Goal: Information Seeking & Learning: Understand process/instructions

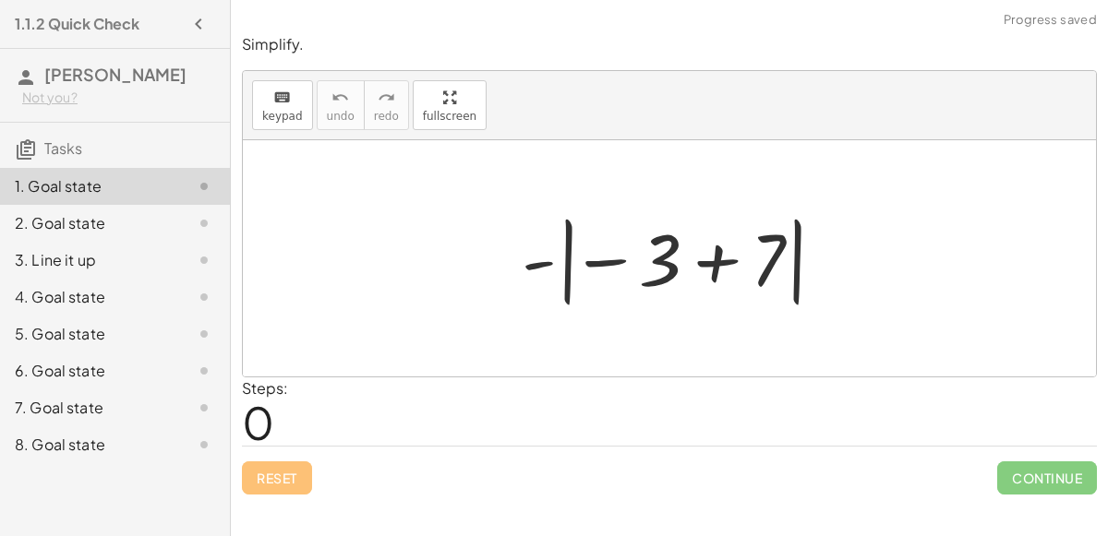
click at [702, 270] on div at bounding box center [676, 259] width 329 height 102
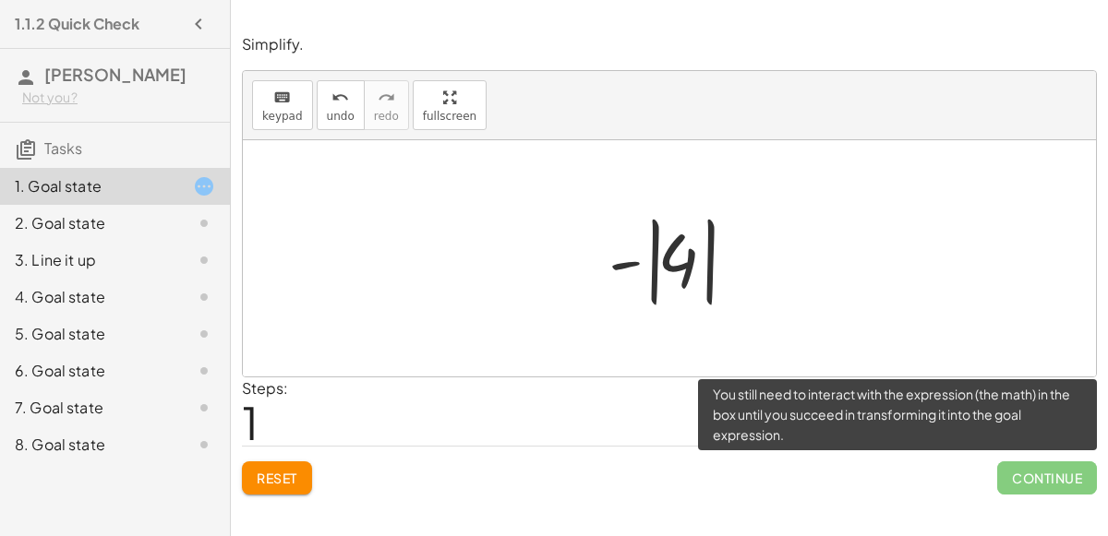
click at [1026, 485] on span "Continue" at bounding box center [1047, 478] width 100 height 33
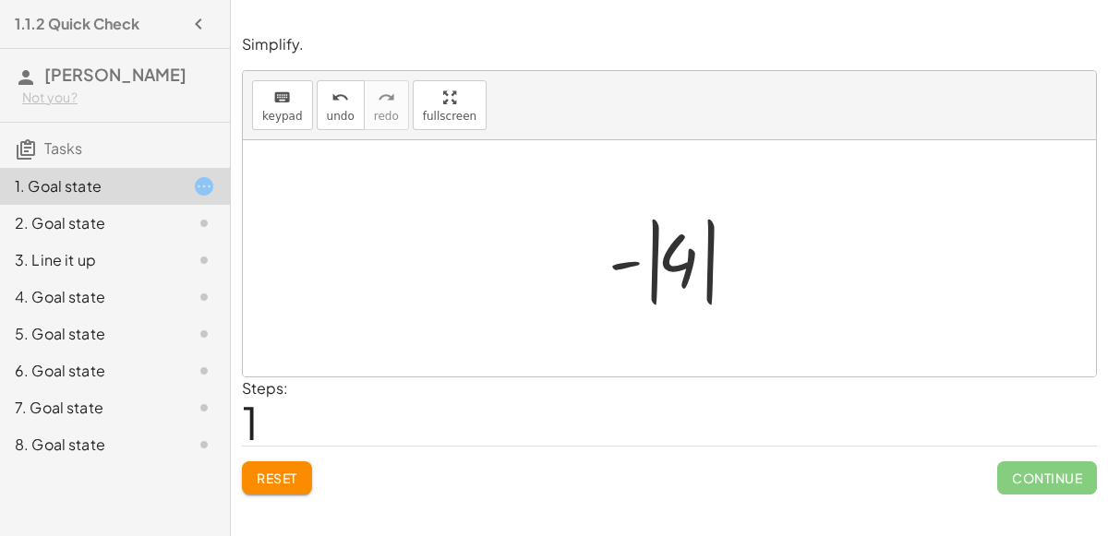
click at [630, 260] on div at bounding box center [676, 259] width 155 height 102
click at [673, 266] on div at bounding box center [676, 259] width 155 height 102
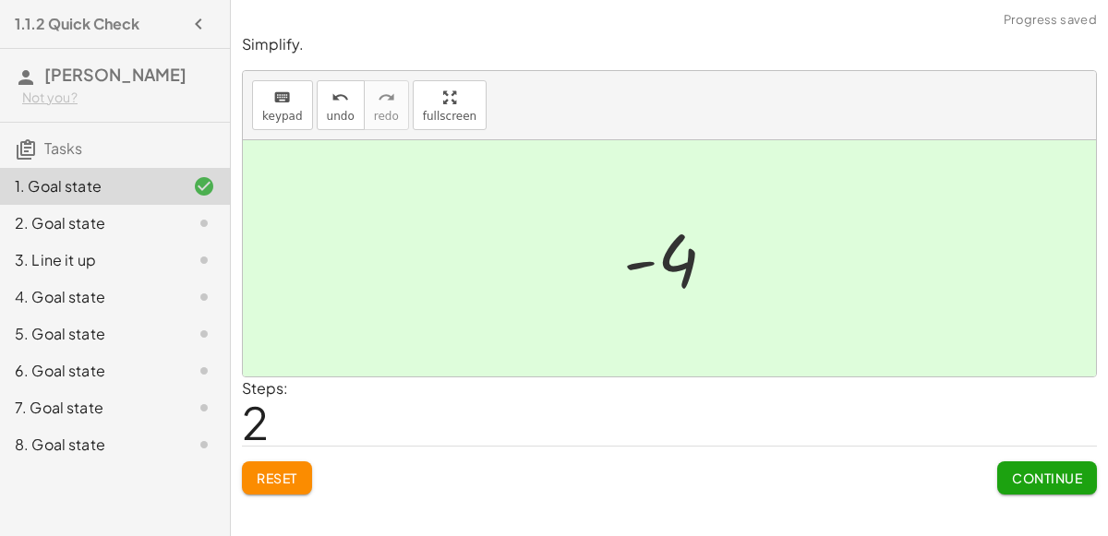
click at [1044, 477] on span "Continue" at bounding box center [1047, 478] width 70 height 17
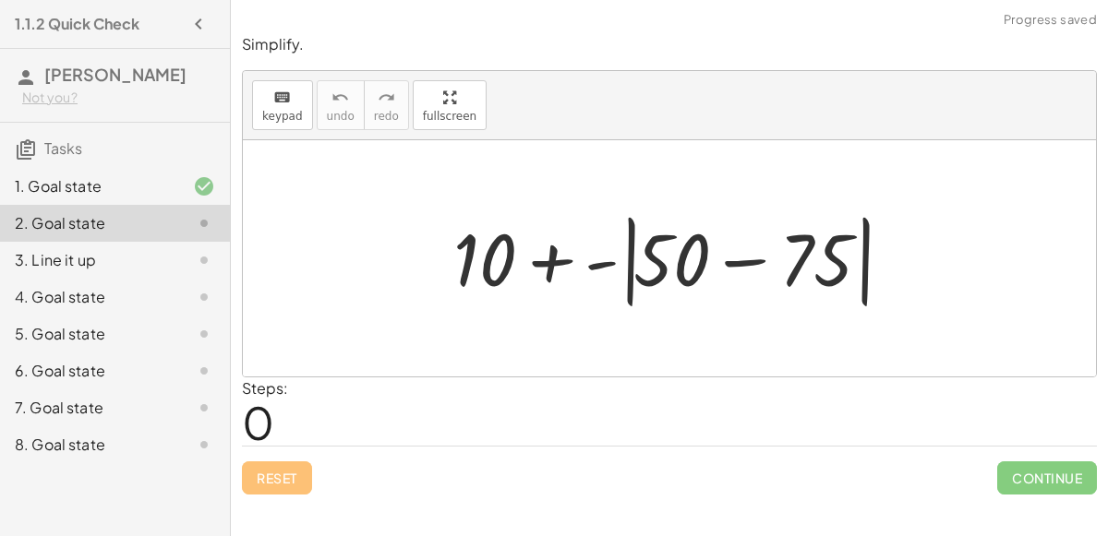
click at [735, 267] on div at bounding box center [676, 259] width 465 height 106
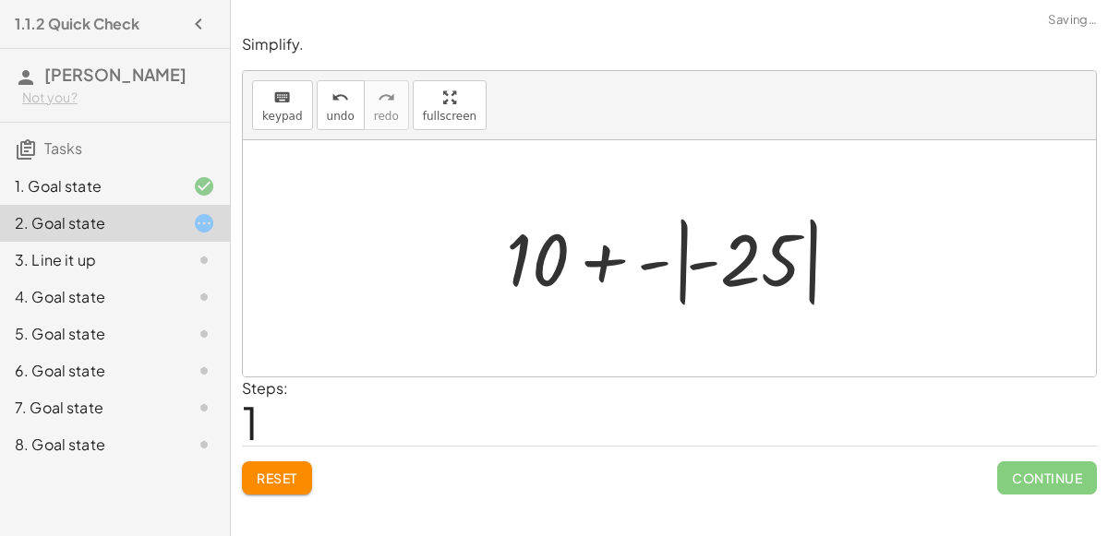
click at [659, 263] on div at bounding box center [677, 259] width 360 height 102
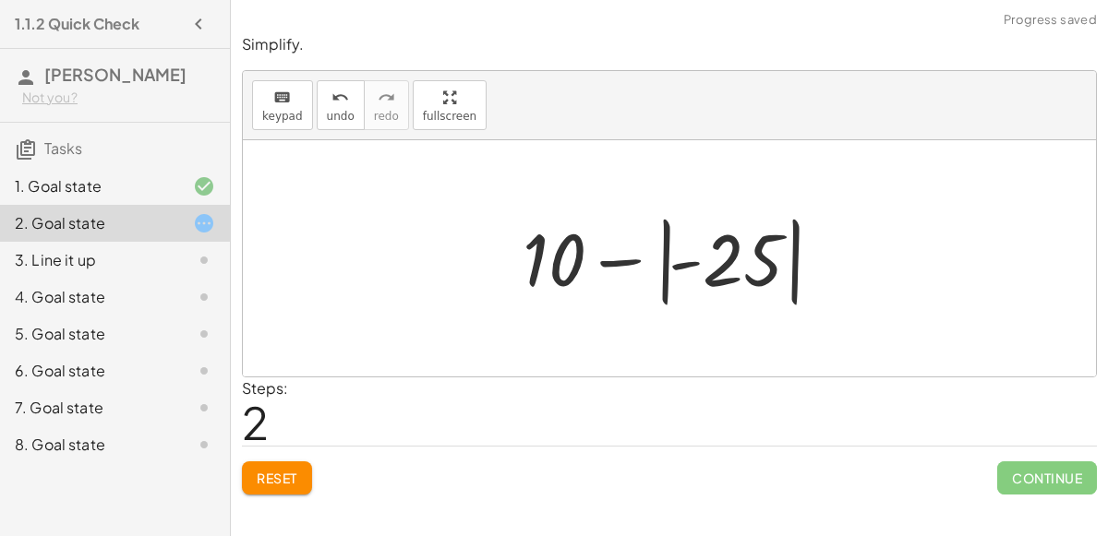
click at [683, 268] on div at bounding box center [676, 259] width 326 height 102
click at [627, 257] on div at bounding box center [676, 259] width 326 height 102
click at [738, 288] on div at bounding box center [676, 259] width 326 height 102
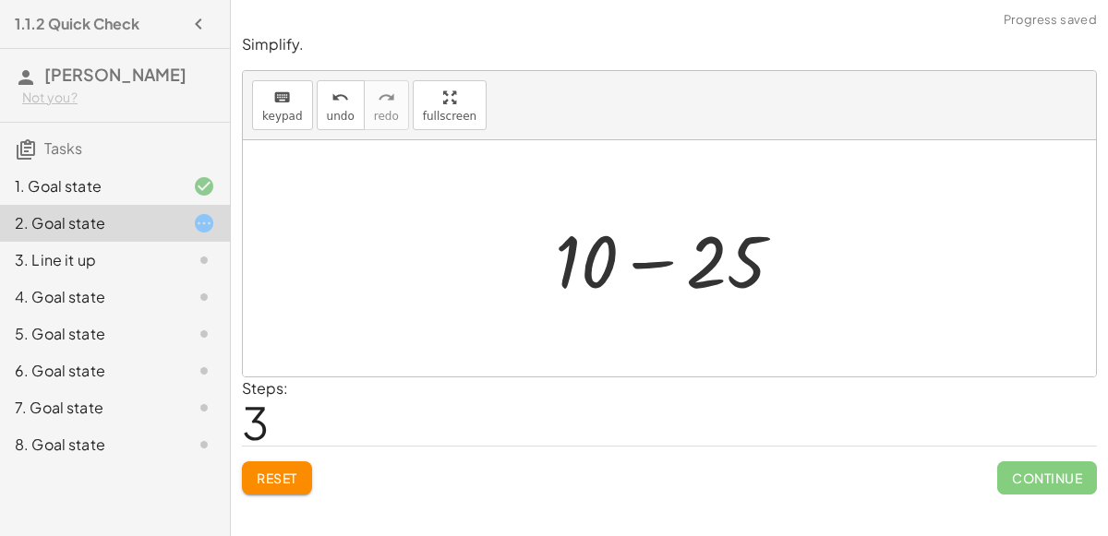
click at [641, 263] on div at bounding box center [677, 258] width 262 height 95
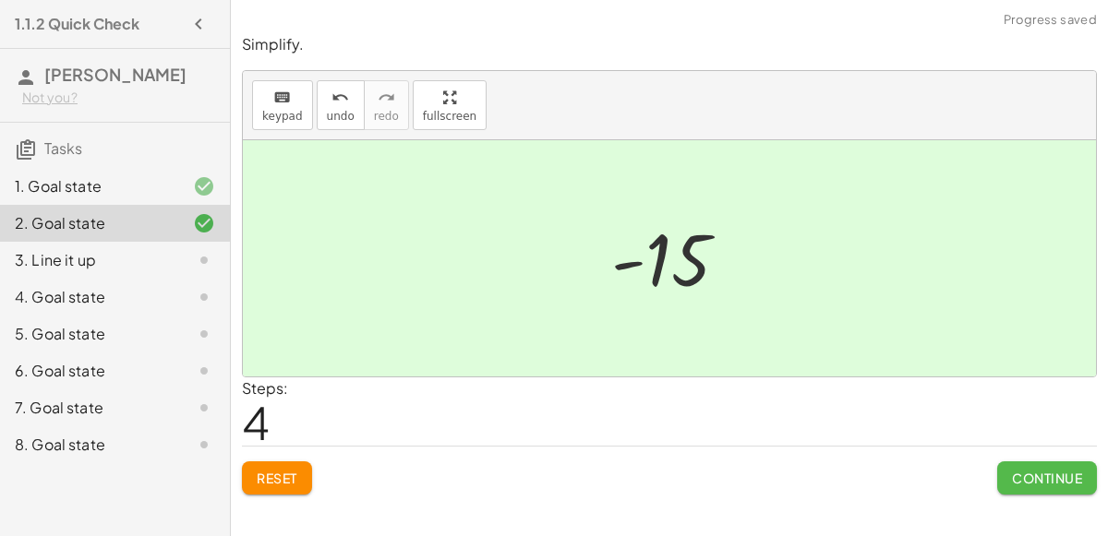
click at [1028, 478] on span "Continue" at bounding box center [1047, 478] width 70 height 17
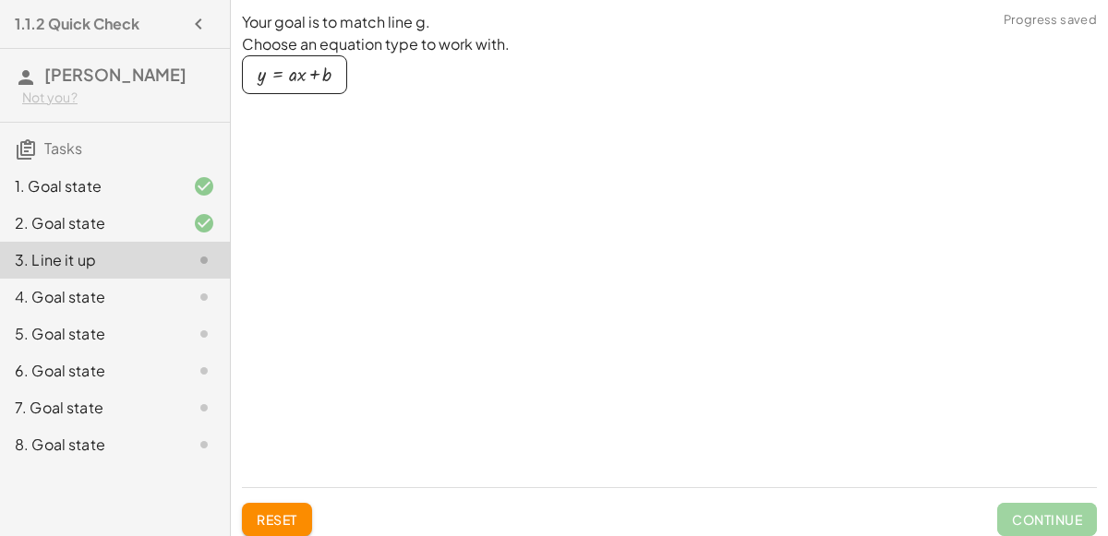
click at [154, 249] on div "3. Line it up" at bounding box center [89, 260] width 149 height 22
click at [323, 68] on div "button" at bounding box center [295, 75] width 74 height 20
click at [304, 208] on div at bounding box center [431, 215] width 377 height 109
click at [393, 194] on div at bounding box center [431, 215] width 377 height 109
click at [314, 90] on button "y = + · a · x + b" at bounding box center [294, 74] width 105 height 39
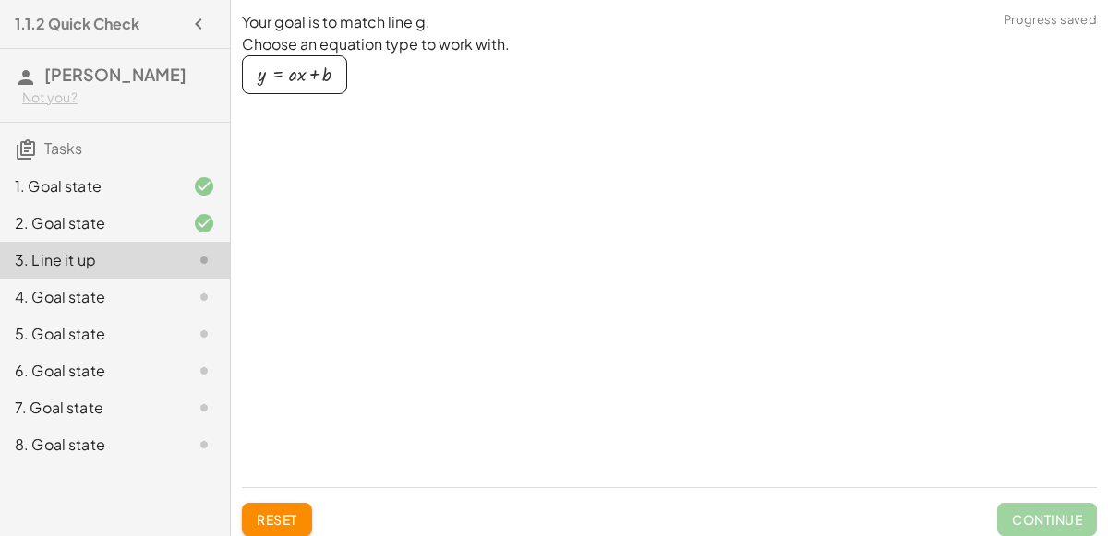
click at [314, 90] on button "y = + · a · x + b" at bounding box center [294, 74] width 105 height 39
click at [157, 302] on div "4. Goal state" at bounding box center [89, 297] width 149 height 22
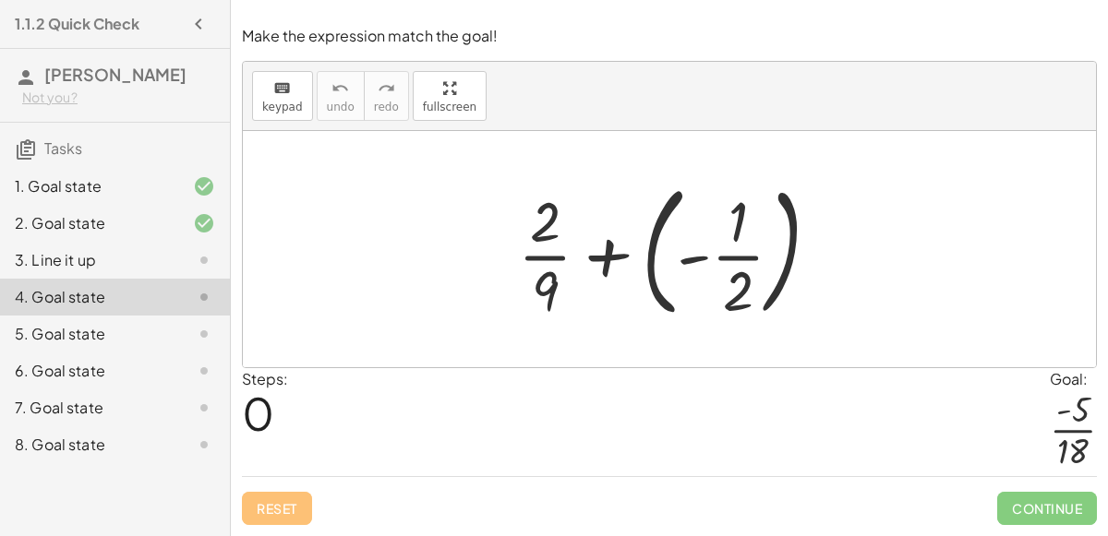
click at [632, 259] on div at bounding box center [676, 249] width 335 height 153
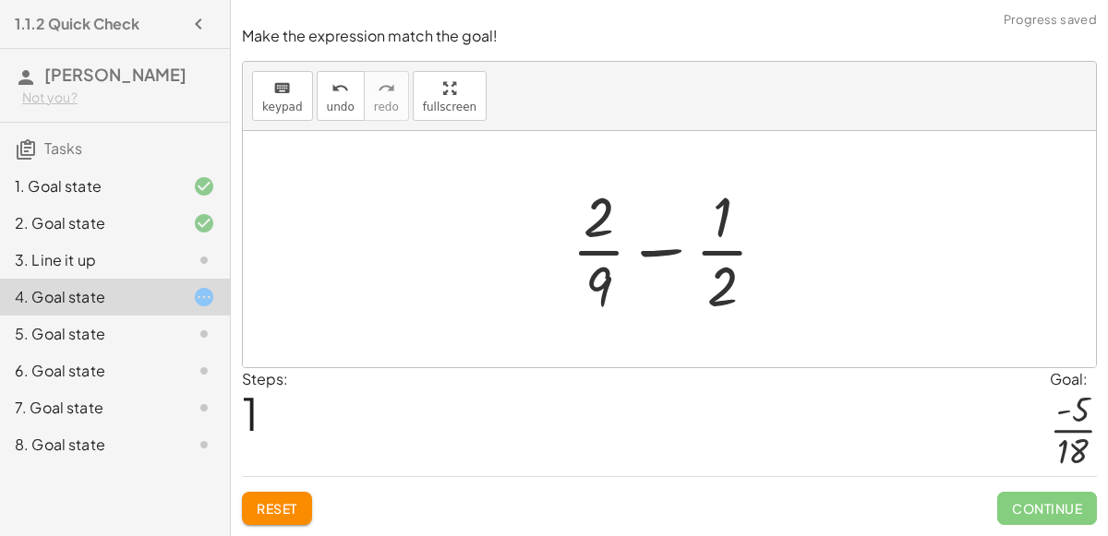
click at [678, 261] on div at bounding box center [676, 249] width 229 height 142
click at [664, 262] on div at bounding box center [676, 249] width 229 height 142
click at [658, 251] on div at bounding box center [676, 249] width 229 height 142
click at [652, 249] on div at bounding box center [676, 249] width 229 height 142
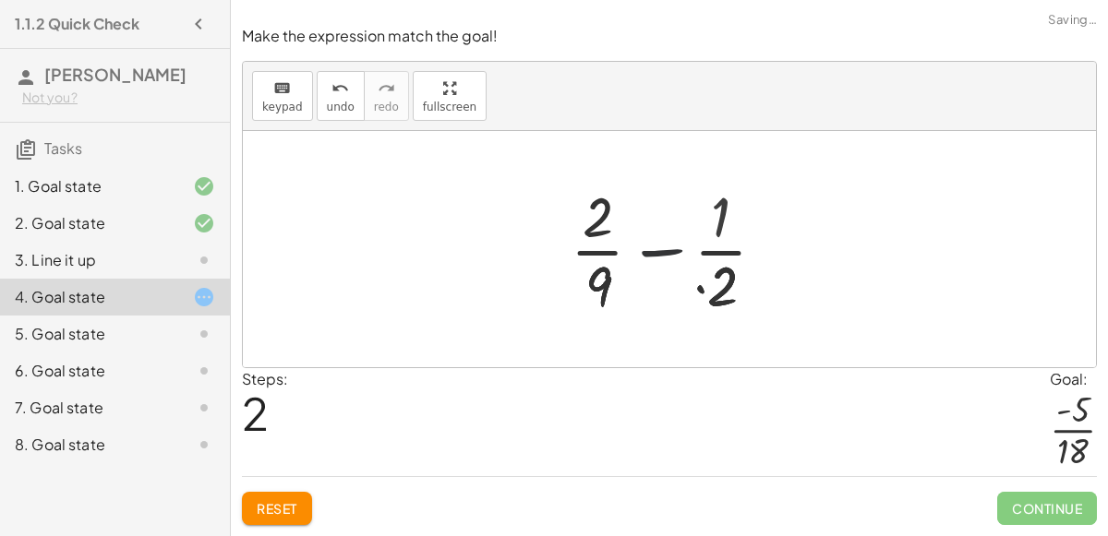
click at [652, 249] on div at bounding box center [677, 249] width 312 height 142
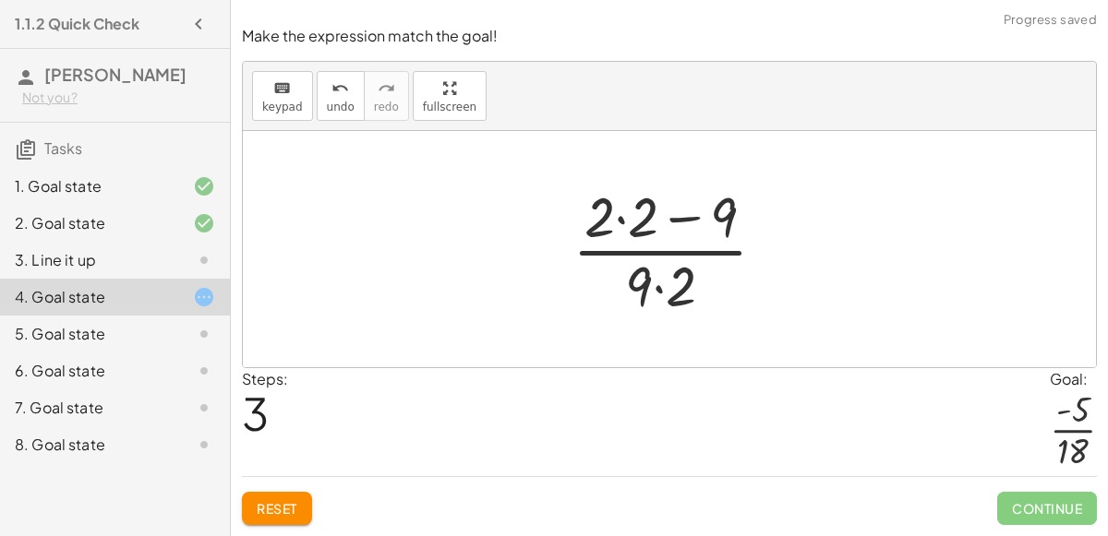
click at [647, 242] on div at bounding box center [676, 249] width 227 height 142
click at [692, 217] on div at bounding box center [676, 249] width 227 height 142
click at [659, 285] on div at bounding box center [676, 249] width 227 height 142
click at [633, 228] on div at bounding box center [676, 249] width 227 height 142
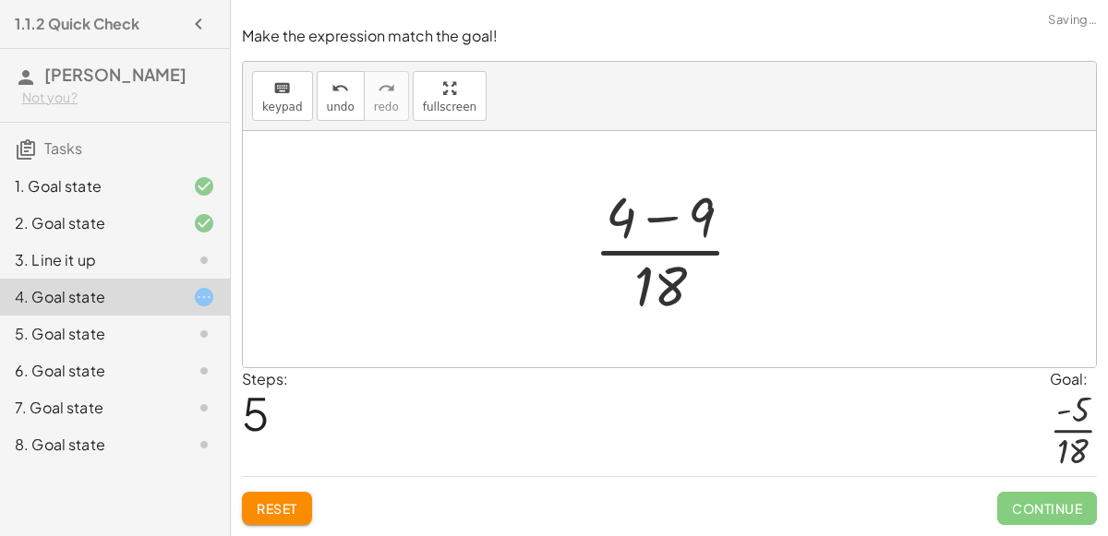
click at [646, 226] on div at bounding box center [676, 249] width 184 height 142
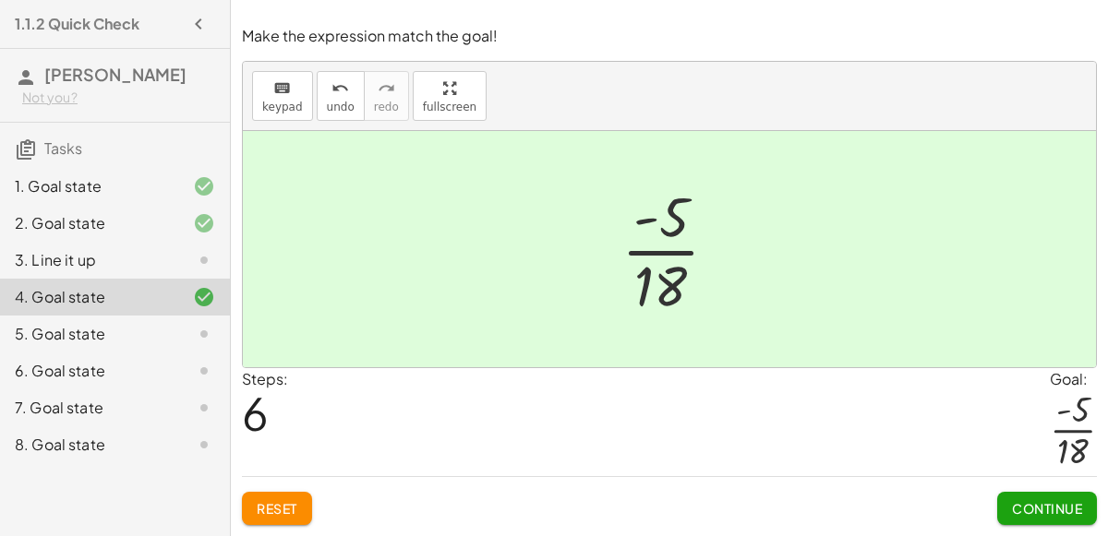
click at [1021, 516] on span "Continue" at bounding box center [1047, 508] width 70 height 17
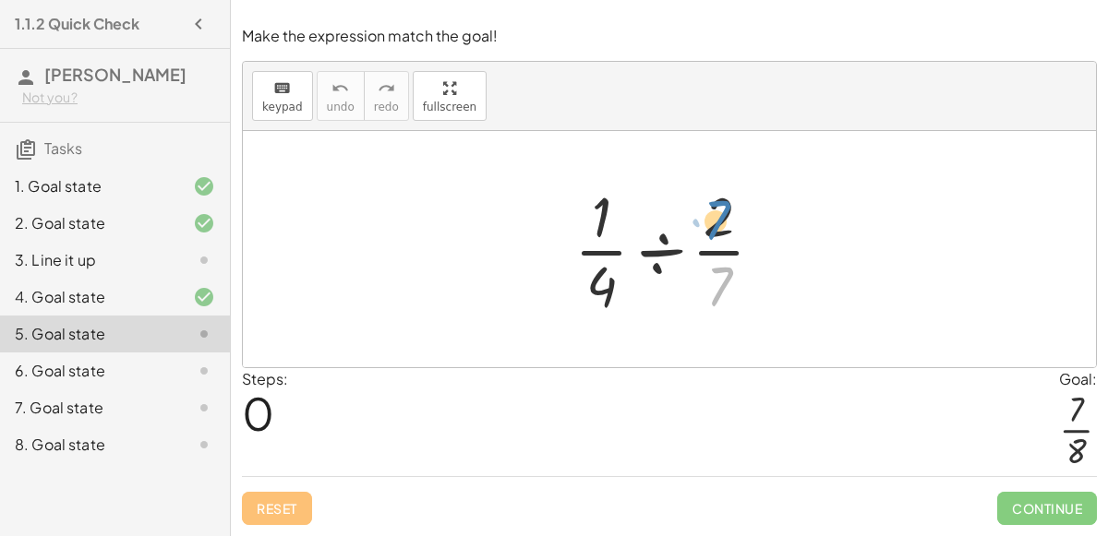
drag, startPoint x: 712, startPoint y: 284, endPoint x: 708, endPoint y: 222, distance: 62.0
click at [708, 222] on div at bounding box center [676, 249] width 222 height 142
drag, startPoint x: 725, startPoint y: 182, endPoint x: 727, endPoint y: 258, distance: 75.7
click at [727, 258] on div at bounding box center [676, 249] width 222 height 142
click at [725, 214] on div at bounding box center [676, 249] width 222 height 142
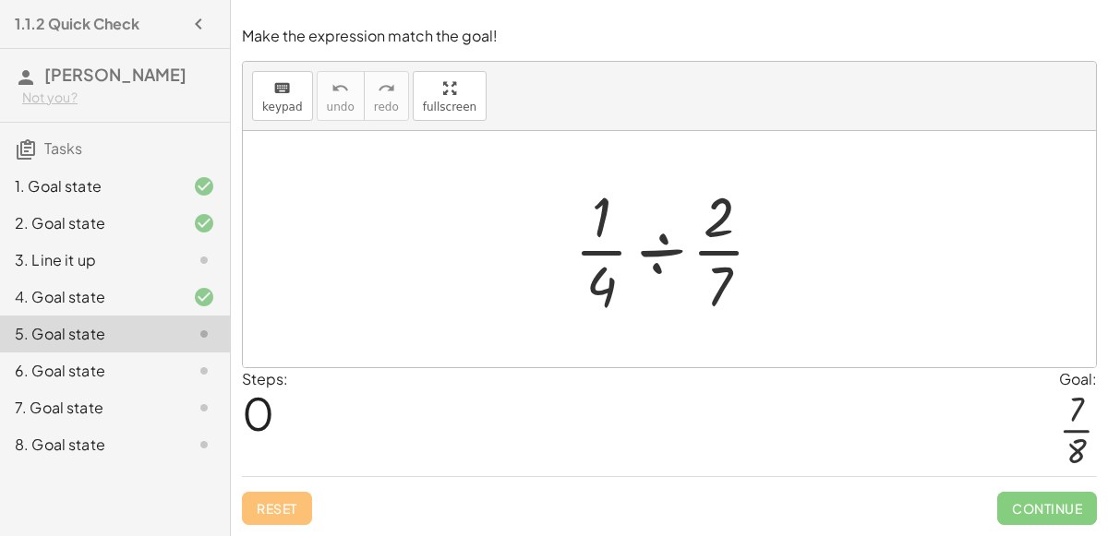
click at [723, 271] on div at bounding box center [676, 249] width 222 height 142
click at [718, 237] on div at bounding box center [676, 249] width 222 height 142
click at [719, 249] on div at bounding box center [676, 249] width 222 height 142
click at [658, 255] on div at bounding box center [676, 249] width 222 height 142
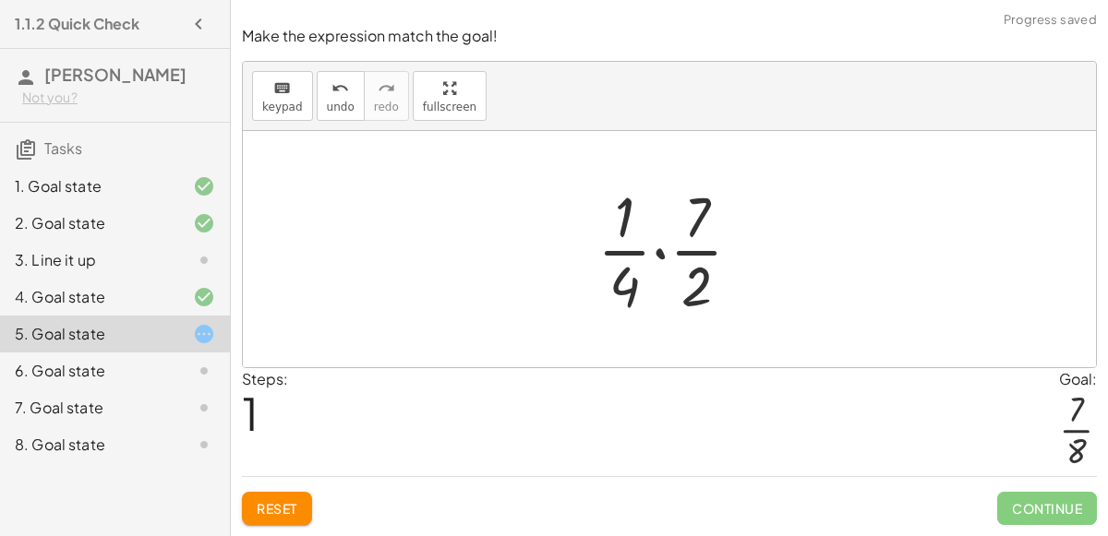
click at [657, 252] on div at bounding box center [676, 249] width 177 height 142
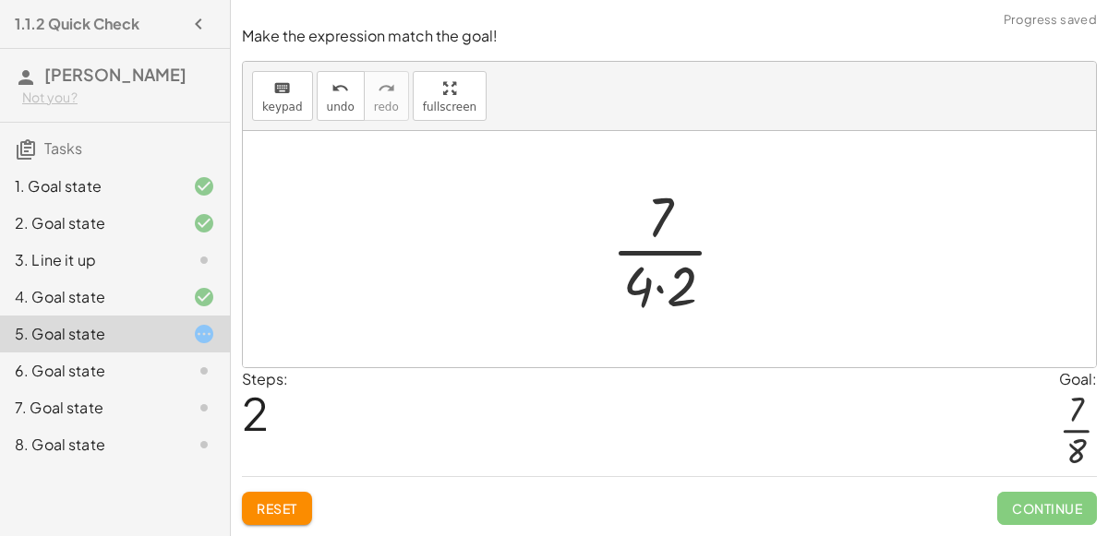
click at [653, 294] on div at bounding box center [676, 249] width 149 height 142
click at [662, 294] on div at bounding box center [676, 249] width 149 height 142
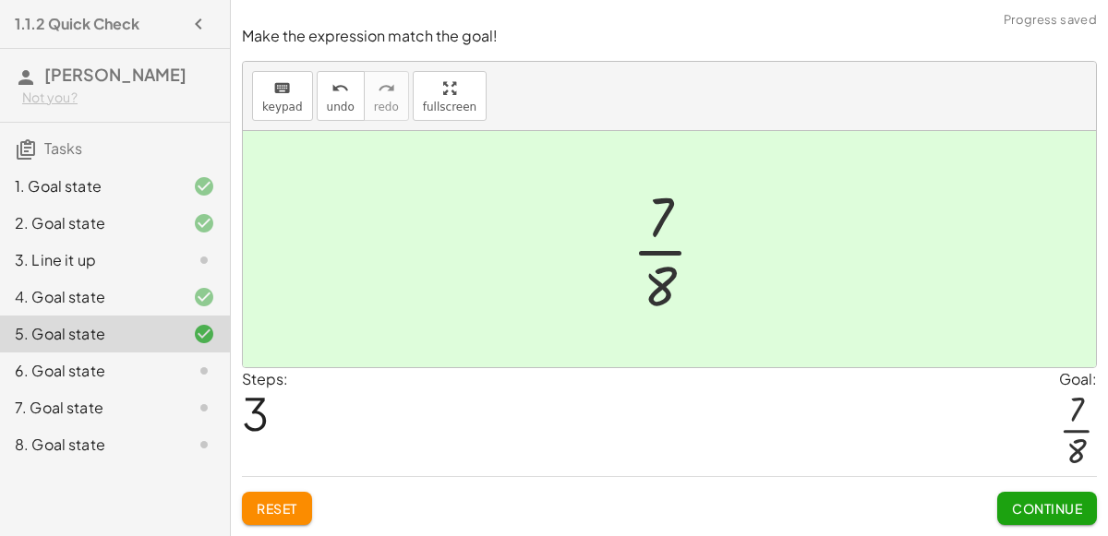
click at [1094, 498] on button "Continue" at bounding box center [1047, 508] width 100 height 33
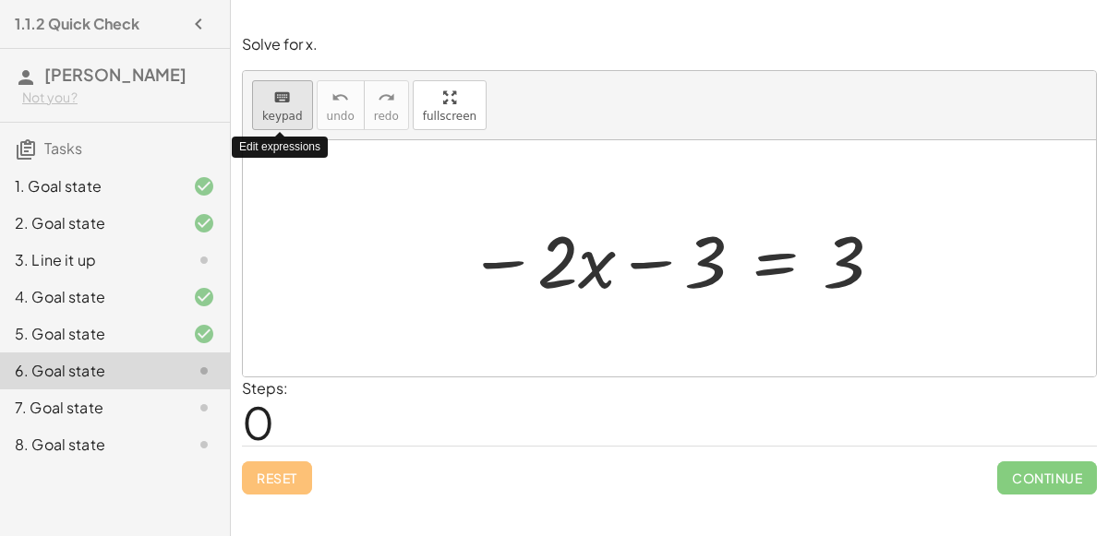
click at [281, 113] on span "keypad" at bounding box center [282, 116] width 41 height 13
click at [291, 110] on span "keypad" at bounding box center [282, 116] width 41 height 13
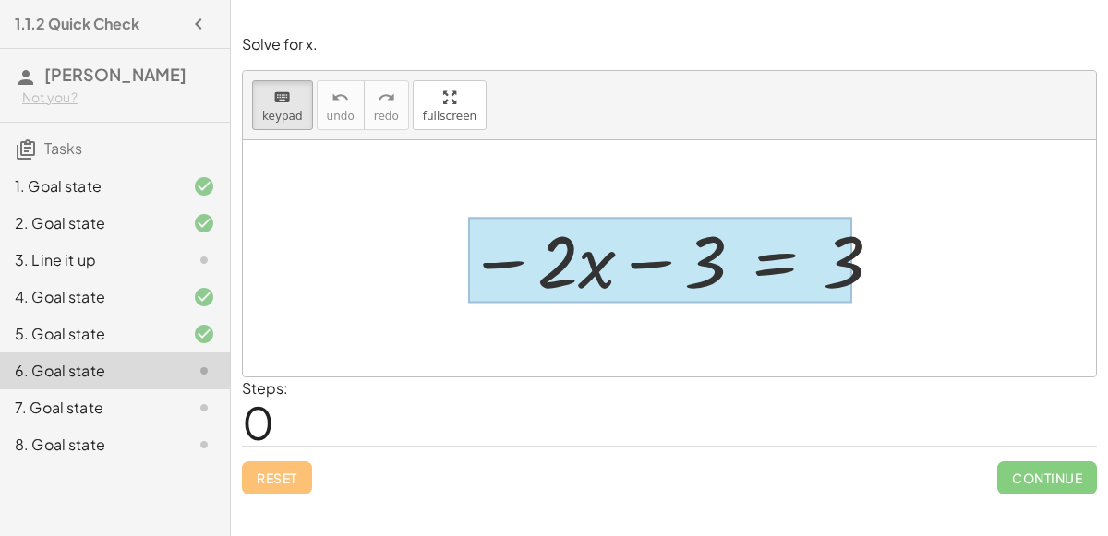
click at [768, 268] on div at bounding box center [660, 261] width 384 height 86
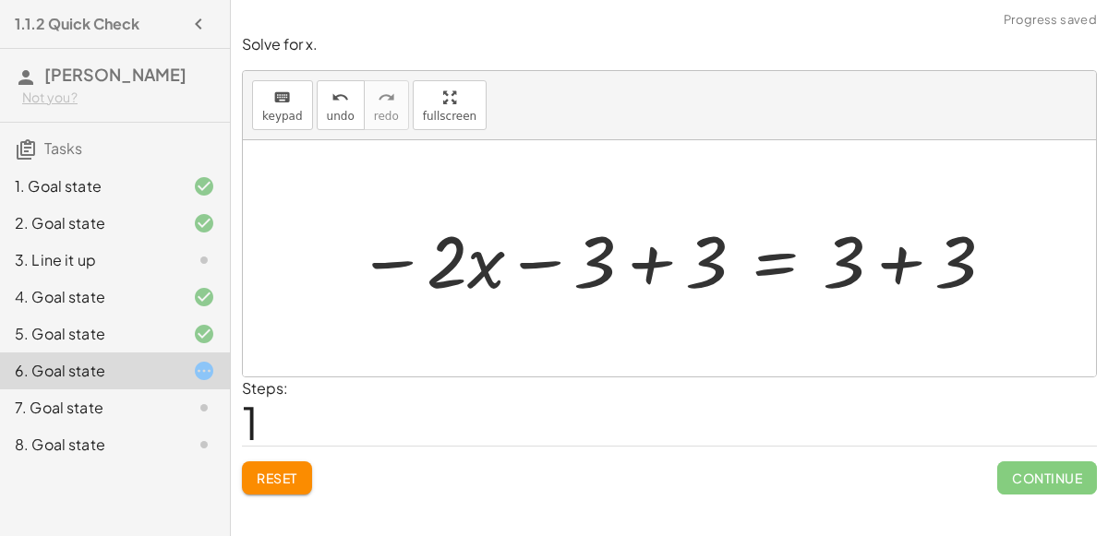
click at [668, 250] on div at bounding box center [676, 258] width 657 height 95
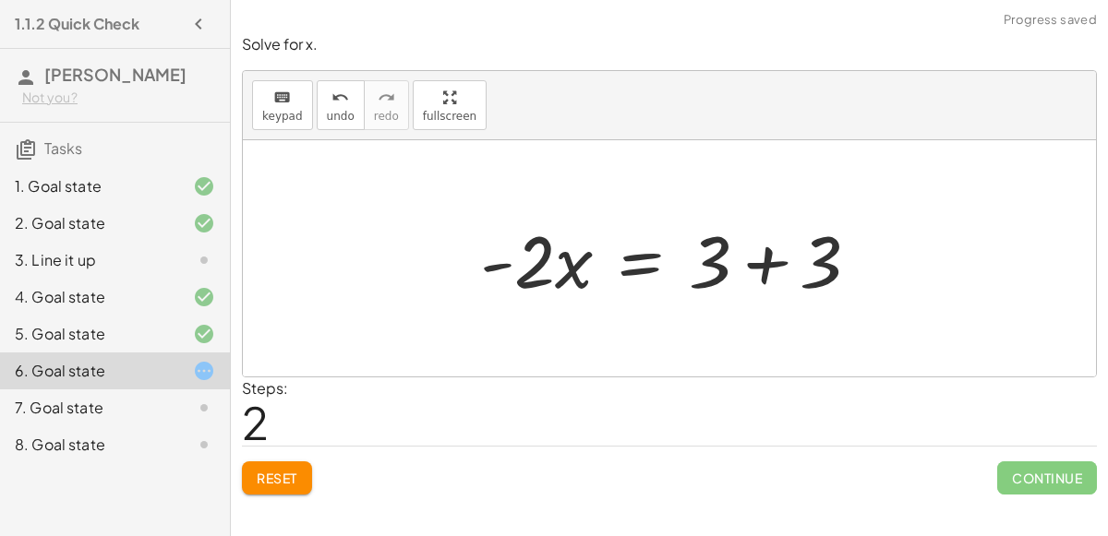
click at [766, 271] on div at bounding box center [677, 258] width 413 height 95
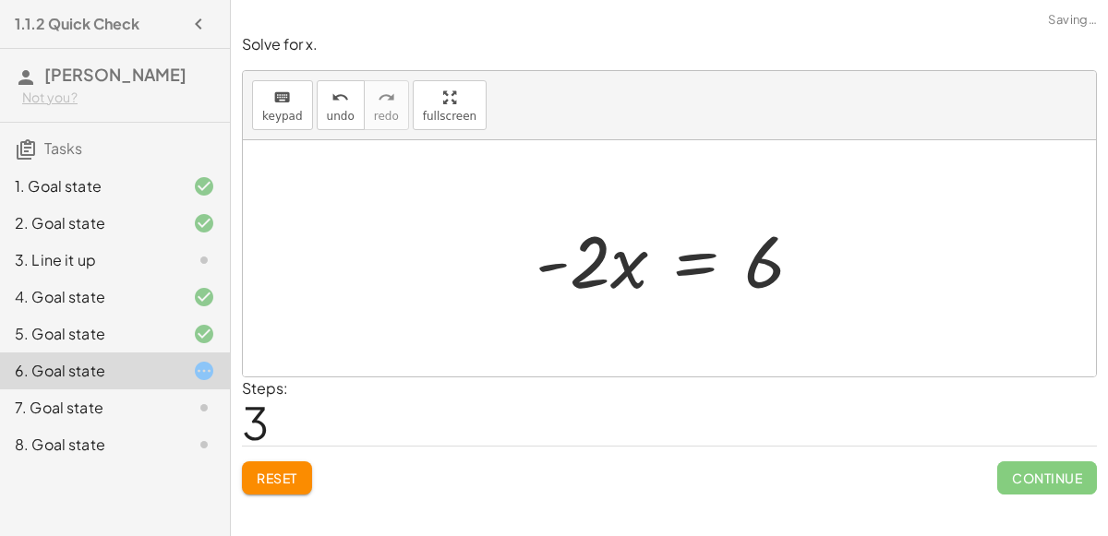
click at [708, 272] on div at bounding box center [676, 258] width 300 height 95
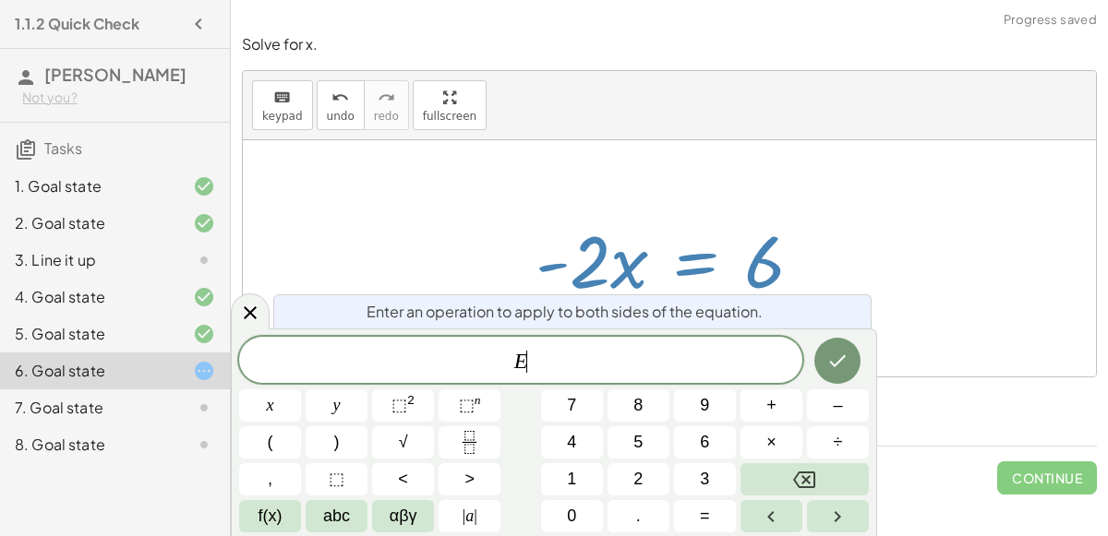
click at [882, 285] on div at bounding box center [669, 258] width 853 height 236
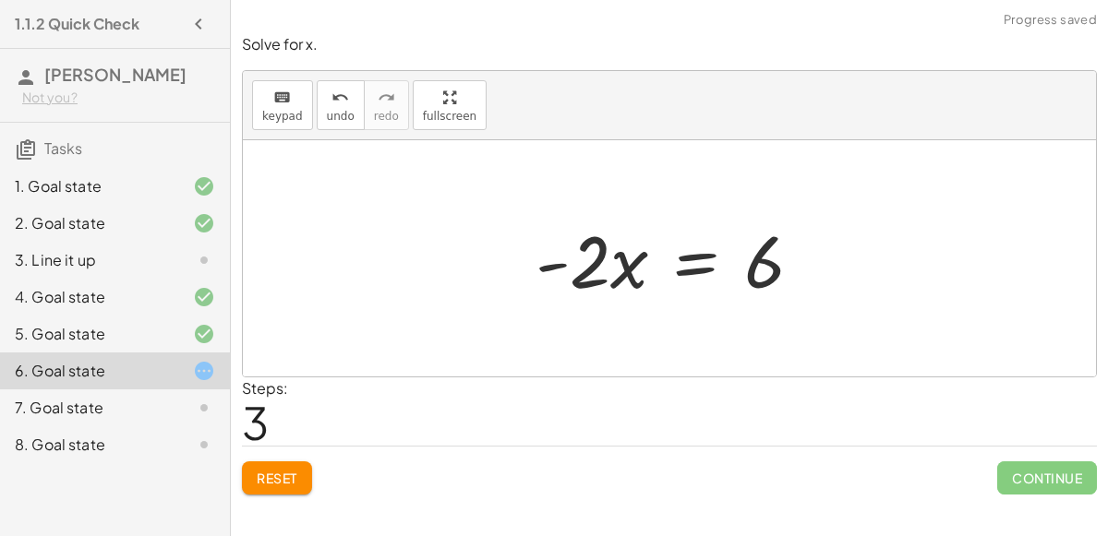
click at [582, 252] on div at bounding box center [676, 258] width 300 height 95
click at [658, 281] on div at bounding box center [676, 258] width 300 height 95
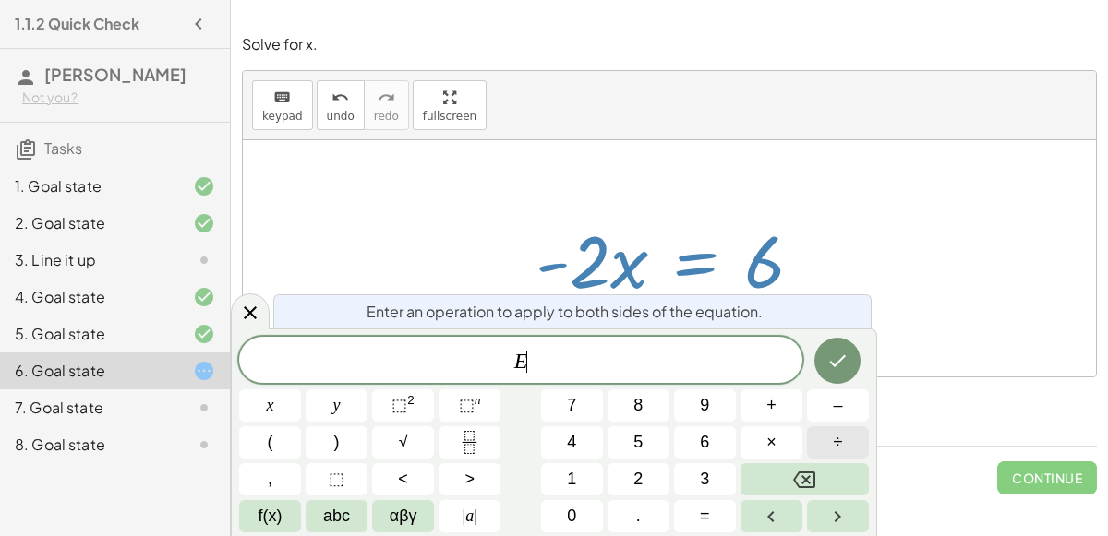
click at [855, 444] on button "÷" at bounding box center [838, 442] width 62 height 32
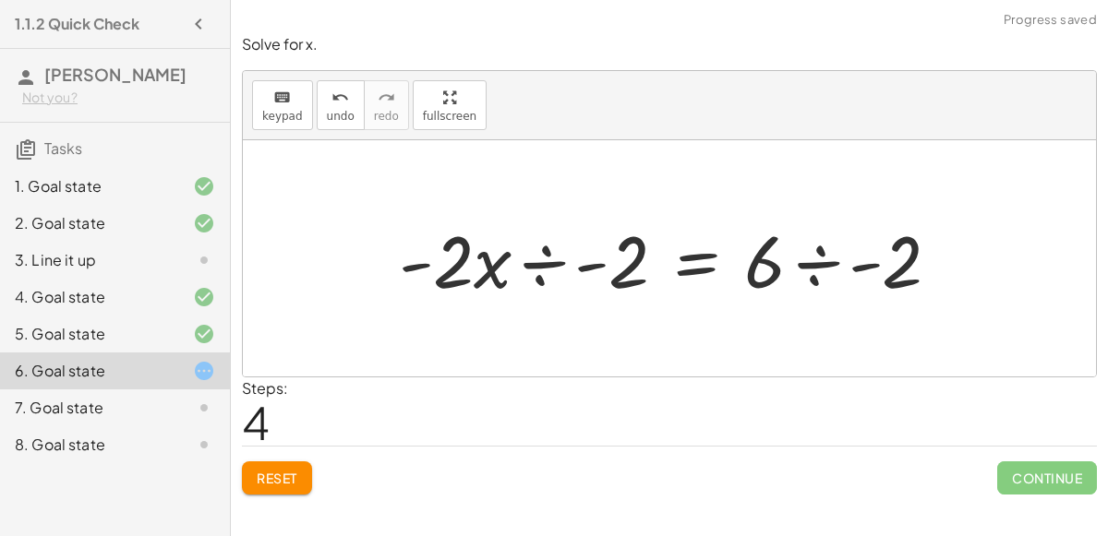
click at [516, 263] on div at bounding box center [677, 258] width 574 height 95
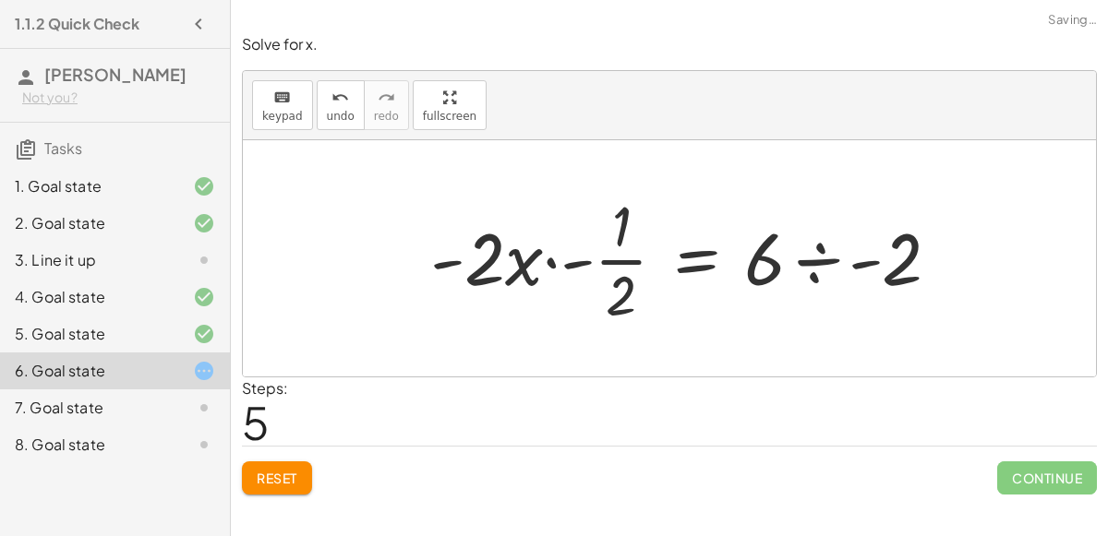
click at [561, 266] on div at bounding box center [692, 258] width 543 height 142
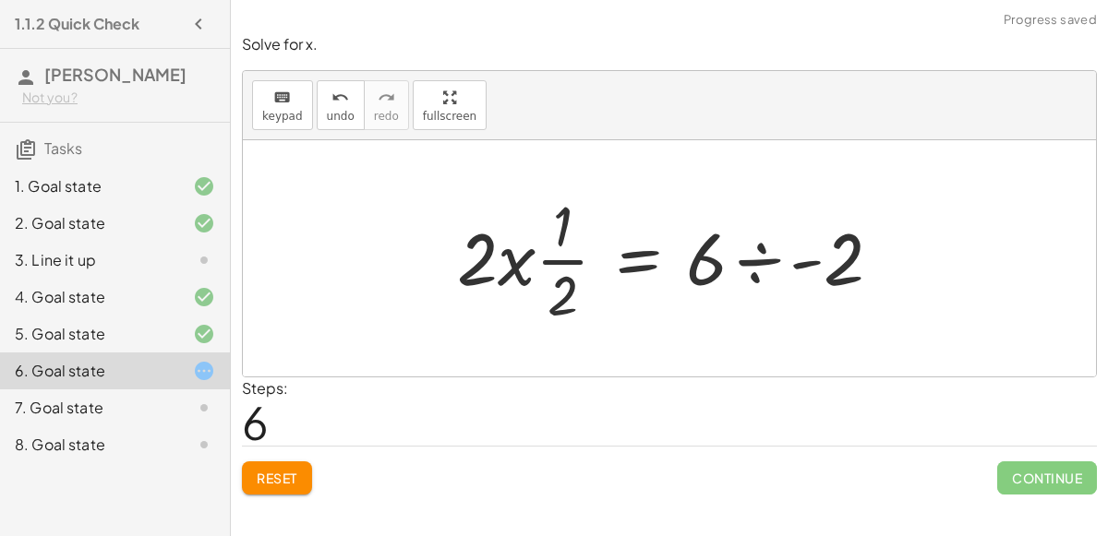
click at [540, 270] on div at bounding box center [677, 258] width 458 height 142
click at [742, 259] on div at bounding box center [677, 258] width 458 height 142
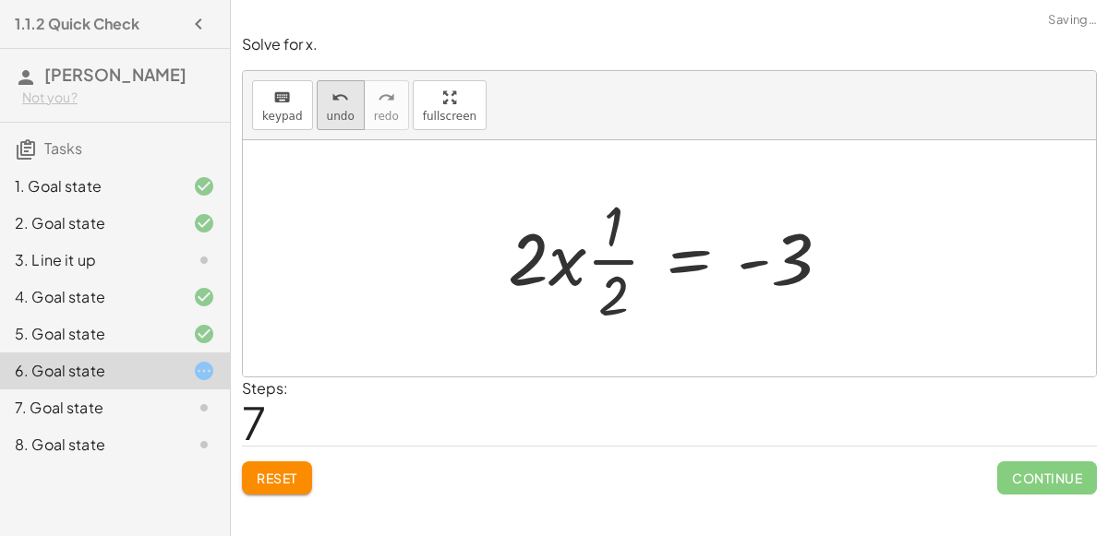
click at [340, 119] on span "undo" at bounding box center [341, 116] width 28 height 13
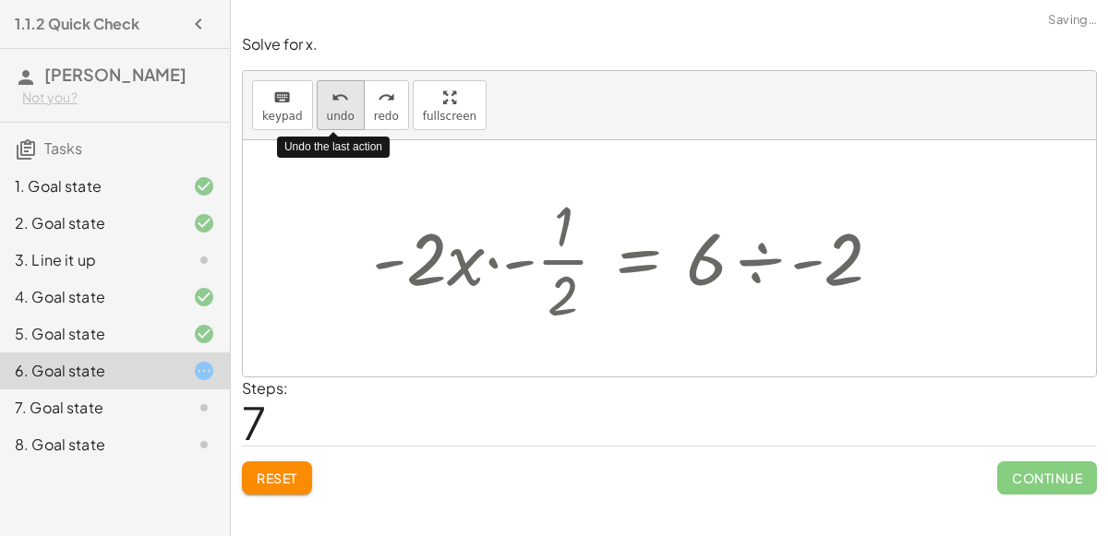
click at [340, 119] on span "undo" at bounding box center [341, 116] width 28 height 13
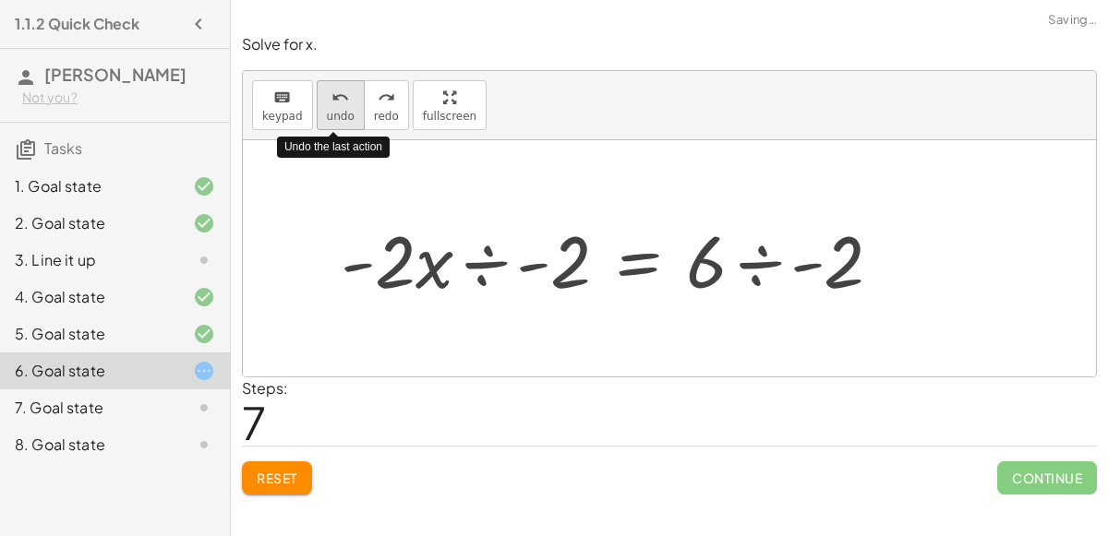
click at [342, 121] on span "undo" at bounding box center [341, 116] width 28 height 13
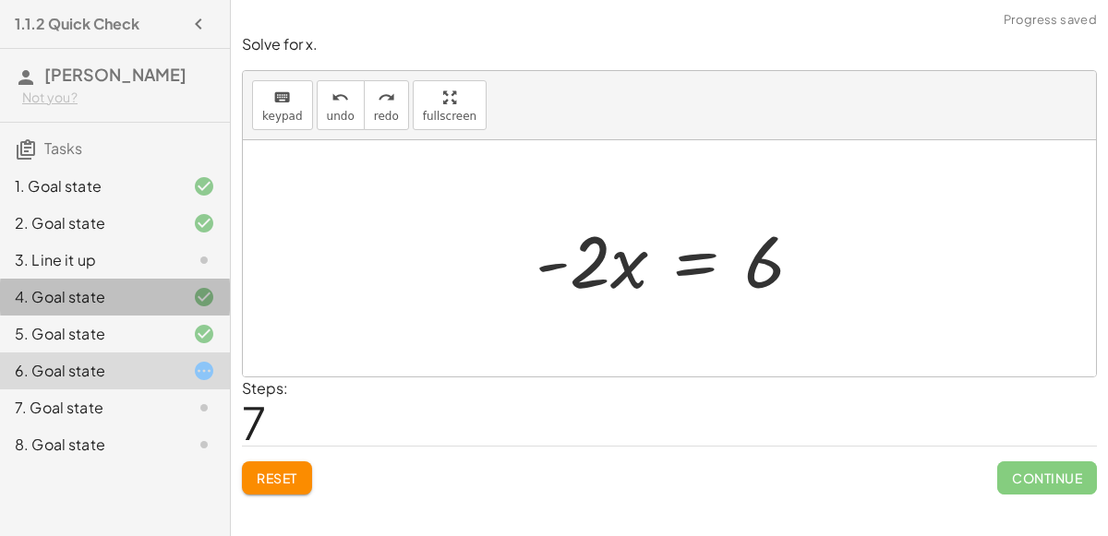
click at [0, 353] on div "4. Goal state" at bounding box center [115, 371] width 230 height 37
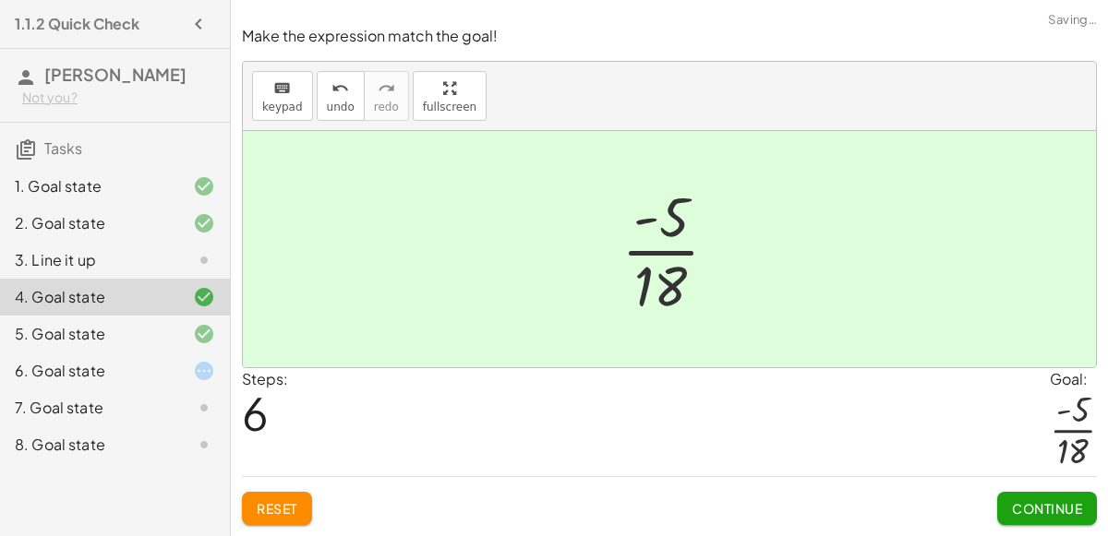
click at [66, 329] on div "5. Goal state" at bounding box center [89, 334] width 149 height 22
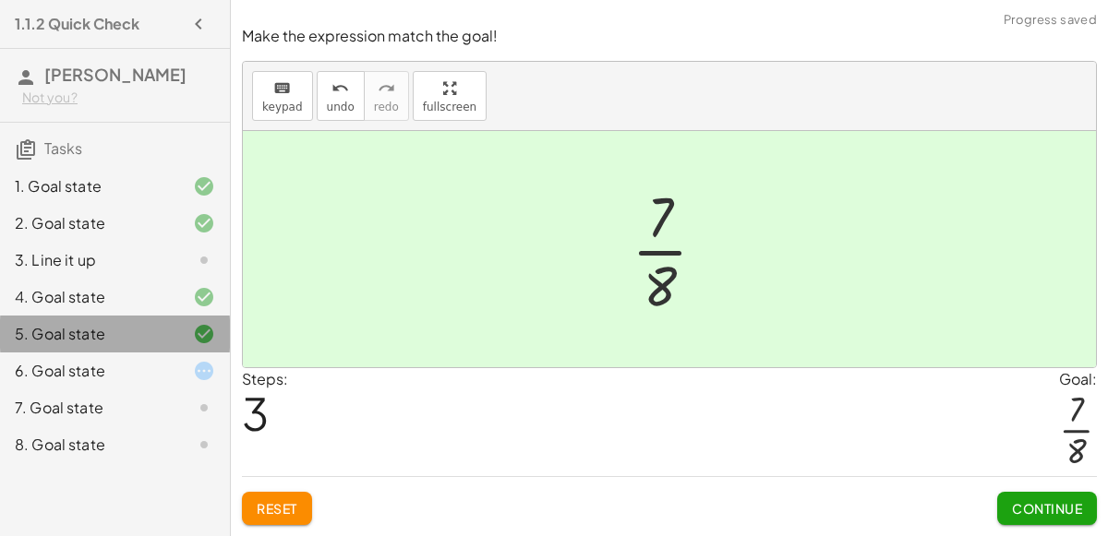
click at [93, 366] on div "6. Goal state" at bounding box center [89, 371] width 149 height 22
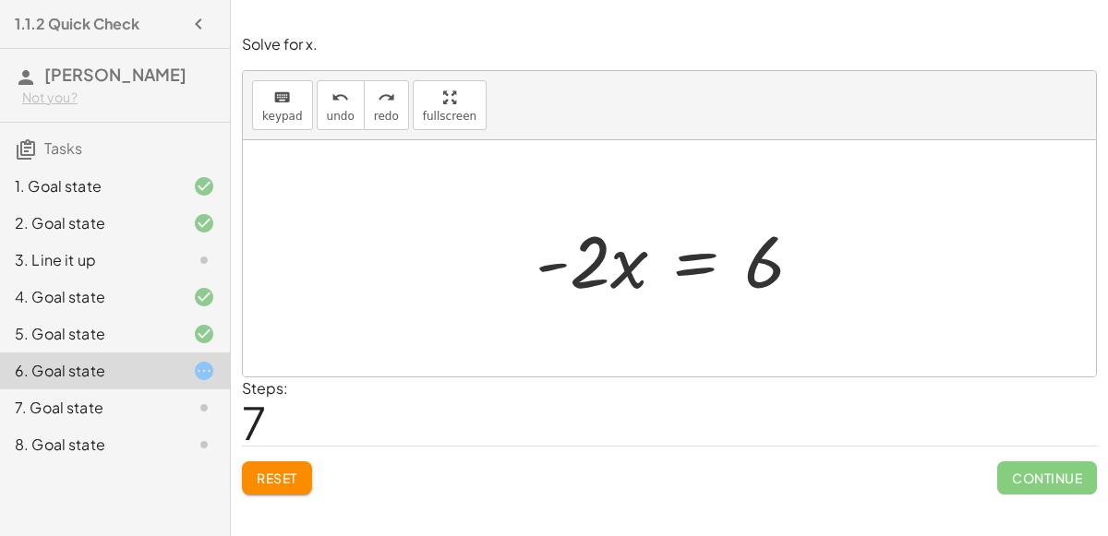
click at [695, 251] on div at bounding box center [676, 258] width 300 height 95
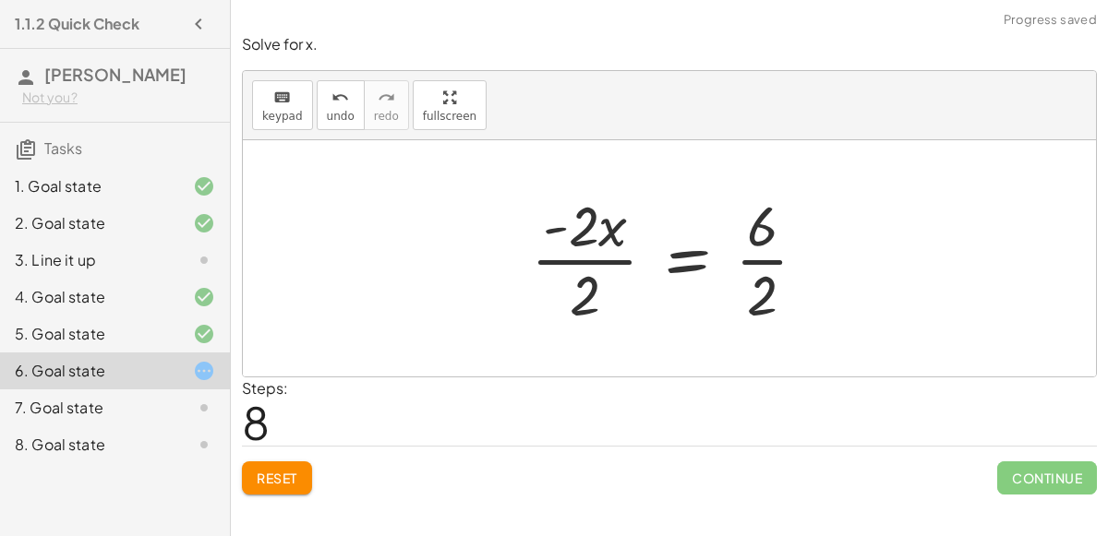
click at [779, 270] on div at bounding box center [677, 258] width 310 height 142
click at [618, 257] on div at bounding box center [670, 258] width 297 height 142
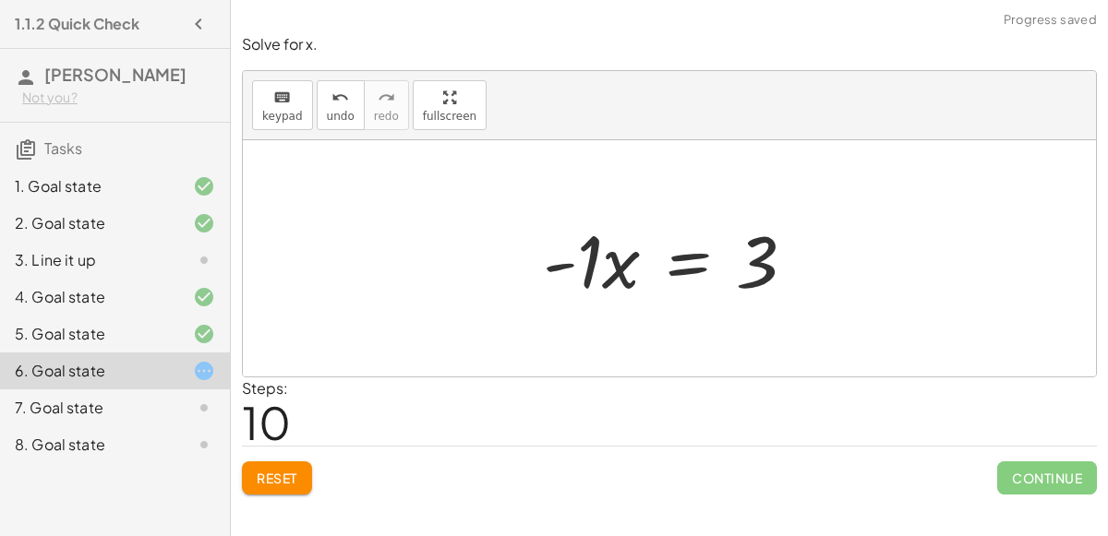
click at [623, 273] on div at bounding box center [677, 258] width 286 height 95
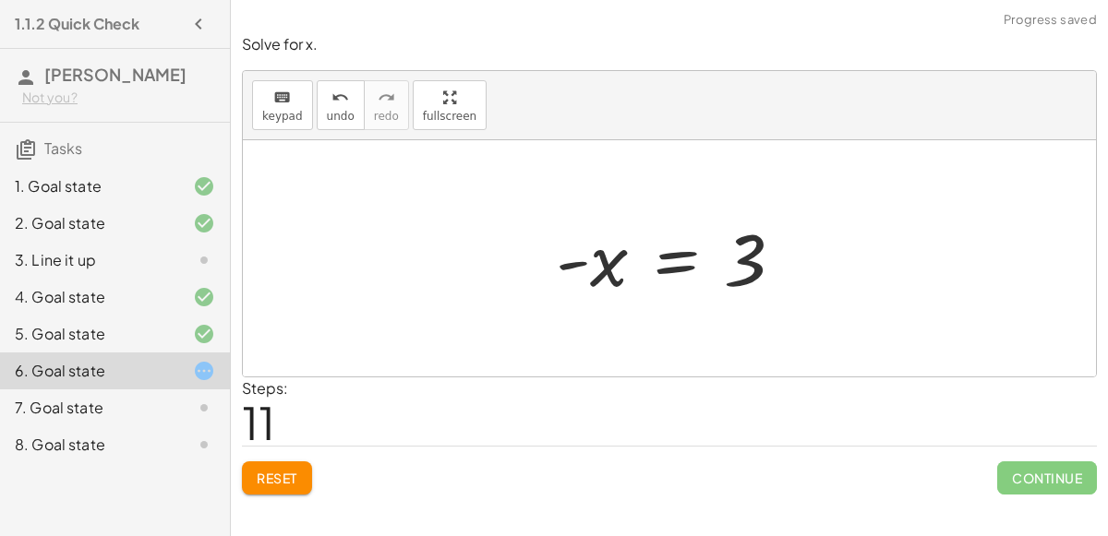
click at [609, 270] on div at bounding box center [676, 258] width 260 height 91
click at [669, 254] on div at bounding box center [676, 258] width 260 height 91
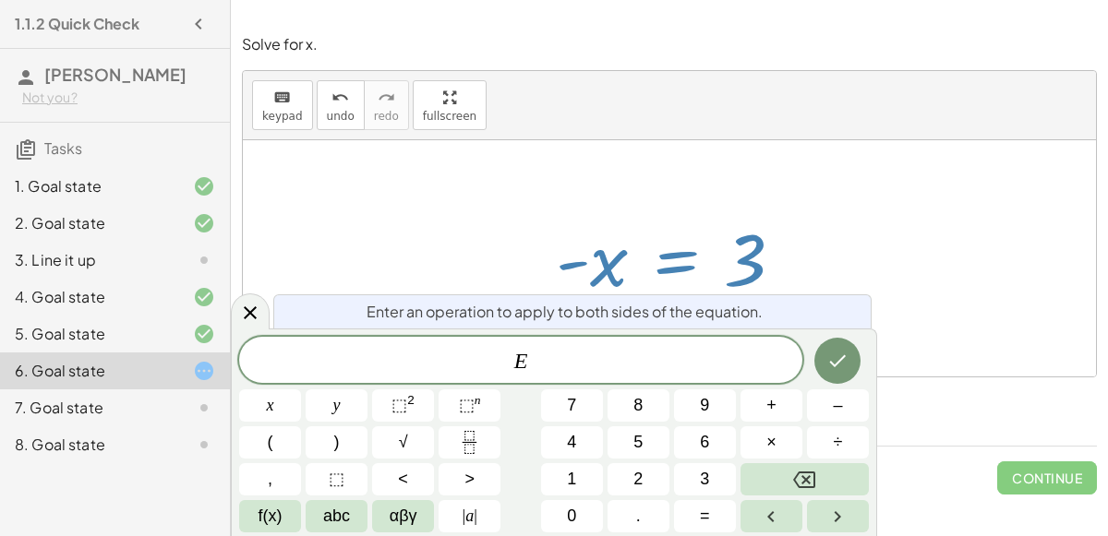
click at [458, 186] on div at bounding box center [669, 258] width 853 height 236
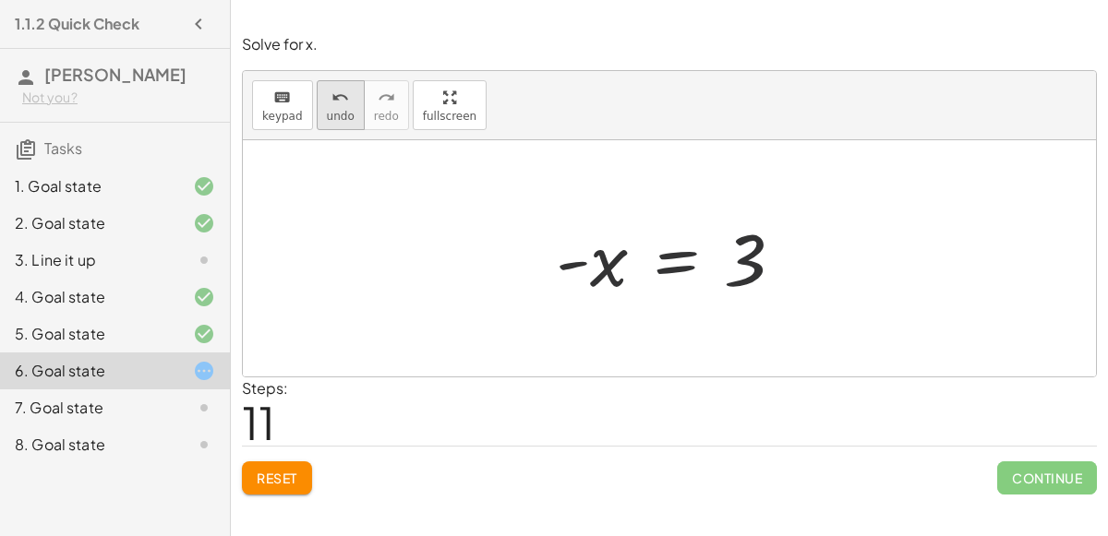
click at [331, 97] on icon "undo" at bounding box center [340, 98] width 18 height 22
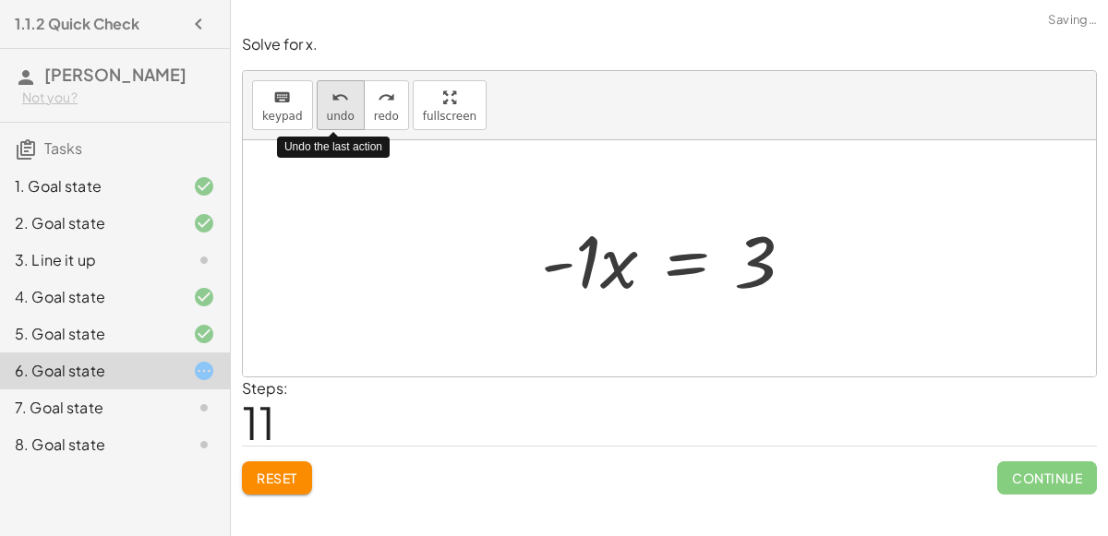
click at [332, 97] on icon "undo" at bounding box center [340, 98] width 18 height 22
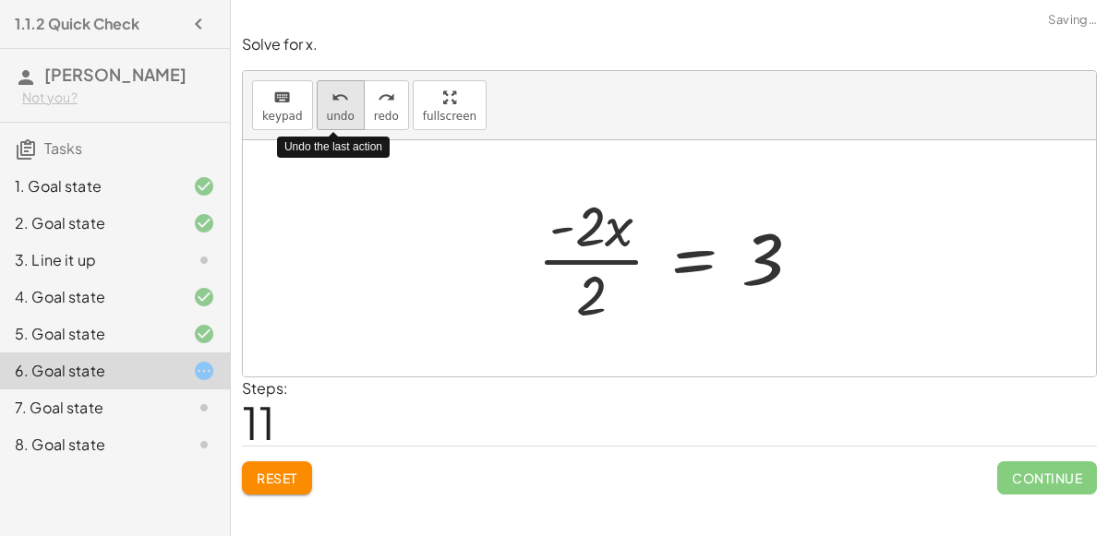
click at [336, 102] on icon "undo" at bounding box center [340, 98] width 18 height 22
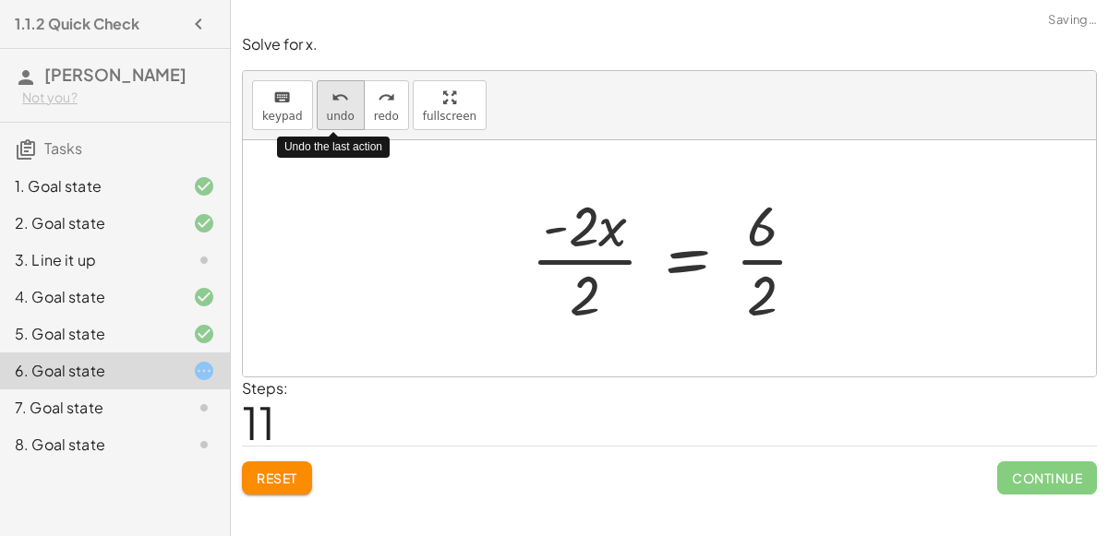
click at [342, 108] on button "undo undo" at bounding box center [341, 105] width 48 height 50
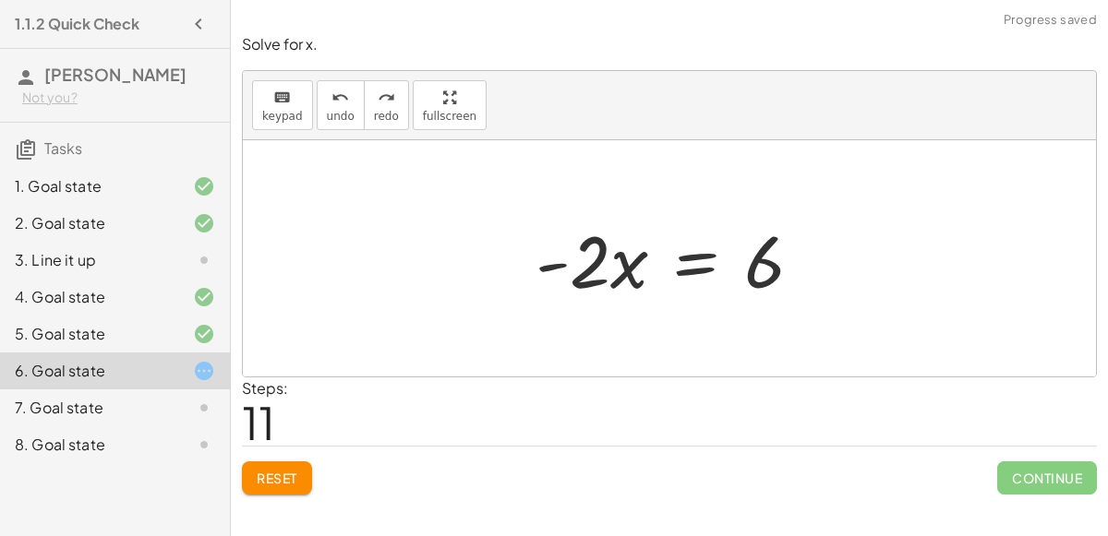
click at [674, 256] on div at bounding box center [676, 258] width 300 height 95
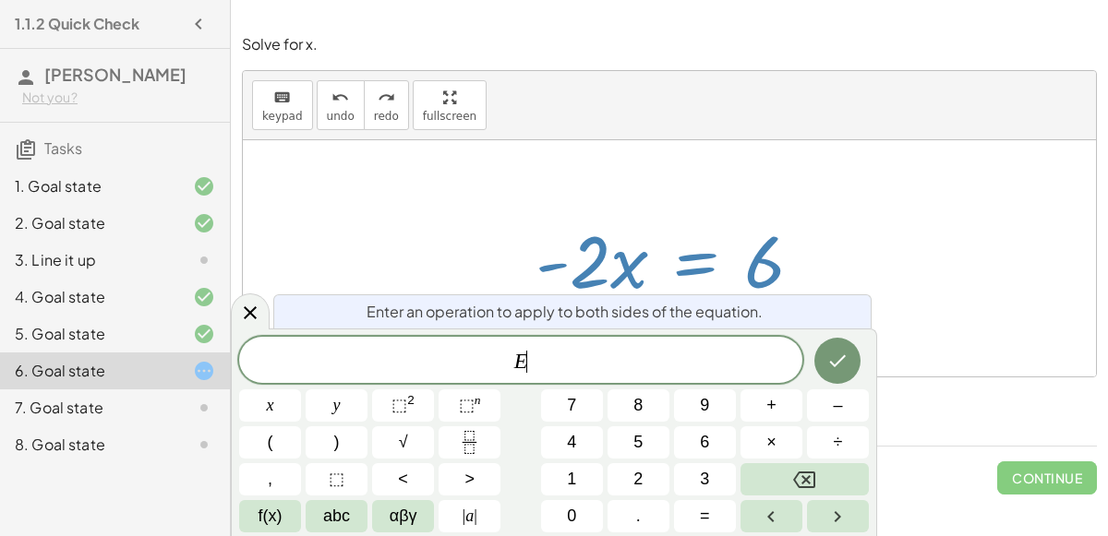
click at [507, 448] on div "E ​ x y ⬚ 2 ⬚ n 7 8 9 + – ( ) √ 4 5 6 × ÷ , ⬚ < > 1 2 3 f(x) abc αβγ | a | 0 . =" at bounding box center [554, 435] width 630 height 196
click at [506, 448] on div "E x y ⬚ 2 ⬚ n 7 8 9 + – ( ) √ 4 5 6 × ÷ , ⬚ < > 1 2 3 f(x) abc αβγ | a | 0 . =" at bounding box center [554, 435] width 630 height 196
click at [493, 443] on button "Fraction" at bounding box center [469, 442] width 62 height 32
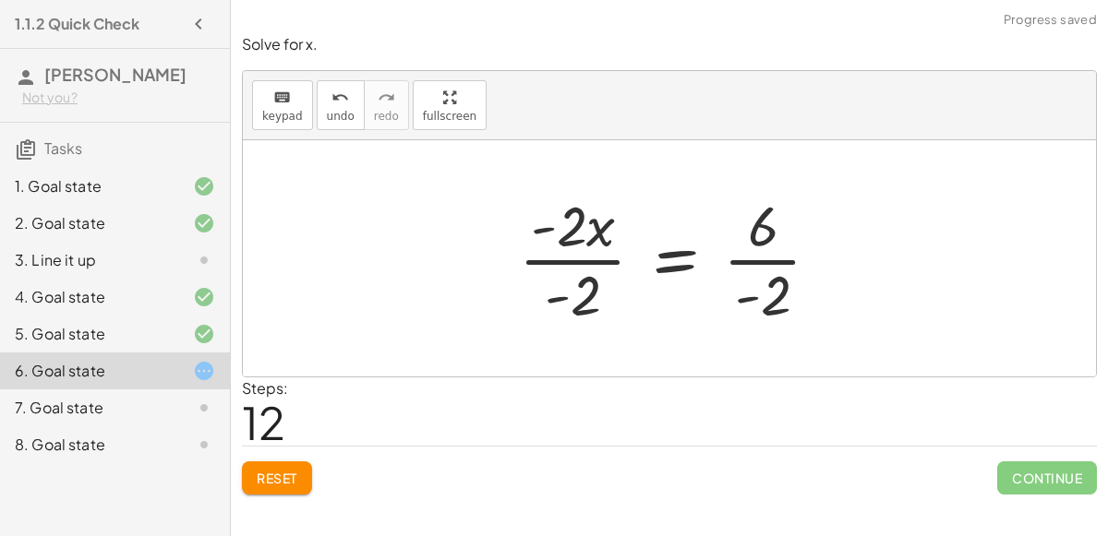
click at [779, 258] on div at bounding box center [677, 258] width 335 height 142
click at [596, 251] on div at bounding box center [675, 258] width 331 height 142
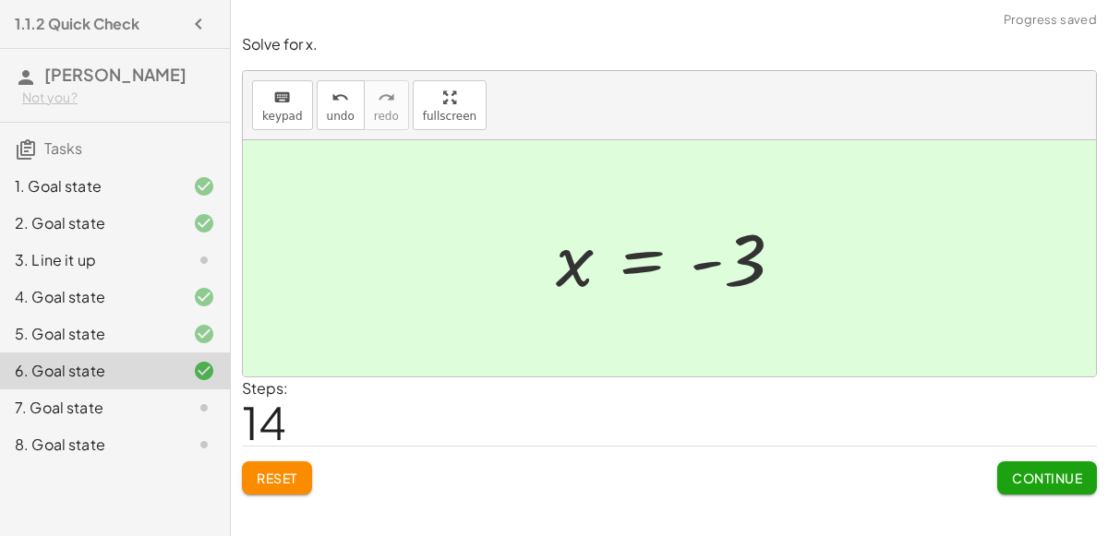
click at [1058, 470] on span "Continue" at bounding box center [1047, 478] width 70 height 17
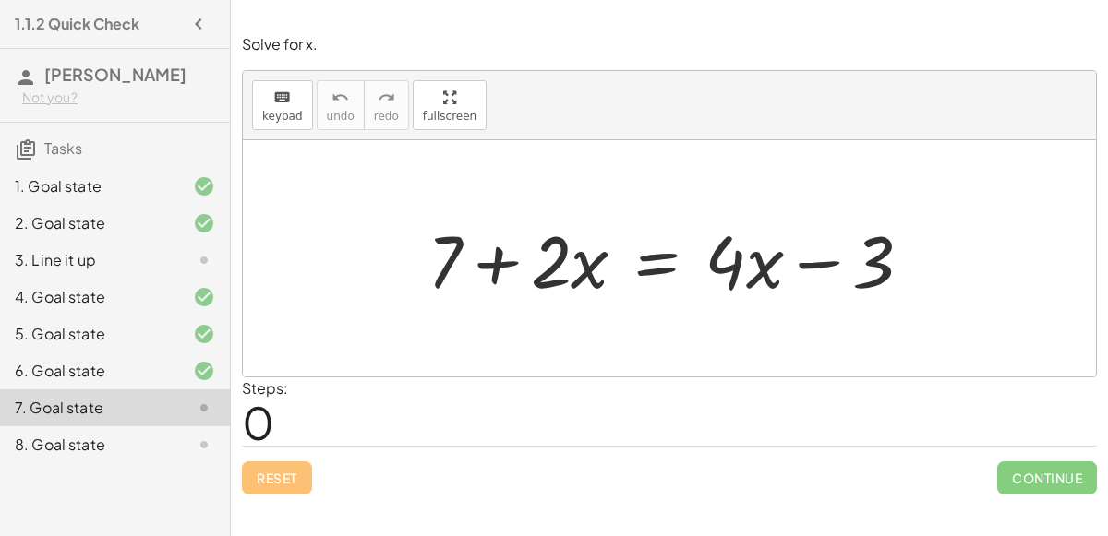
click at [743, 279] on div at bounding box center [677, 258] width 518 height 95
click at [499, 261] on div at bounding box center [677, 258] width 518 height 95
drag, startPoint x: 438, startPoint y: 258, endPoint x: 899, endPoint y: 256, distance: 461.6
click at [899, 256] on div at bounding box center [677, 258] width 518 height 95
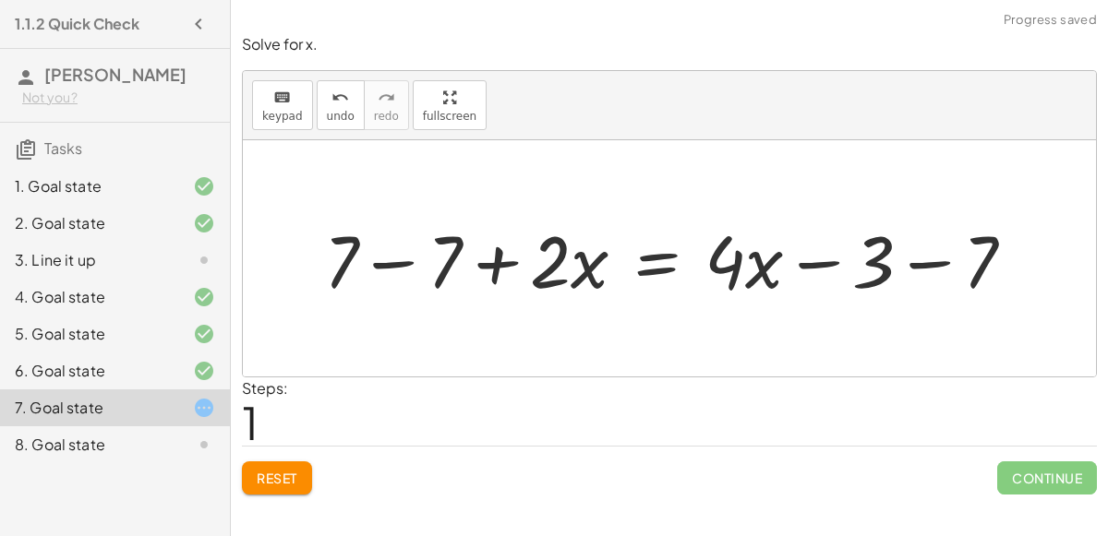
click at [402, 269] on div at bounding box center [677, 258] width 724 height 95
click at [918, 267] on div at bounding box center [780, 258] width 518 height 95
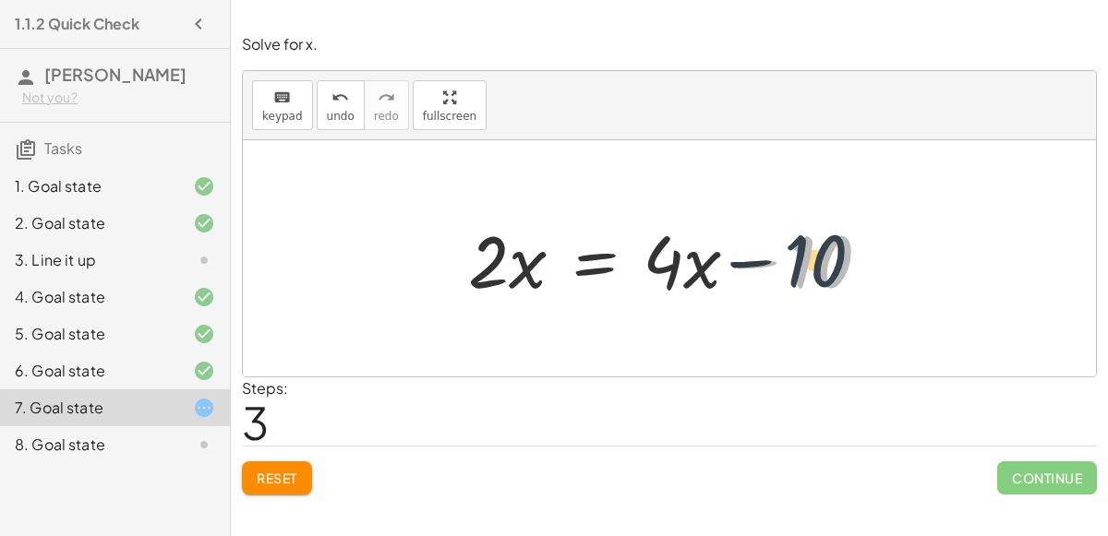
drag, startPoint x: 827, startPoint y: 260, endPoint x: 831, endPoint y: 245, distance: 16.1
click at [831, 245] on div at bounding box center [676, 258] width 435 height 95
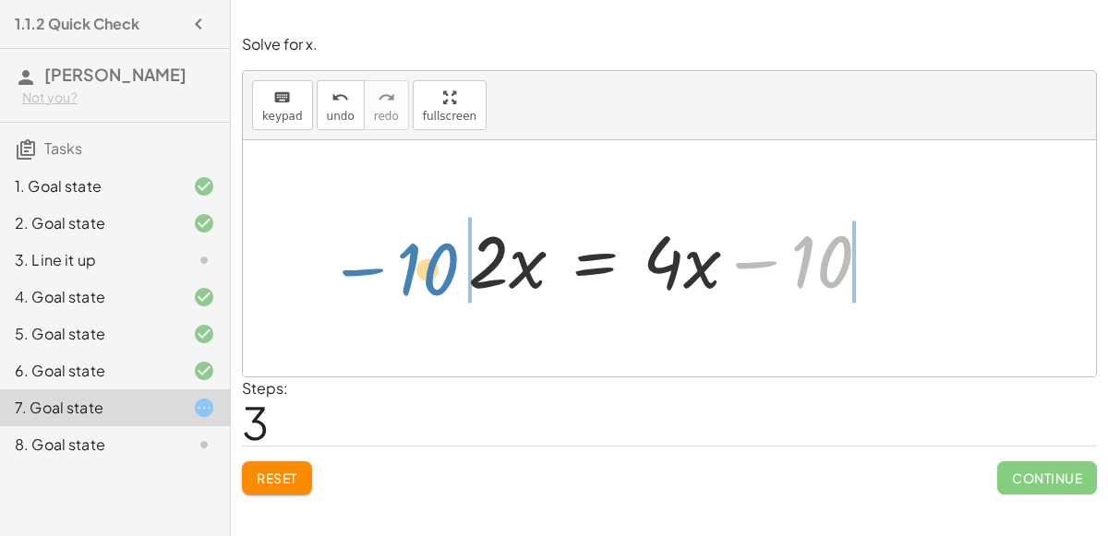
drag, startPoint x: 831, startPoint y: 255, endPoint x: 427, endPoint y: 257, distance: 403.4
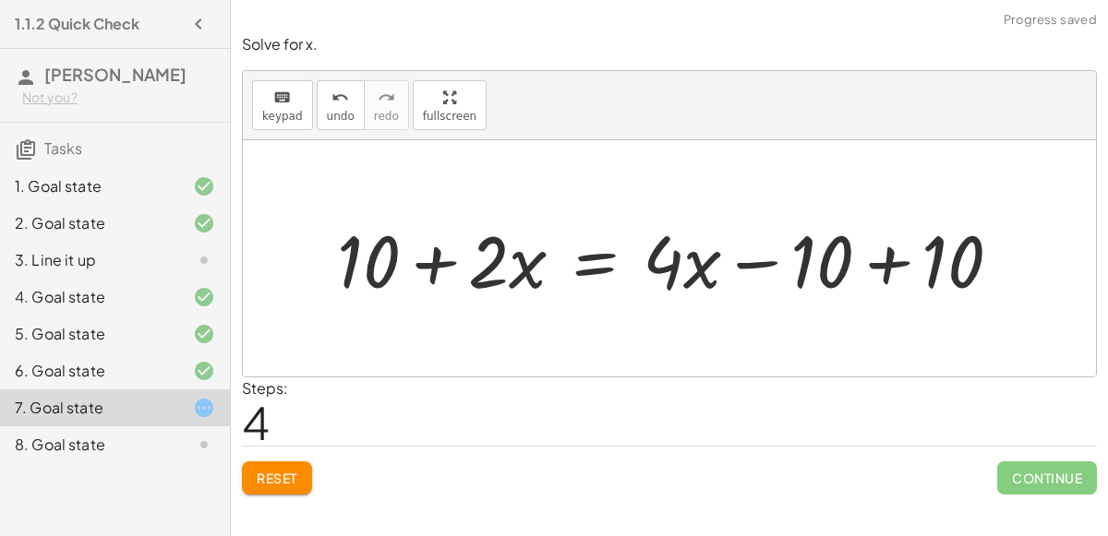
click at [444, 268] on div at bounding box center [677, 258] width 698 height 95
click at [345, 97] on button "undo undo" at bounding box center [341, 105] width 48 height 50
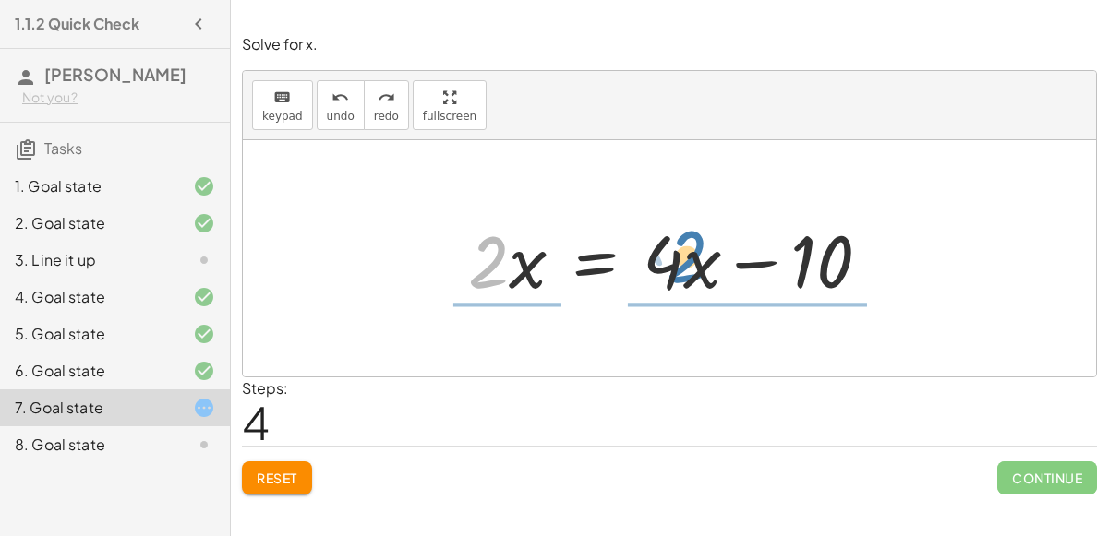
drag, startPoint x: 501, startPoint y: 247, endPoint x: 701, endPoint y: 242, distance: 199.5
click at [701, 242] on div at bounding box center [676, 258] width 435 height 95
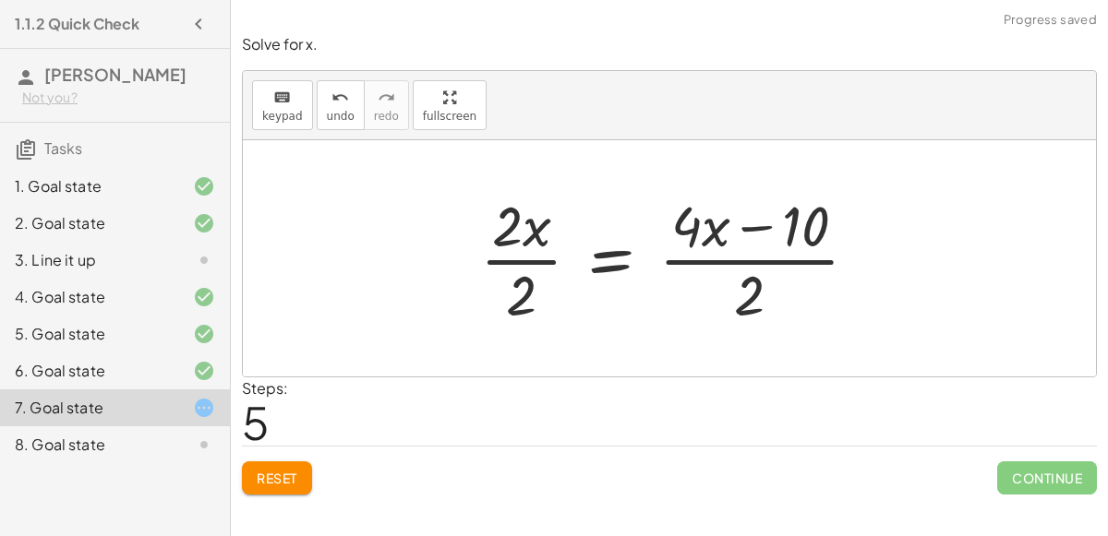
click at [747, 287] on div at bounding box center [676, 258] width 411 height 142
click at [750, 241] on div at bounding box center [676, 258] width 411 height 142
click at [522, 228] on div at bounding box center [676, 258] width 411 height 142
click at [530, 250] on div at bounding box center [676, 258] width 411 height 142
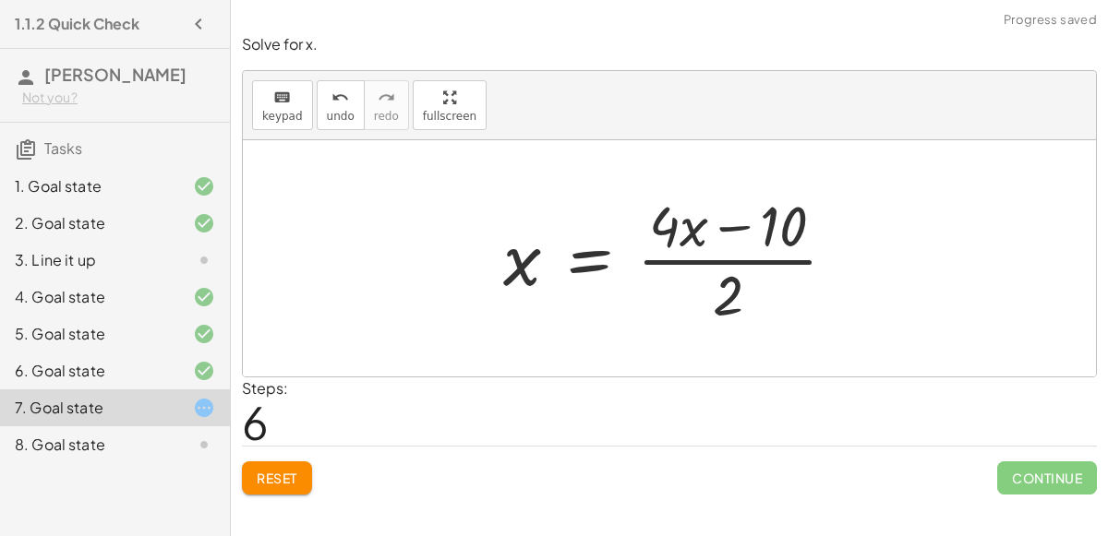
click at [757, 264] on div at bounding box center [677, 258] width 366 height 142
click at [707, 228] on div at bounding box center [677, 258] width 366 height 142
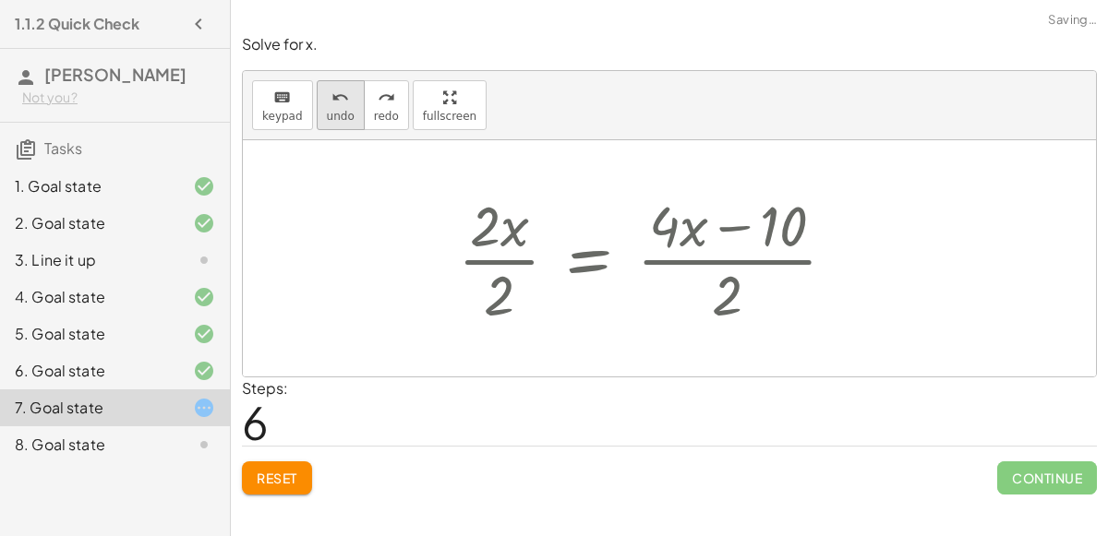
click at [331, 90] on icon "undo" at bounding box center [340, 98] width 18 height 22
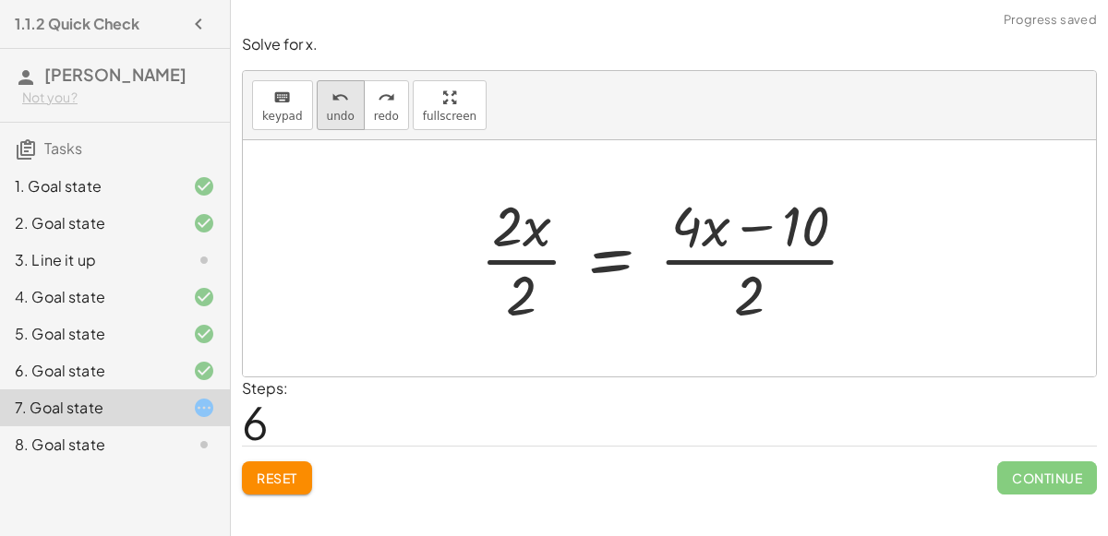
click at [335, 92] on icon "undo" at bounding box center [340, 98] width 18 height 22
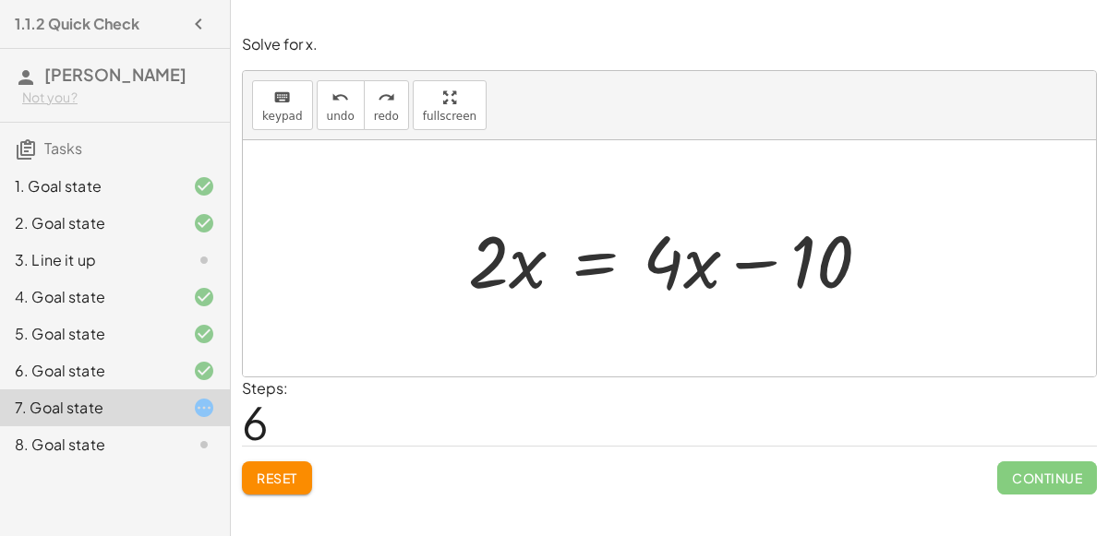
click at [594, 268] on div at bounding box center [676, 258] width 435 height 95
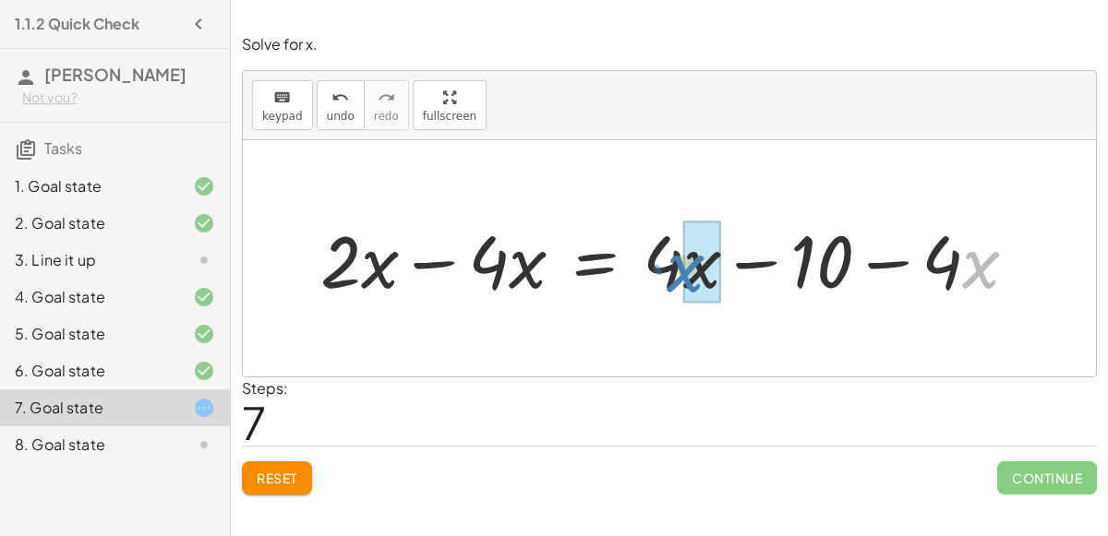
drag, startPoint x: 982, startPoint y: 247, endPoint x: 687, endPoint y: 251, distance: 295.4
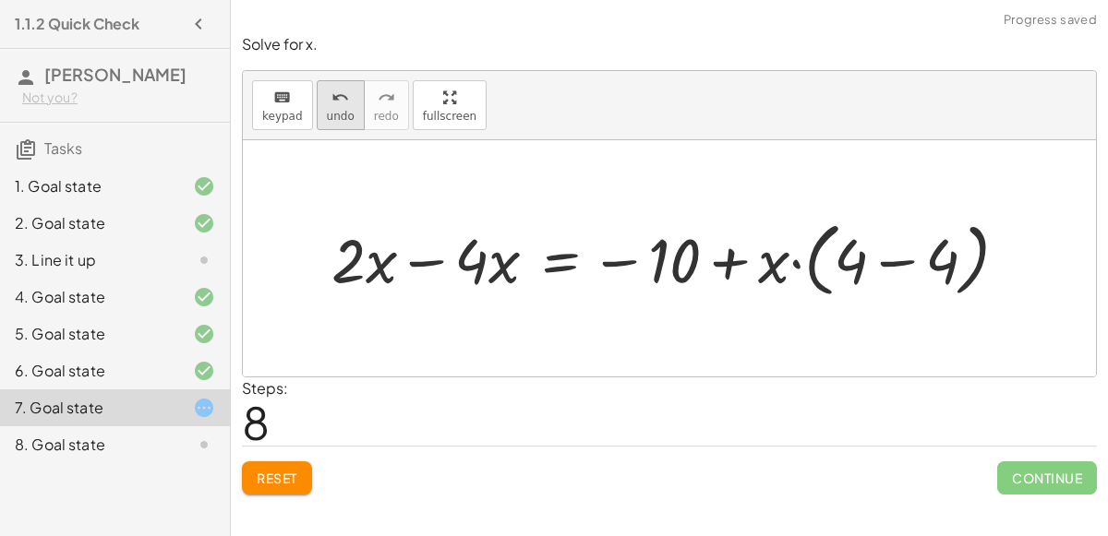
click at [331, 106] on icon "undo" at bounding box center [340, 98] width 18 height 22
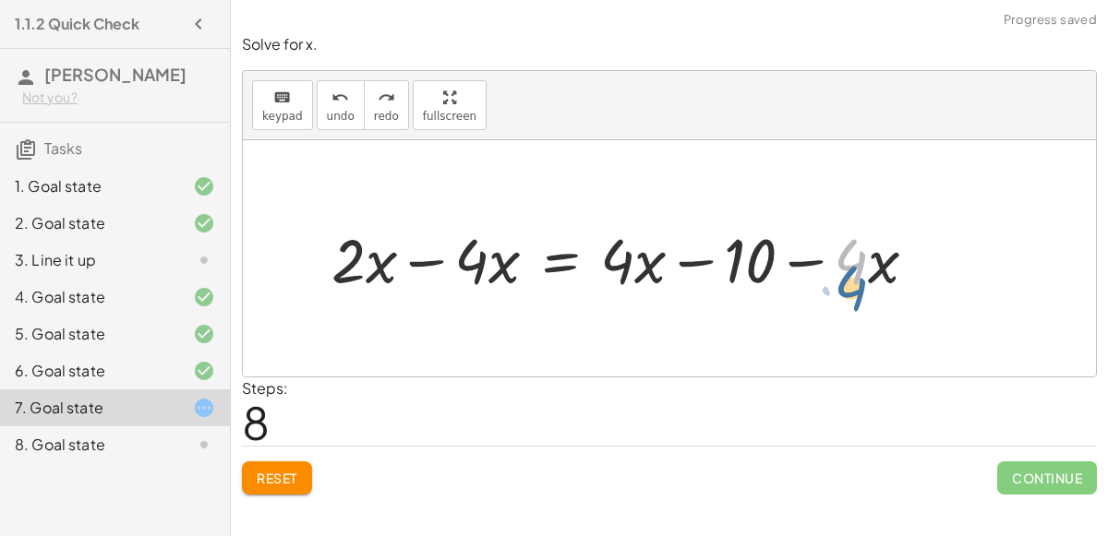
click at [858, 269] on div at bounding box center [631, 258] width 618 height 81
click at [635, 246] on div at bounding box center [631, 258] width 618 height 81
click at [625, 253] on div at bounding box center [631, 258] width 618 height 81
click at [870, 258] on div at bounding box center [631, 258] width 618 height 81
click at [819, 264] on div at bounding box center [631, 258] width 618 height 81
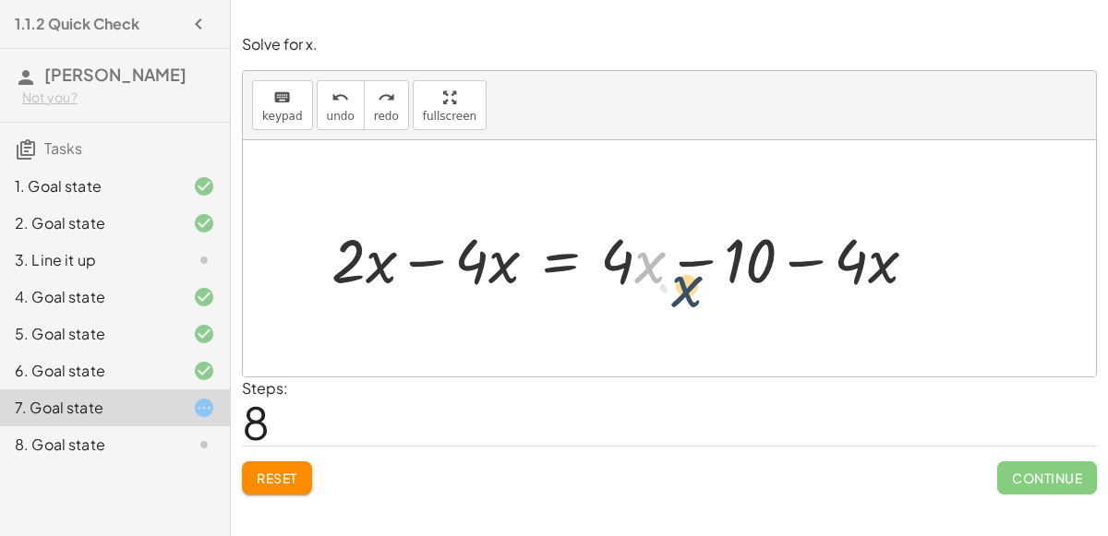
click at [653, 264] on div at bounding box center [631, 258] width 618 height 81
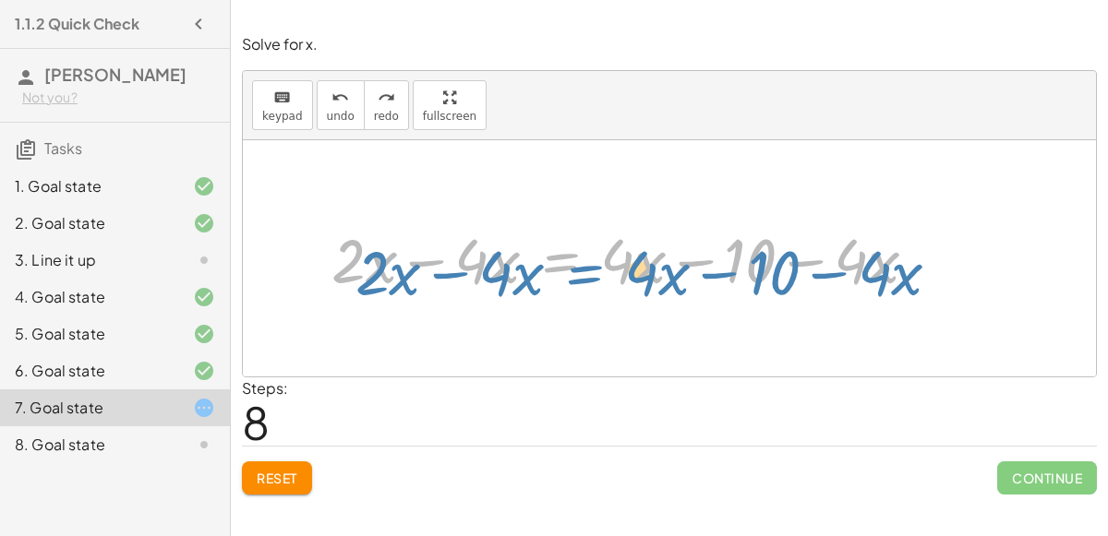
click at [588, 263] on div at bounding box center [631, 258] width 618 height 81
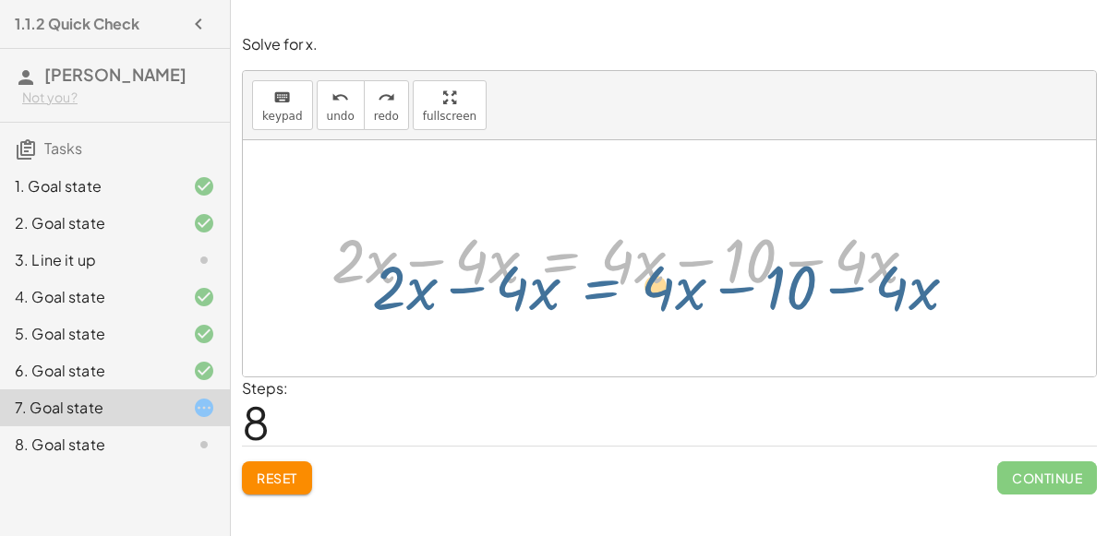
drag, startPoint x: 594, startPoint y: 263, endPoint x: 614, endPoint y: 271, distance: 21.1
click at [614, 271] on div at bounding box center [631, 258] width 618 height 81
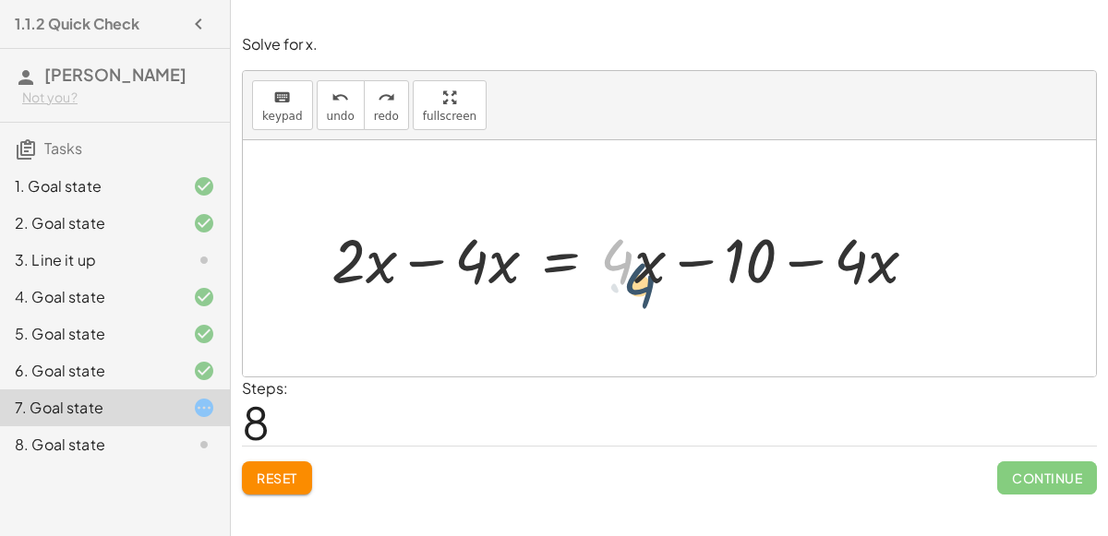
drag, startPoint x: 626, startPoint y: 265, endPoint x: 647, endPoint y: 288, distance: 31.4
click at [647, 288] on div at bounding box center [631, 258] width 618 height 81
click at [429, 266] on div at bounding box center [631, 258] width 618 height 81
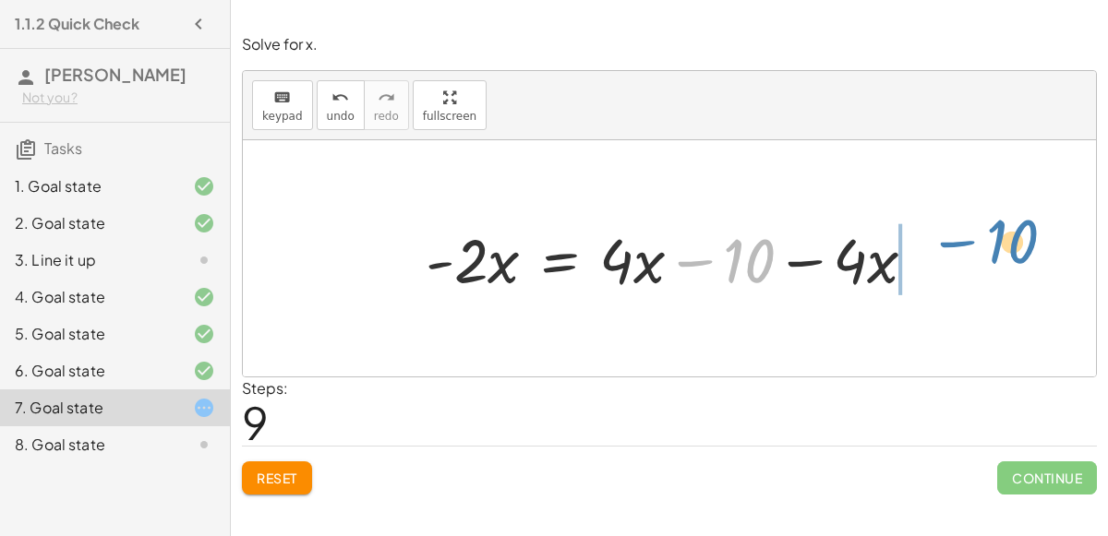
drag, startPoint x: 748, startPoint y: 265, endPoint x: 1000, endPoint y: 246, distance: 252.8
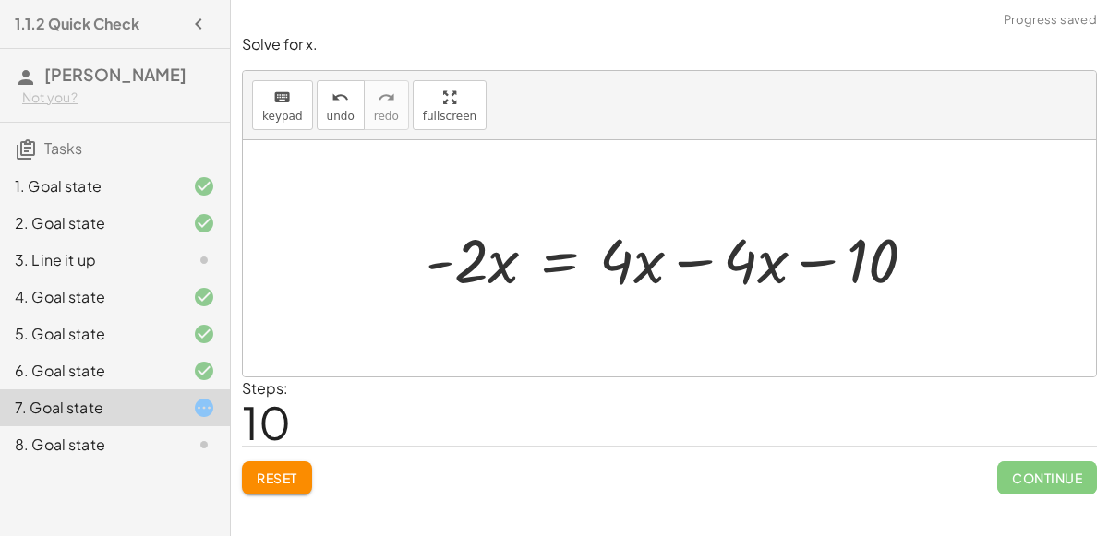
click at [690, 258] on div at bounding box center [677, 258] width 523 height 81
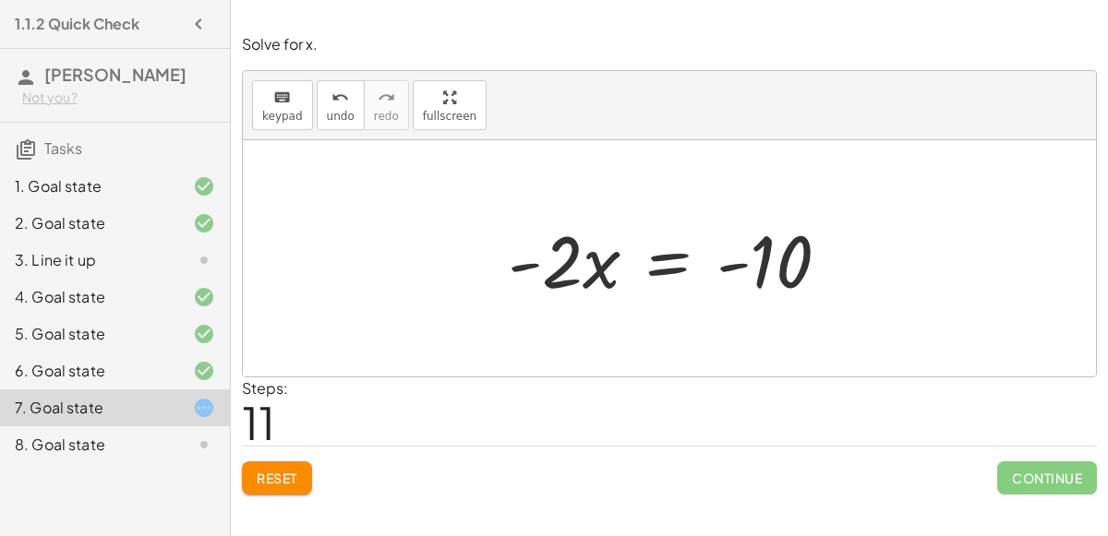
click at [666, 247] on div at bounding box center [675, 258] width 355 height 95
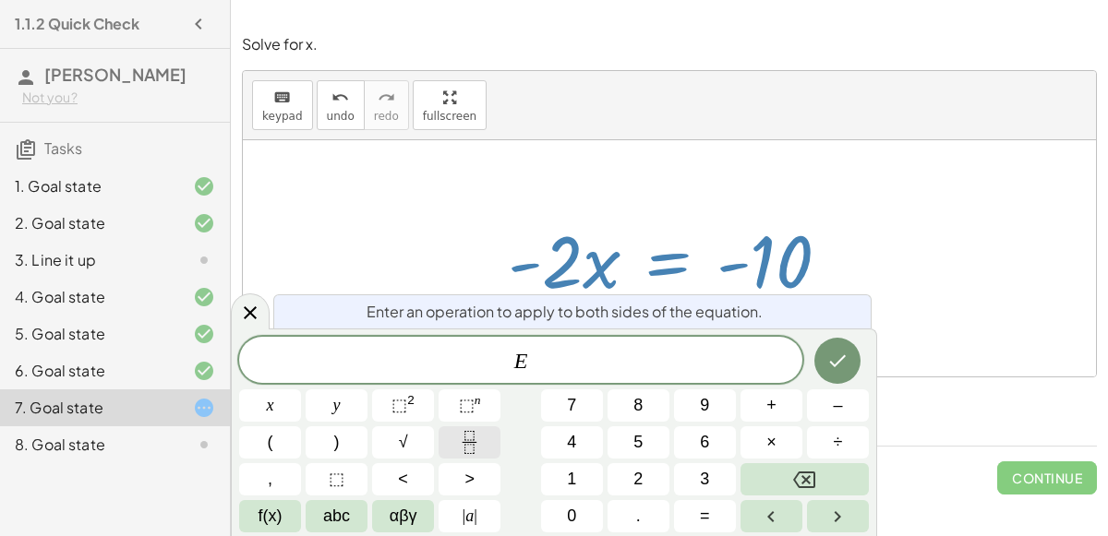
click at [470, 442] on rect "Fraction" at bounding box center [469, 442] width 14 height 1
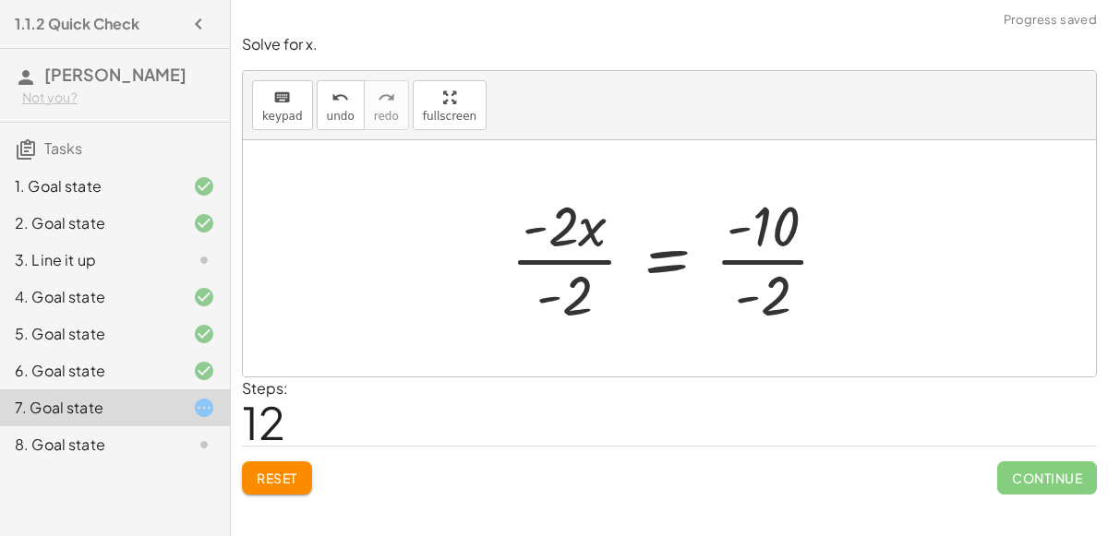
click at [585, 263] on div at bounding box center [676, 258] width 351 height 142
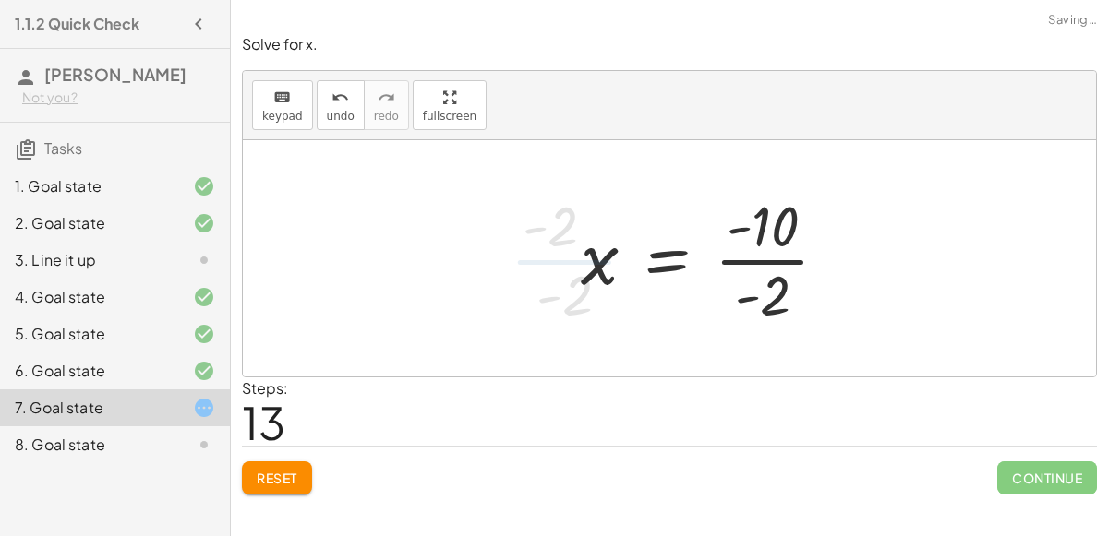
click at [780, 259] on div at bounding box center [711, 258] width 281 height 142
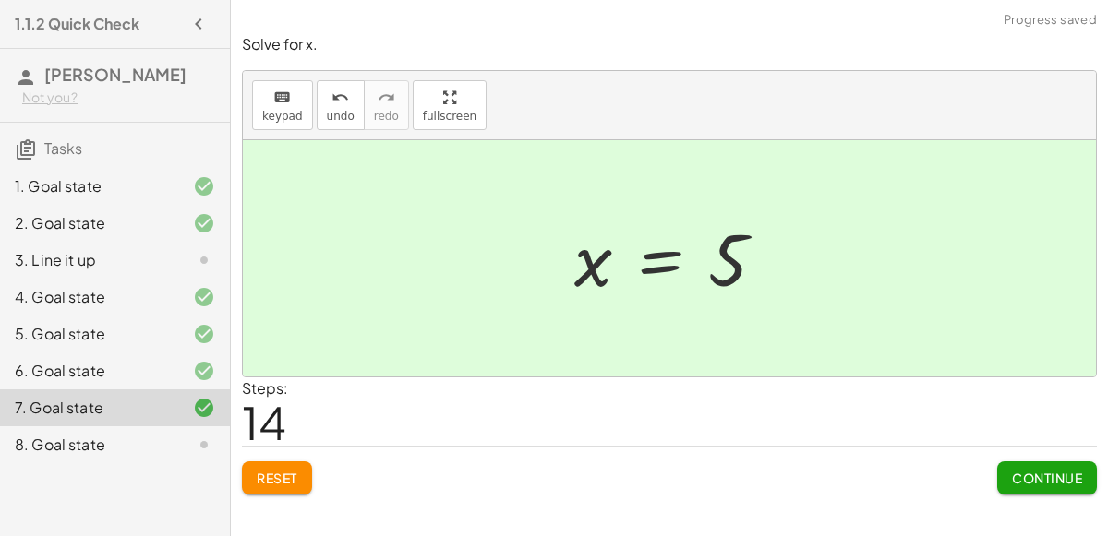
click at [1058, 484] on span "Continue" at bounding box center [1047, 478] width 70 height 17
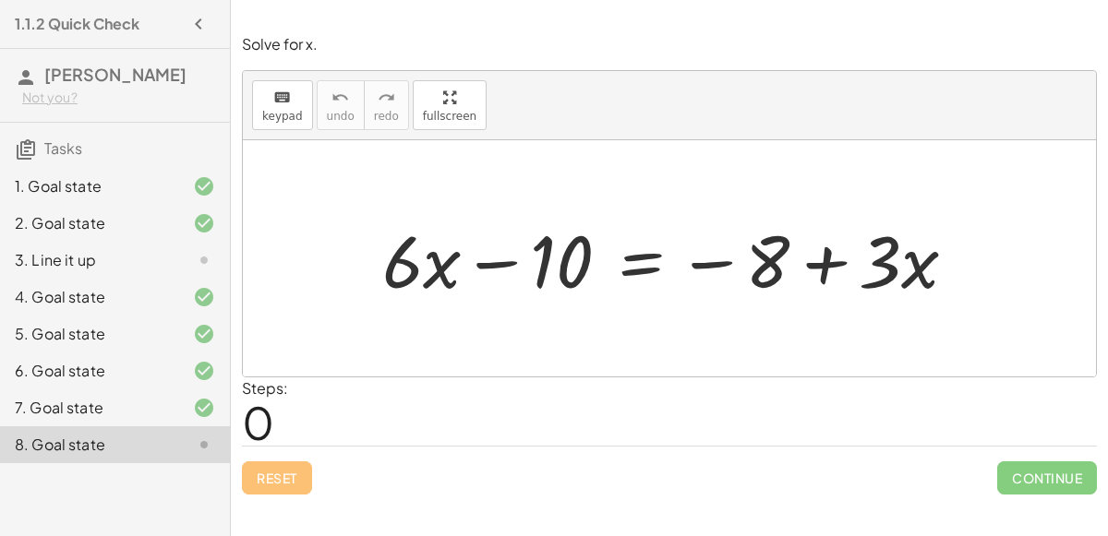
click at [498, 268] on div at bounding box center [676, 258] width 607 height 95
click at [828, 270] on div at bounding box center [676, 258] width 607 height 95
click at [633, 257] on div at bounding box center [676, 258] width 607 height 95
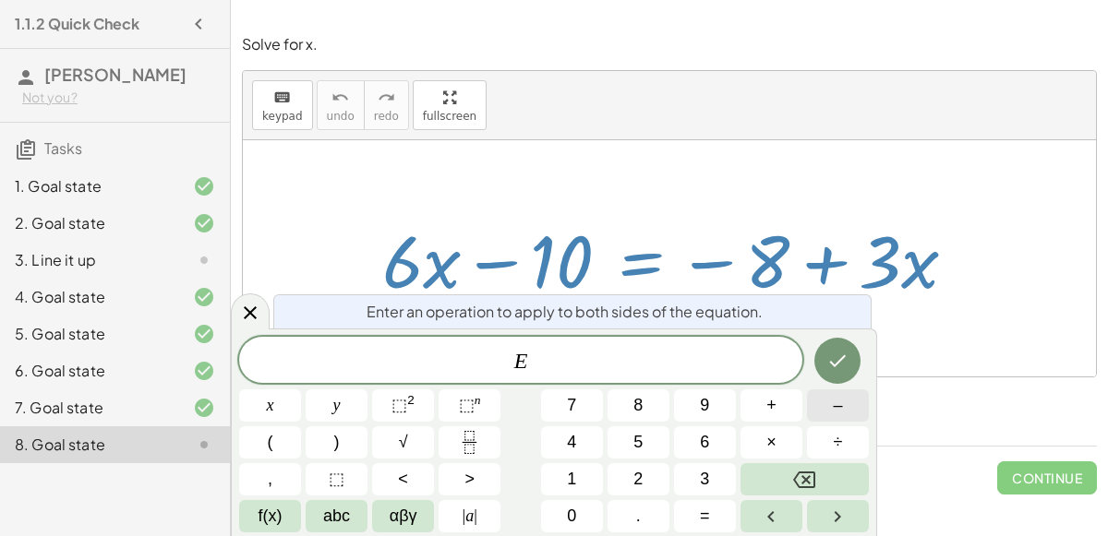
click at [837, 407] on span "–" at bounding box center [837, 405] width 9 height 25
click at [810, 479] on icon "Backspace" at bounding box center [804, 480] width 22 height 22
click at [785, 408] on button "+" at bounding box center [771, 406] width 62 height 32
click at [648, 407] on button "8" at bounding box center [638, 406] width 62 height 32
click at [835, 361] on icon "Done" at bounding box center [837, 361] width 22 height 22
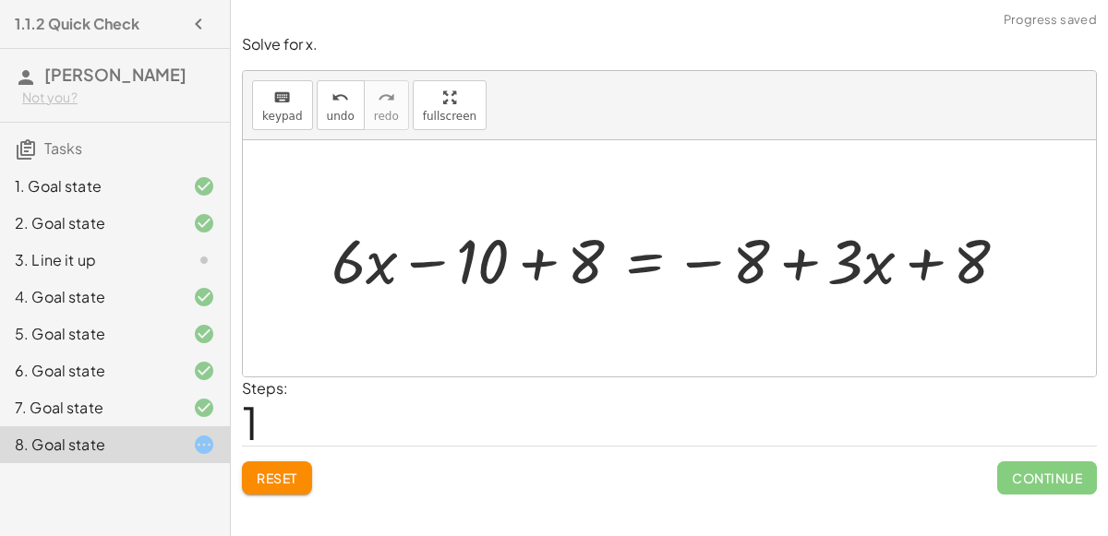
click at [547, 262] on div at bounding box center [677, 258] width 710 height 81
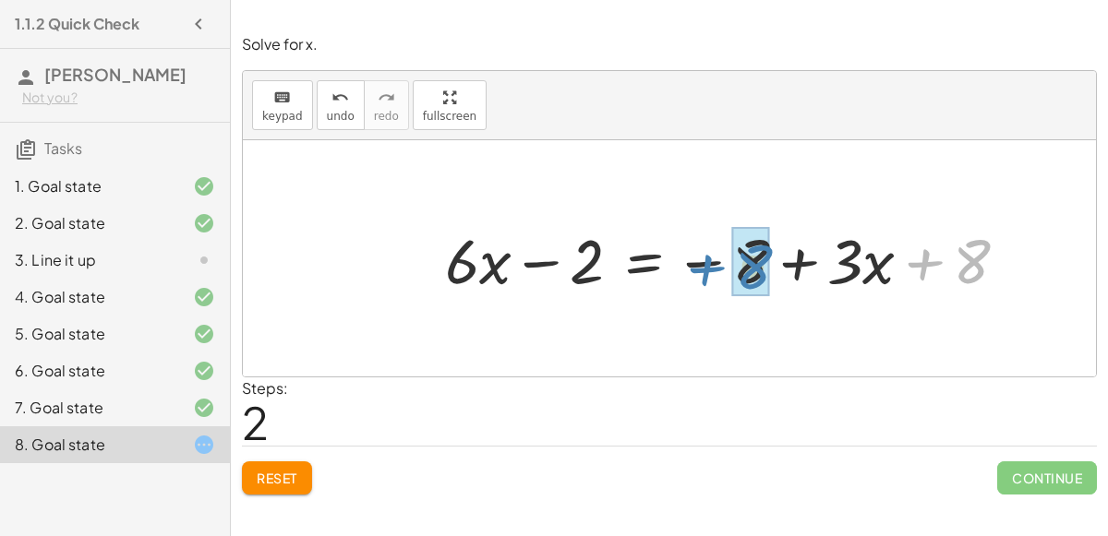
drag, startPoint x: 957, startPoint y: 260, endPoint x: 738, endPoint y: 266, distance: 218.8
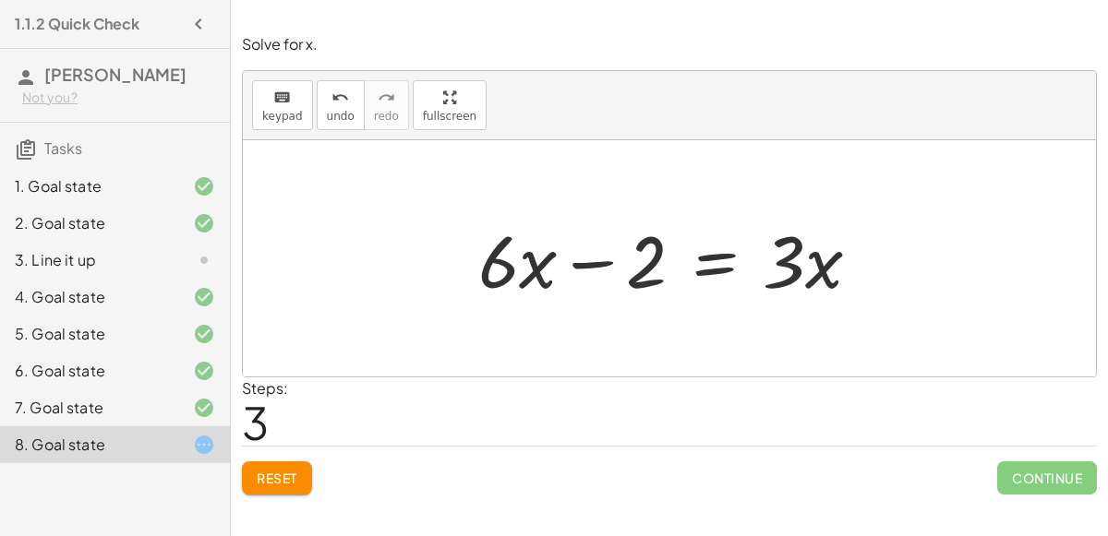
click at [702, 245] on div at bounding box center [676, 258] width 415 height 95
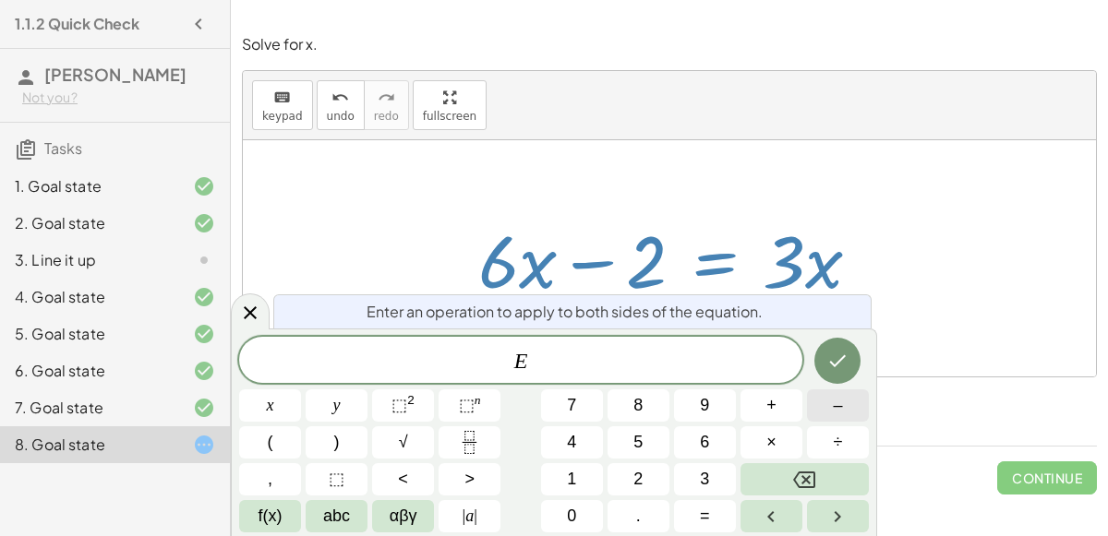
click at [838, 408] on span "–" at bounding box center [837, 405] width 9 height 25
click at [686, 444] on button "6" at bounding box center [705, 442] width 62 height 32
click at [838, 379] on button "Done" at bounding box center [837, 361] width 46 height 46
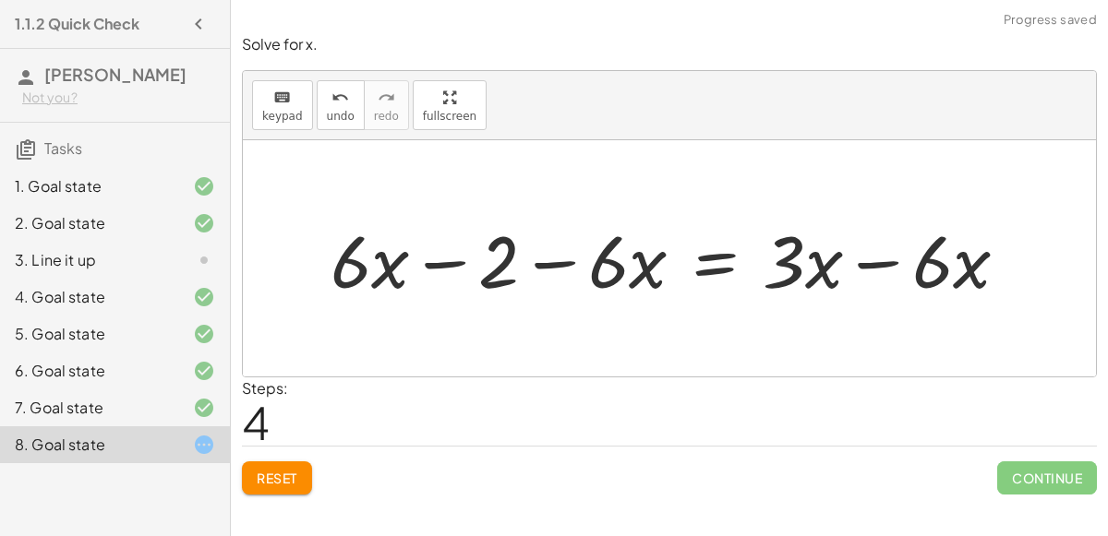
click at [876, 265] on div at bounding box center [676, 258] width 711 height 95
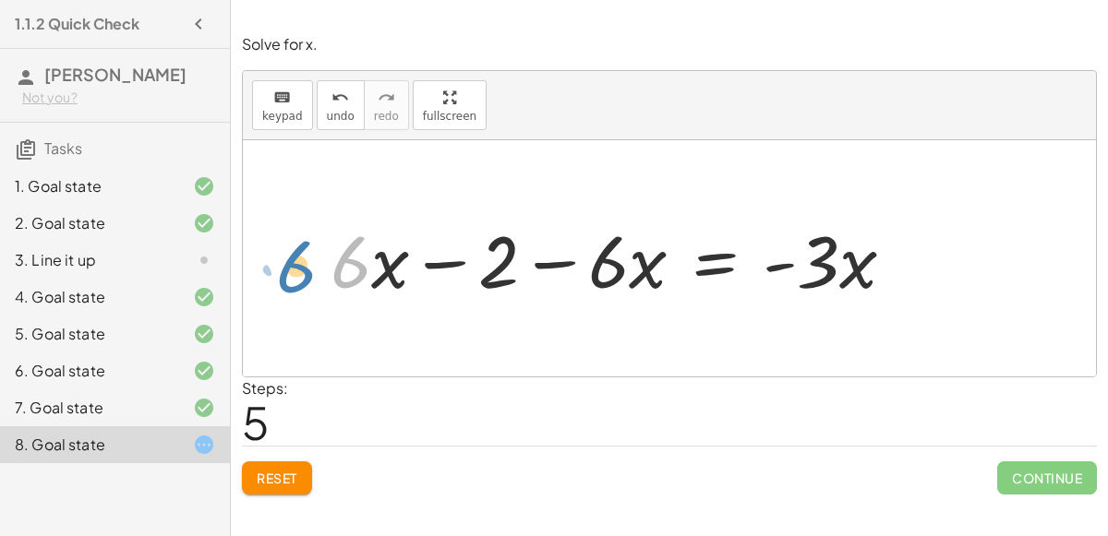
drag, startPoint x: 359, startPoint y: 276, endPoint x: 348, endPoint y: 270, distance: 12.4
click at [348, 270] on div at bounding box center [619, 258] width 597 height 95
drag, startPoint x: 610, startPoint y: 266, endPoint x: 619, endPoint y: 252, distance: 16.6
click at [619, 252] on div at bounding box center [619, 258] width 597 height 95
click at [632, 272] on div at bounding box center [619, 258] width 597 height 95
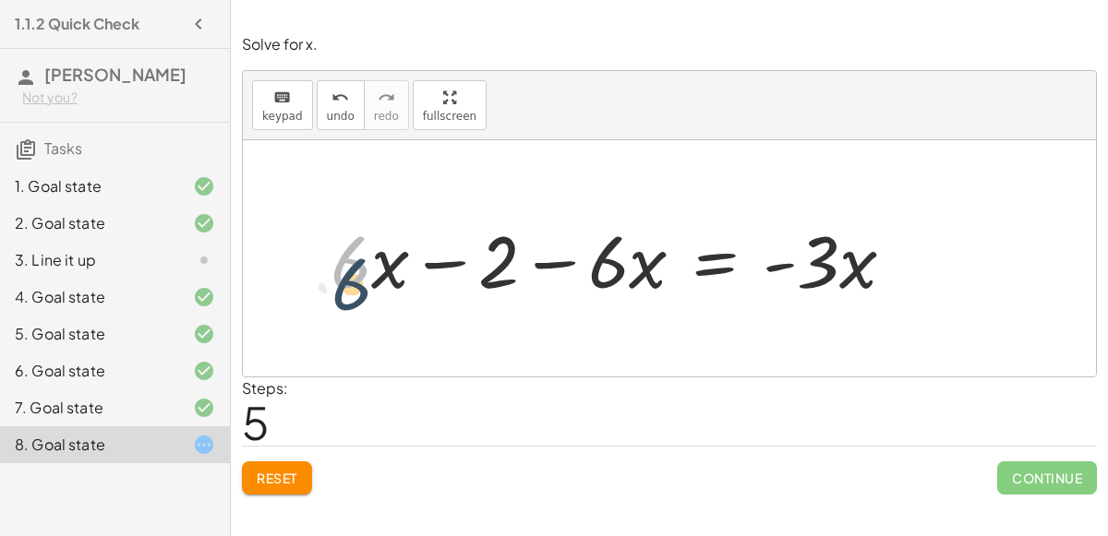
drag, startPoint x: 366, startPoint y: 262, endPoint x: 367, endPoint y: 284, distance: 22.2
click at [367, 284] on div at bounding box center [619, 258] width 597 height 95
click at [410, 269] on div at bounding box center [619, 258] width 597 height 95
drag, startPoint x: 372, startPoint y: 246, endPoint x: 356, endPoint y: 241, distance: 16.6
click at [356, 241] on div at bounding box center [619, 258] width 597 height 95
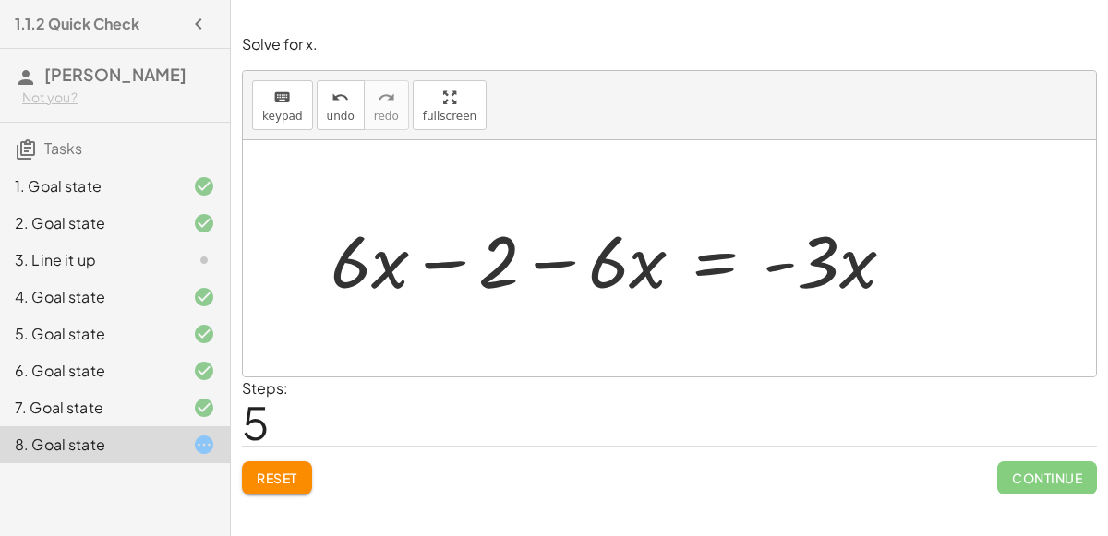
click at [585, 273] on div at bounding box center [619, 258] width 597 height 95
drag, startPoint x: 495, startPoint y: 269, endPoint x: 686, endPoint y: 273, distance: 191.1
click at [686, 273] on div at bounding box center [619, 258] width 597 height 95
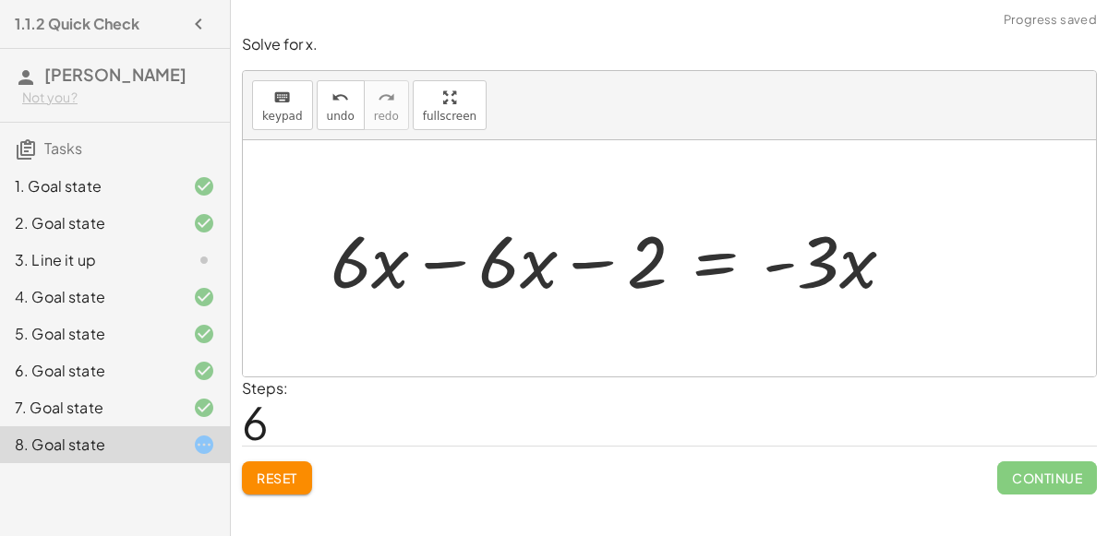
click at [454, 254] on div at bounding box center [619, 258] width 597 height 95
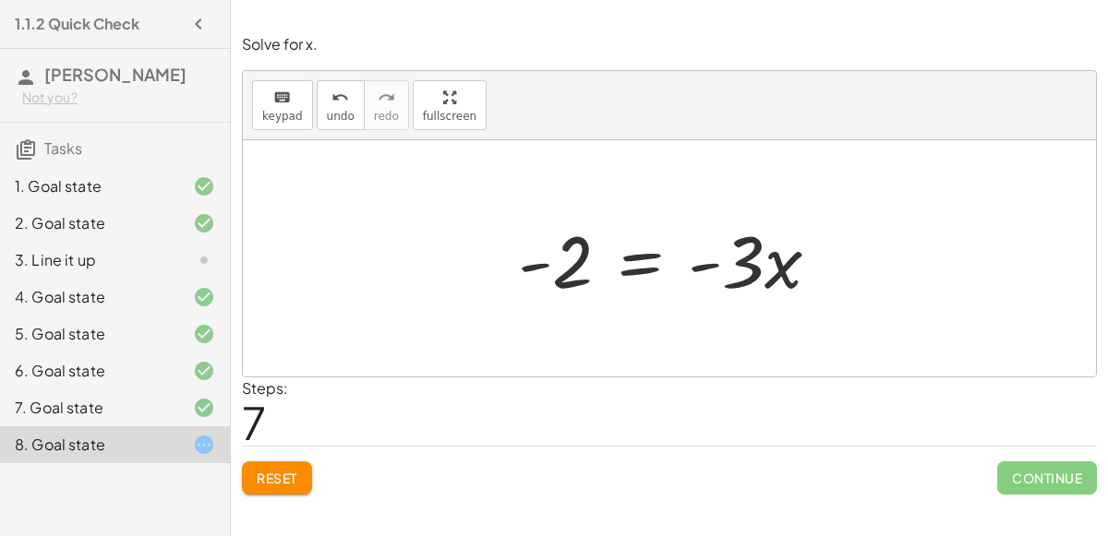
click at [656, 258] on div at bounding box center [676, 258] width 335 height 95
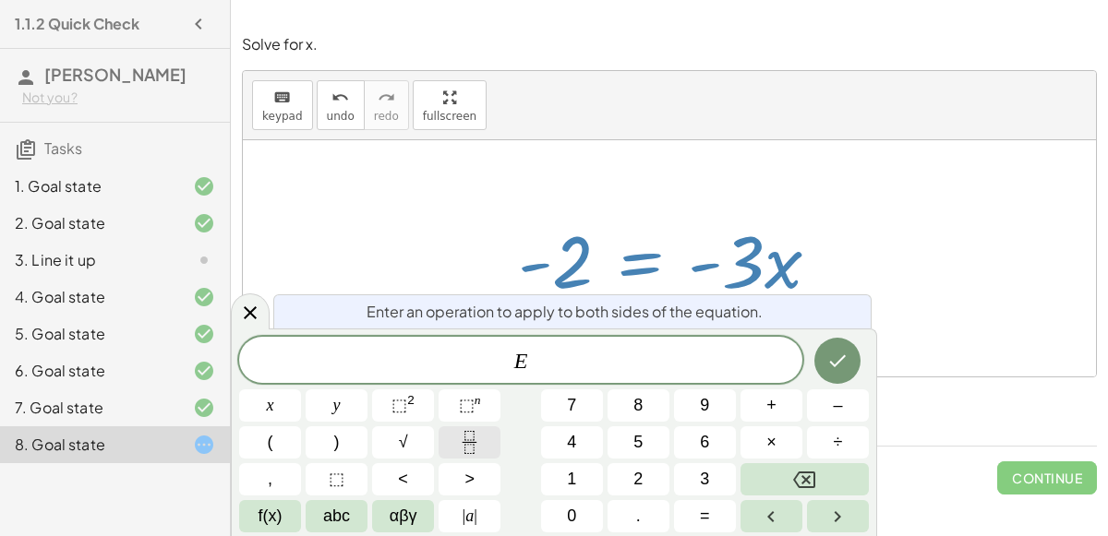
click at [485, 436] on button "Fraction" at bounding box center [469, 442] width 62 height 32
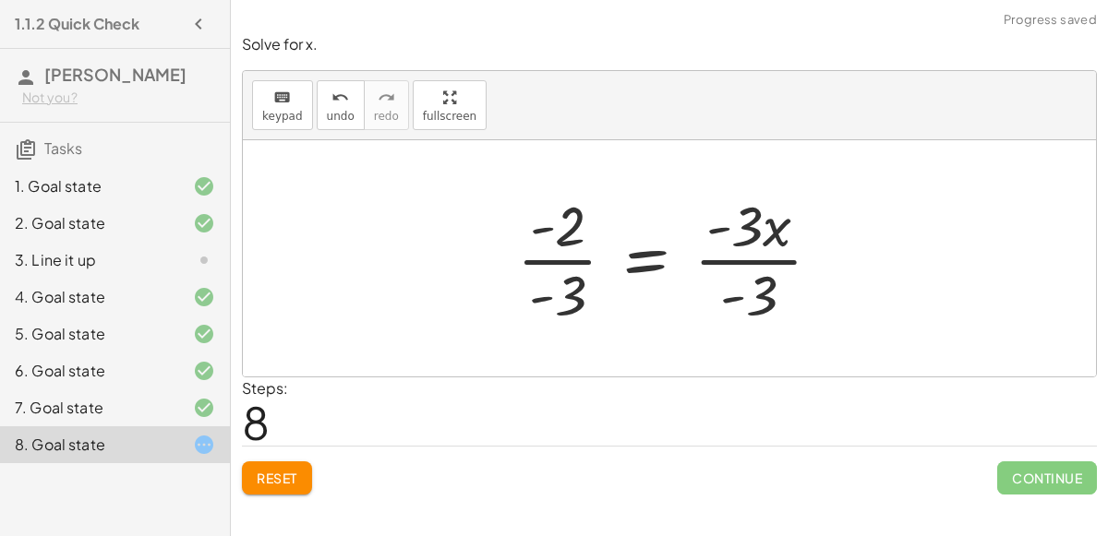
click at [716, 265] on div at bounding box center [676, 258] width 337 height 142
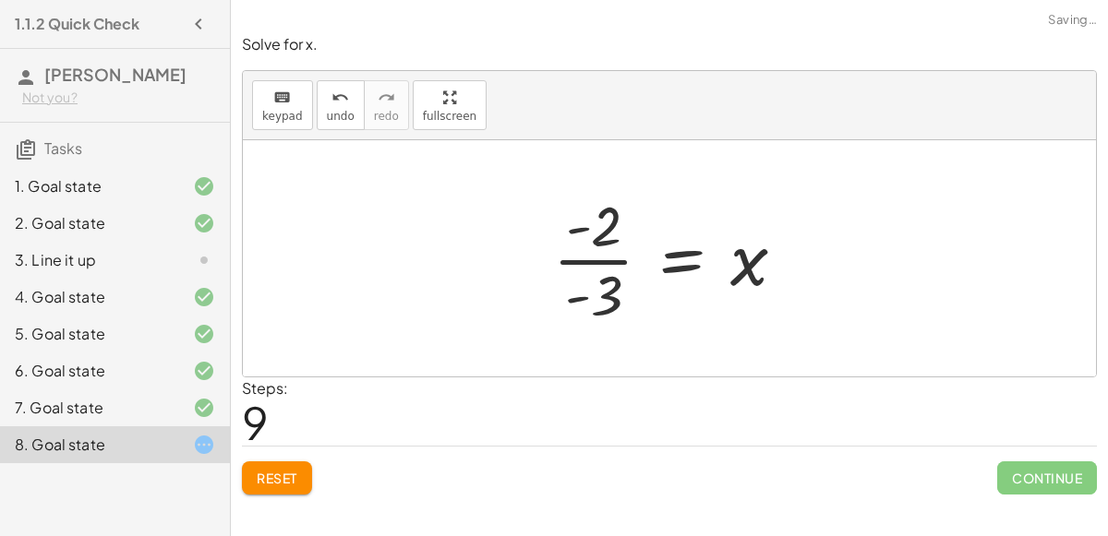
click at [594, 276] on div at bounding box center [677, 258] width 266 height 142
click at [590, 262] on div at bounding box center [677, 258] width 266 height 142
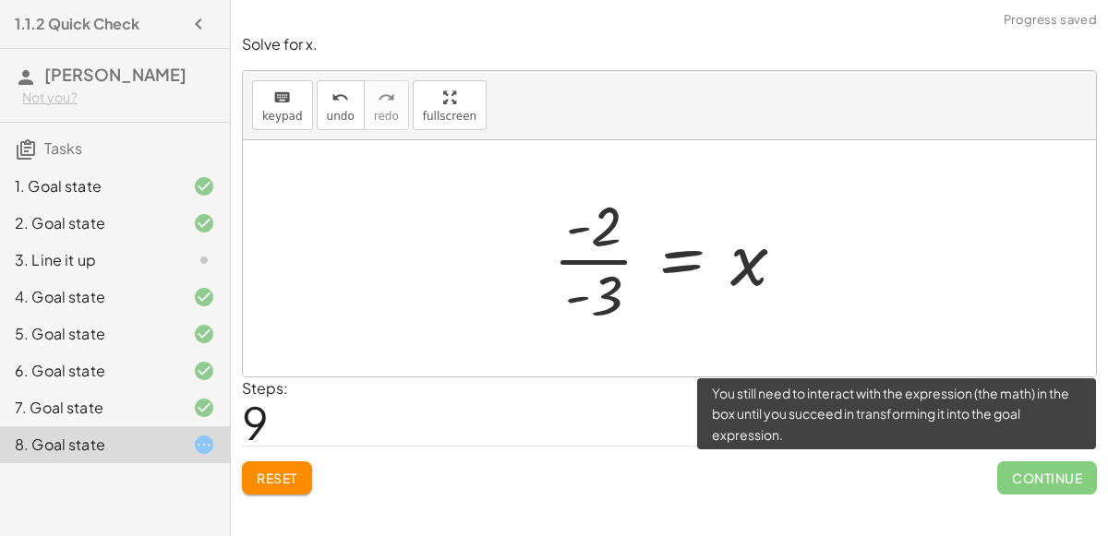
click at [1066, 481] on span "Continue" at bounding box center [1047, 478] width 100 height 33
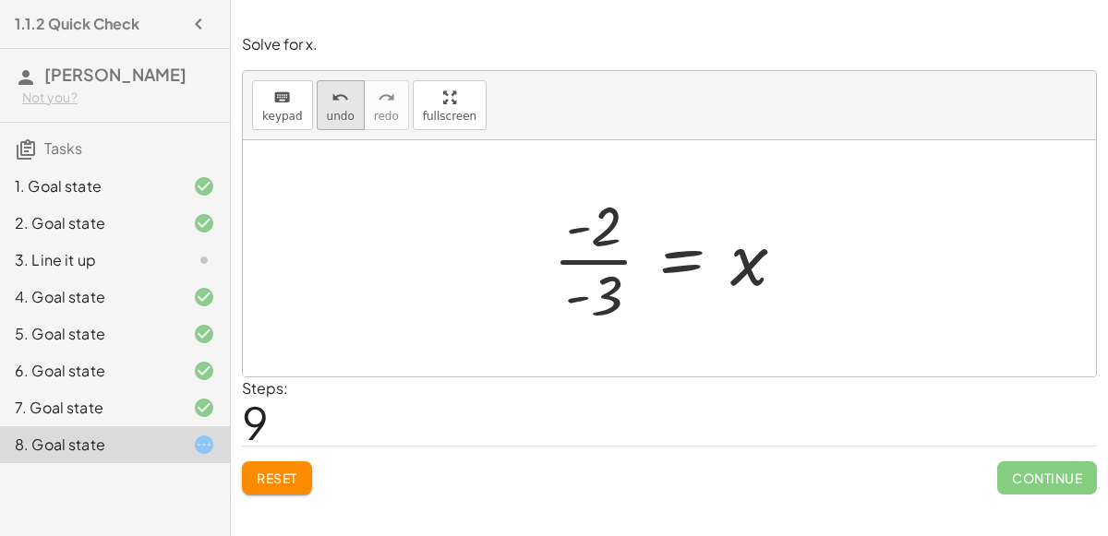
click at [319, 99] on button "undo undo" at bounding box center [341, 105] width 48 height 50
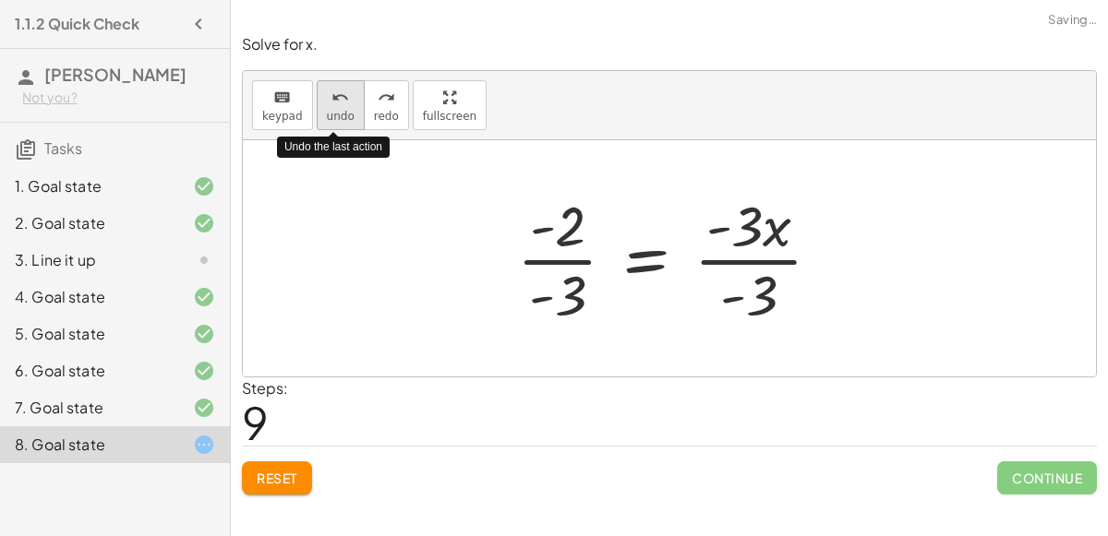
click at [319, 99] on button "undo undo" at bounding box center [341, 105] width 48 height 50
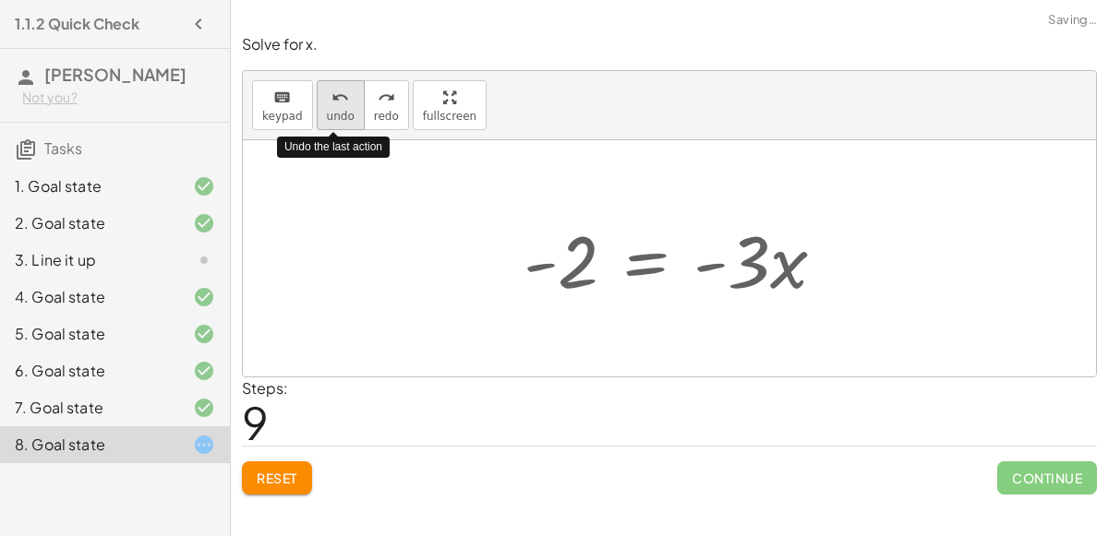
click at [319, 99] on button "undo undo" at bounding box center [341, 105] width 48 height 50
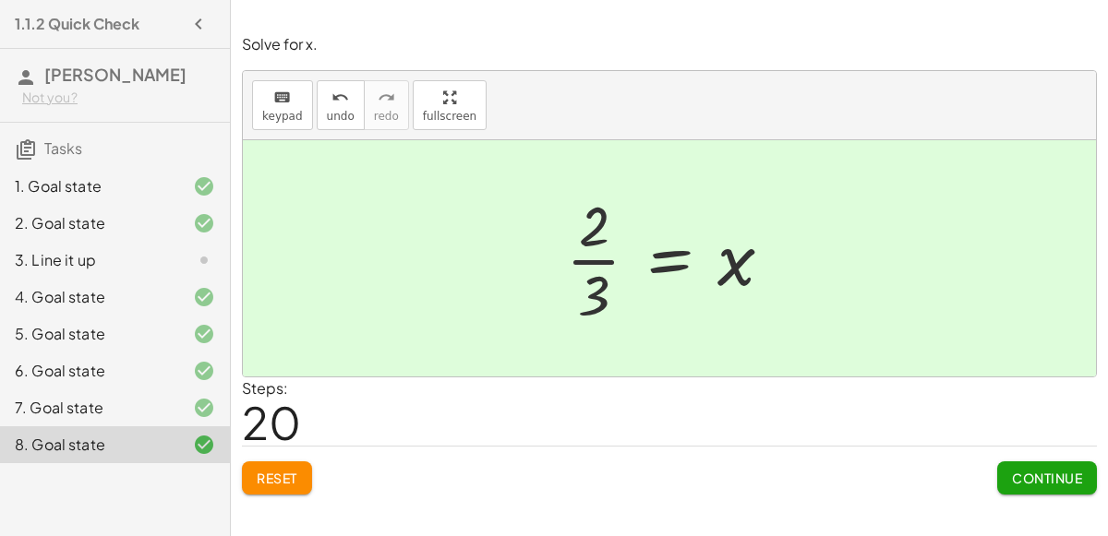
click at [261, 478] on span "Reset" at bounding box center [277, 478] width 41 height 17
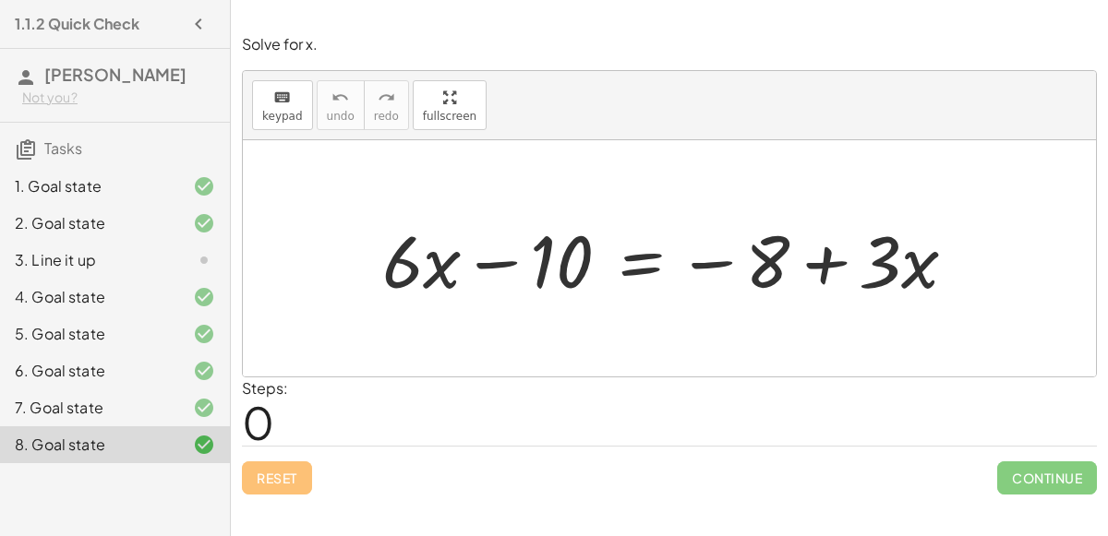
click at [627, 259] on div at bounding box center [676, 258] width 607 height 95
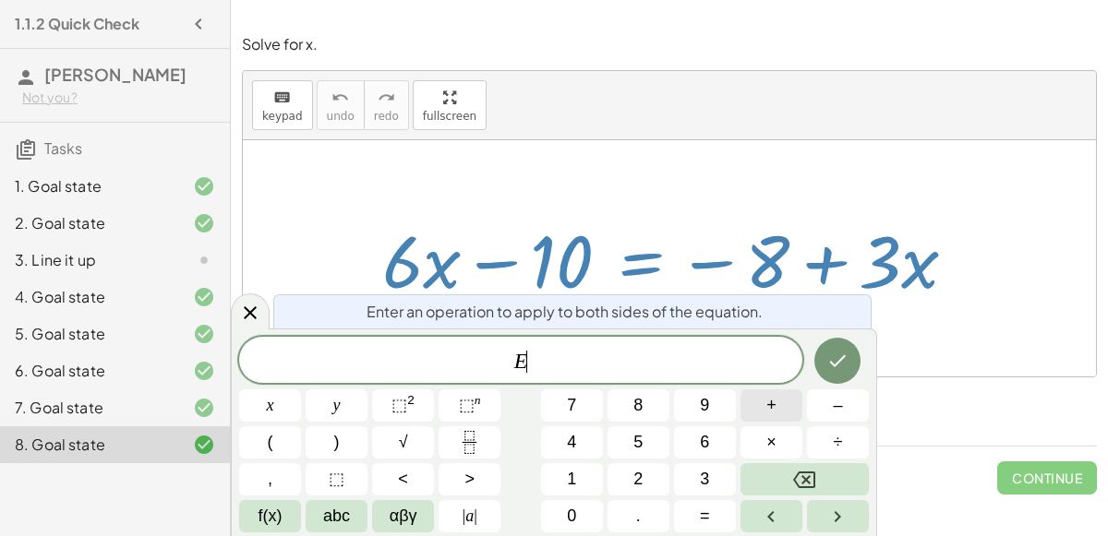
click at [773, 412] on span "+" at bounding box center [771, 405] width 10 height 25
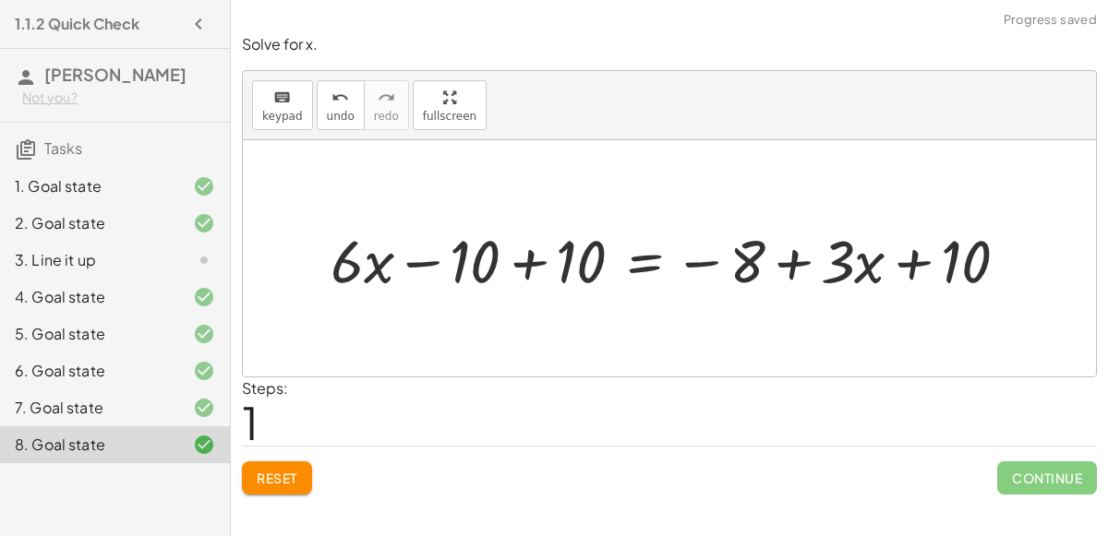
click at [522, 273] on div at bounding box center [676, 259] width 711 height 78
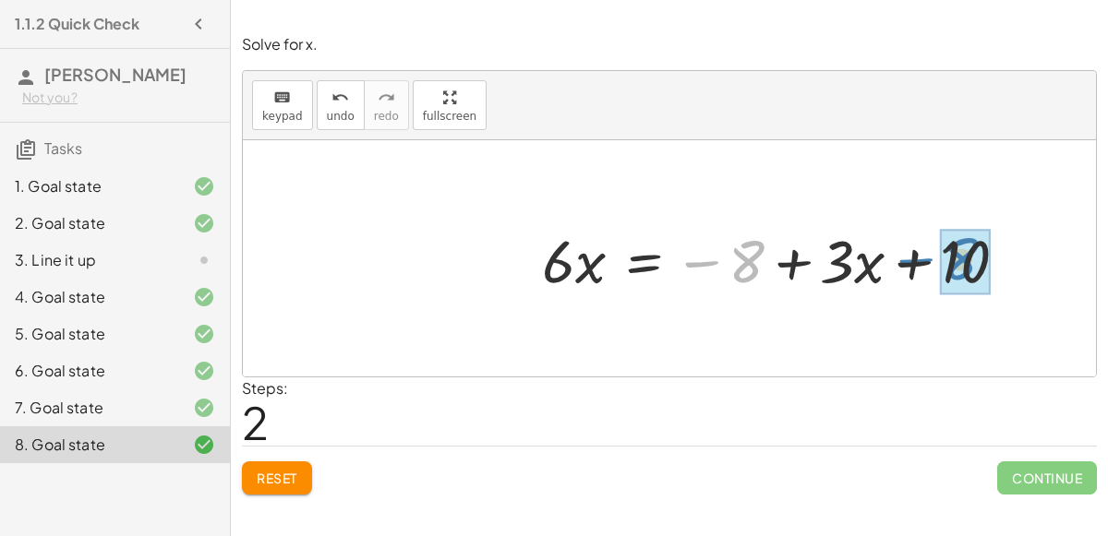
drag, startPoint x: 730, startPoint y: 254, endPoint x: 960, endPoint y: 255, distance: 229.9
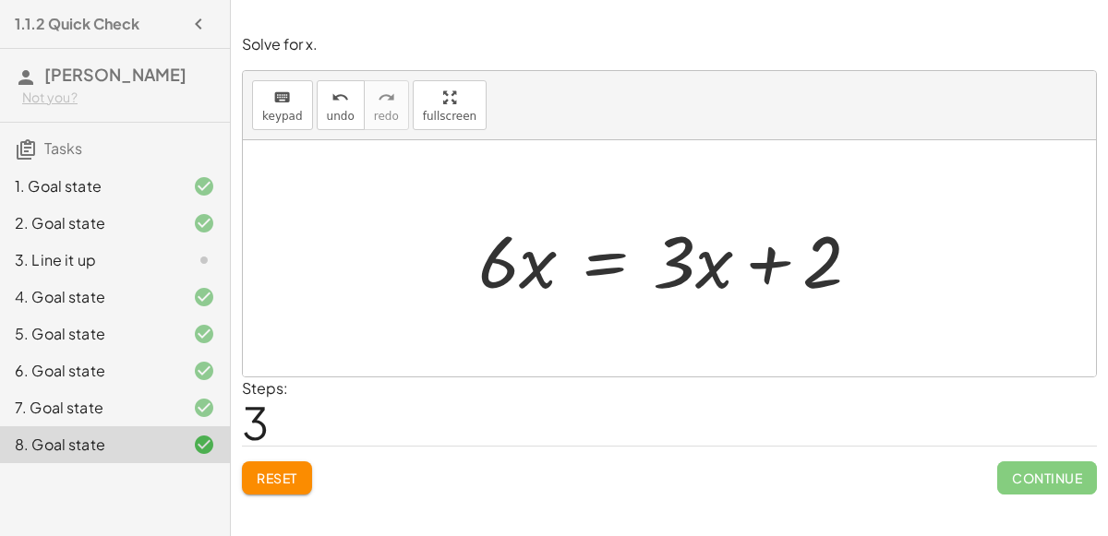
click at [611, 256] on div at bounding box center [676, 258] width 415 height 95
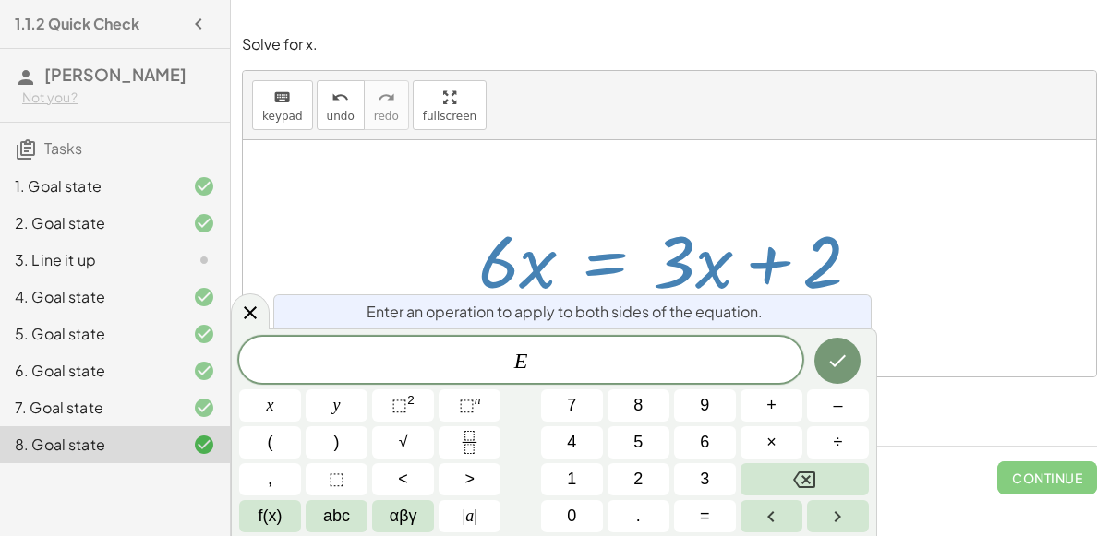
click at [838, 423] on div "E x y ⬚ 2 ⬚ n 7 8 9 + – ( ) √ 4 5 6 × ÷ , ⬚ < > 1 2 3 f(x) abc αβγ | a | 0 . =" at bounding box center [554, 435] width 630 height 196
click at [827, 412] on button "–" at bounding box center [838, 406] width 62 height 32
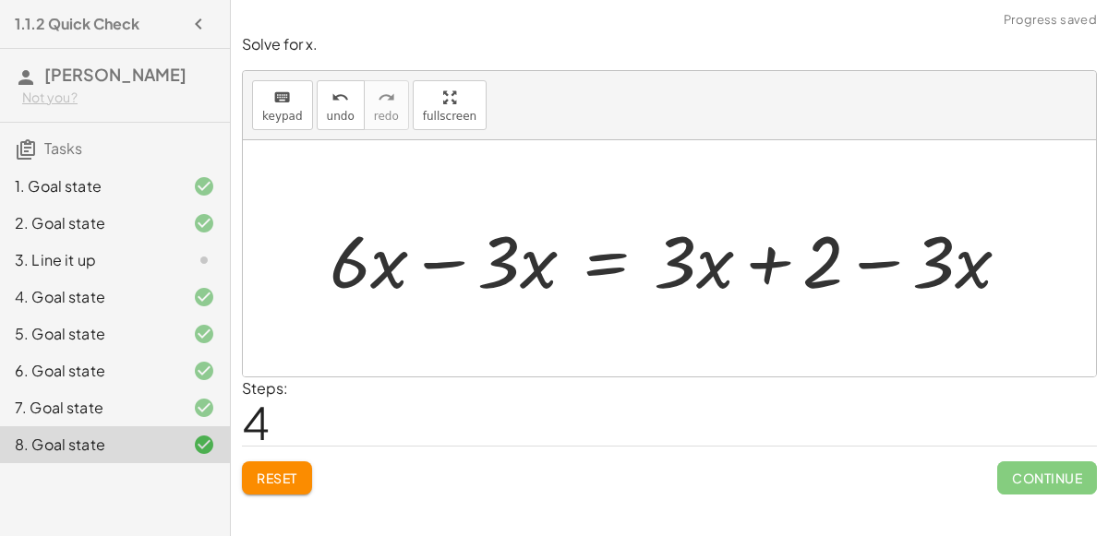
click at [451, 250] on div at bounding box center [677, 258] width 714 height 95
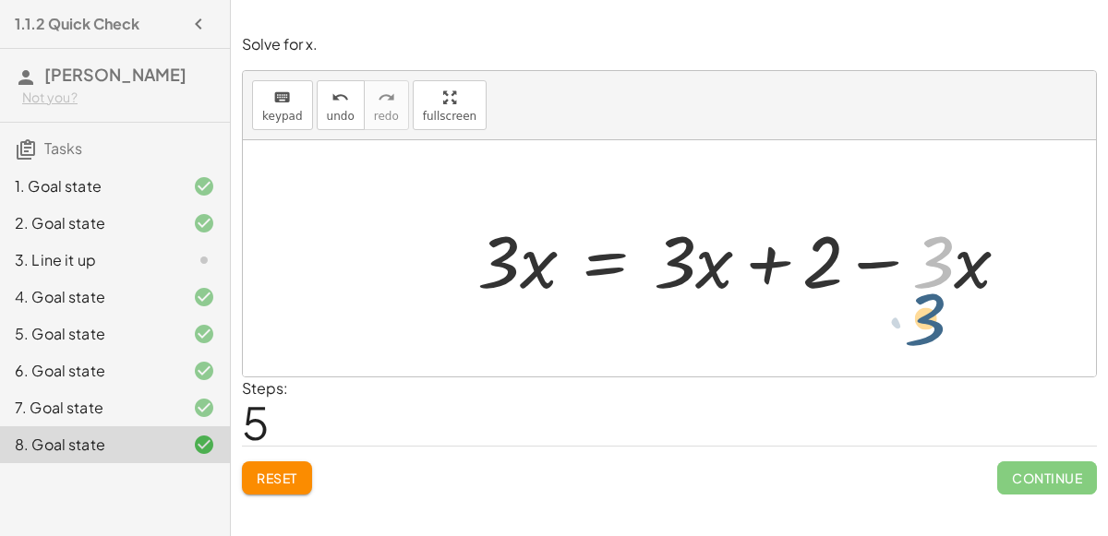
drag, startPoint x: 938, startPoint y: 270, endPoint x: 934, endPoint y: 309, distance: 38.9
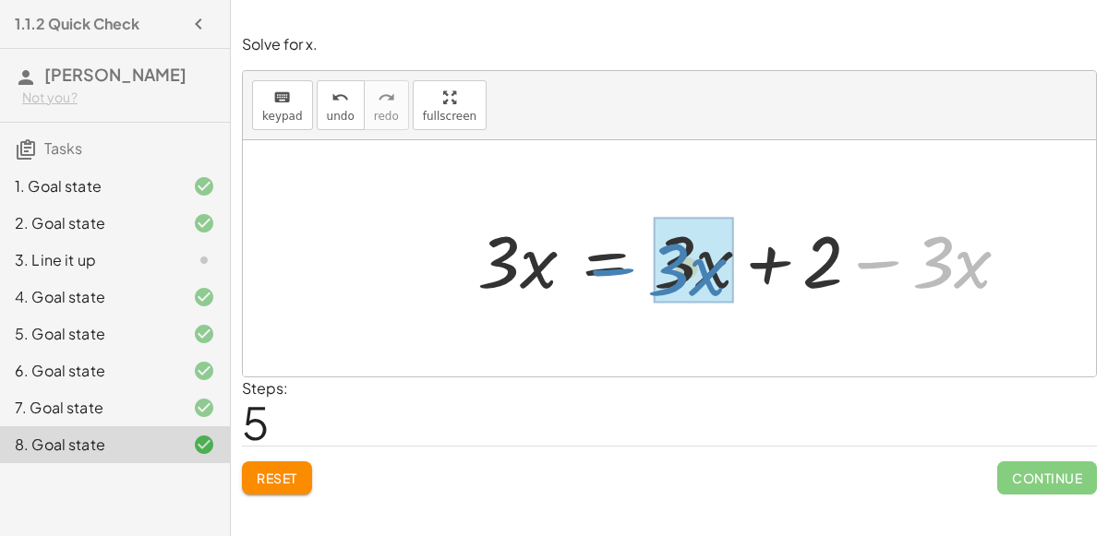
drag, startPoint x: 883, startPoint y: 259, endPoint x: 619, endPoint y: 267, distance: 264.1
click at [619, 267] on div at bounding box center [751, 258] width 566 height 95
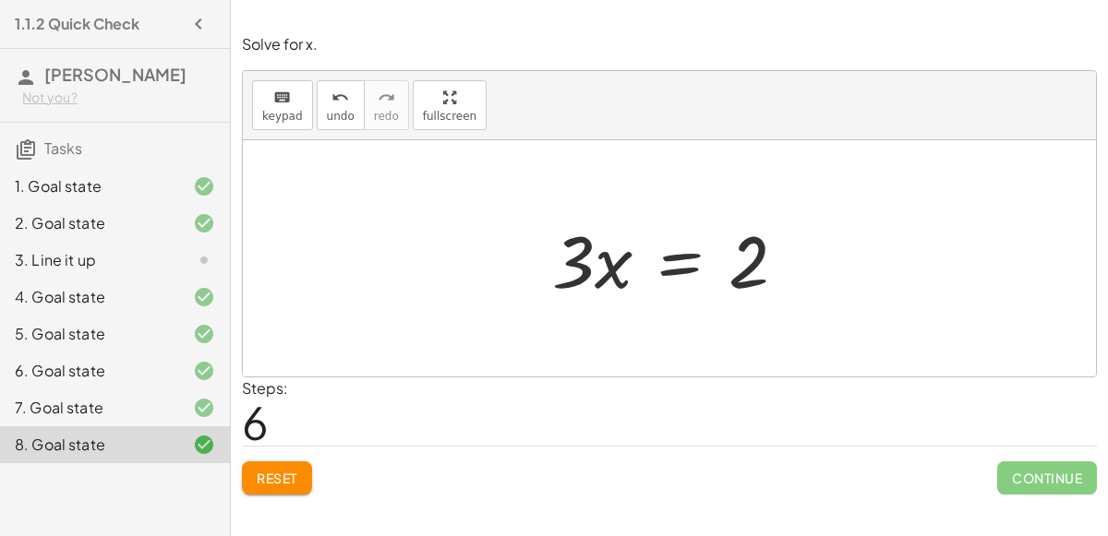
click at [660, 258] on div at bounding box center [677, 258] width 268 height 95
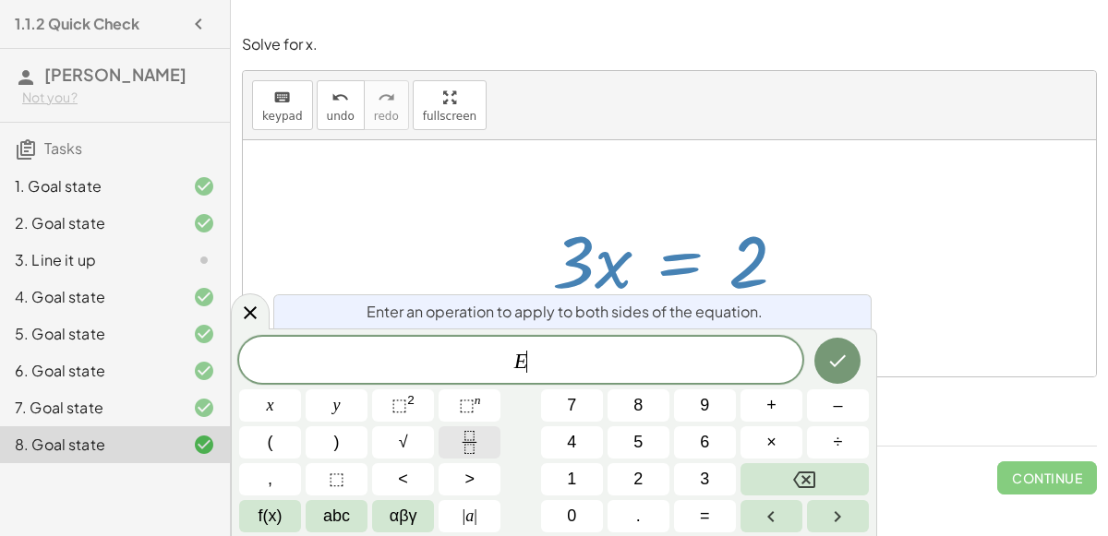
click at [482, 443] on button "Fraction" at bounding box center [469, 442] width 62 height 32
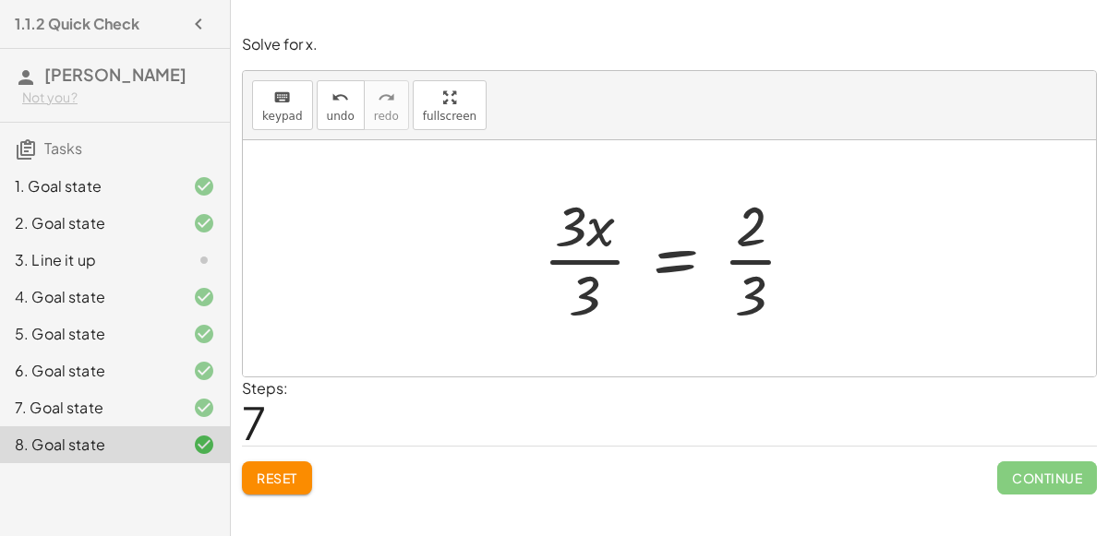
click at [596, 261] on div at bounding box center [677, 258] width 286 height 142
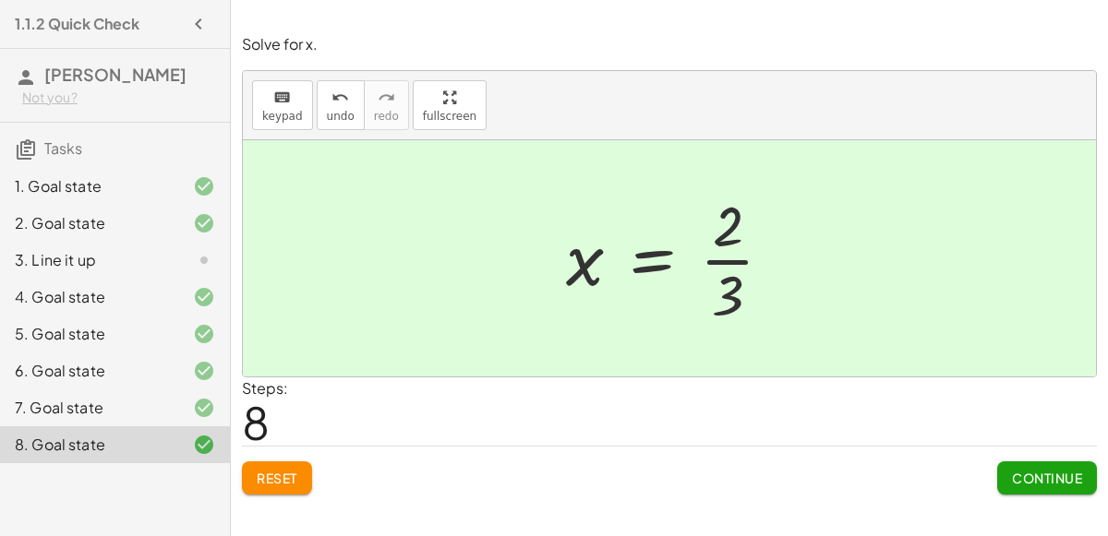
click at [1044, 480] on span "Continue" at bounding box center [1047, 478] width 70 height 17
